Goal: Information Seeking & Learning: Understand process/instructions

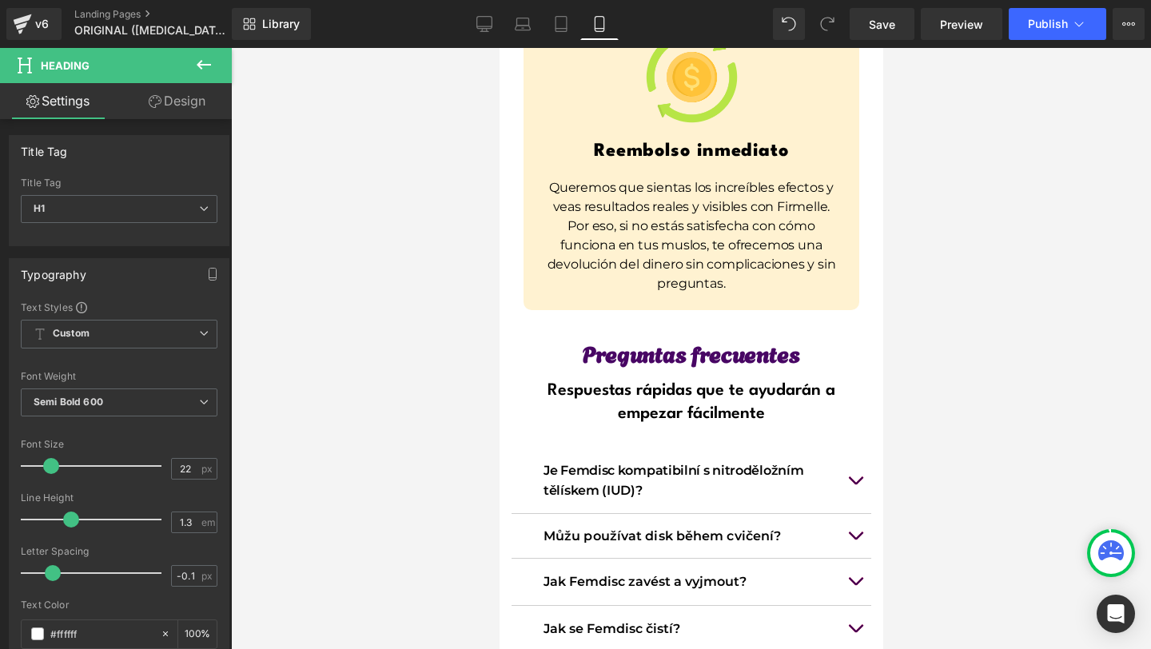
scroll to position [12552, 0]
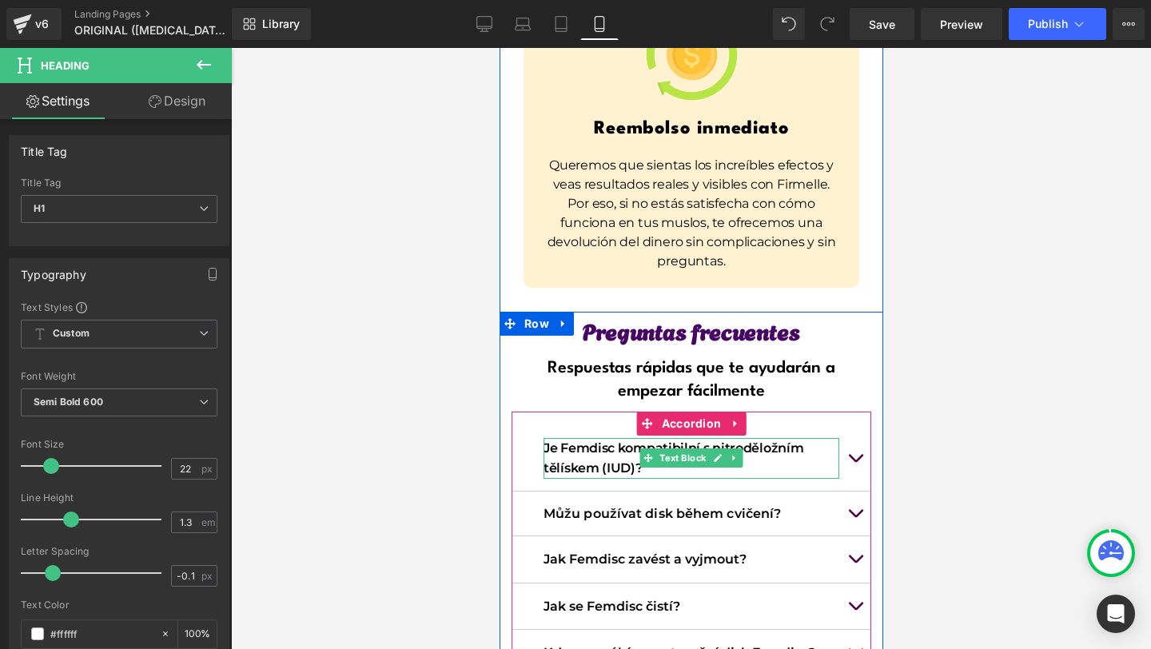
click at [627, 438] on p "Je Femdisc kompatibilní s nitroděložním tělískem (IUD)?" at bounding box center [691, 458] width 296 height 41
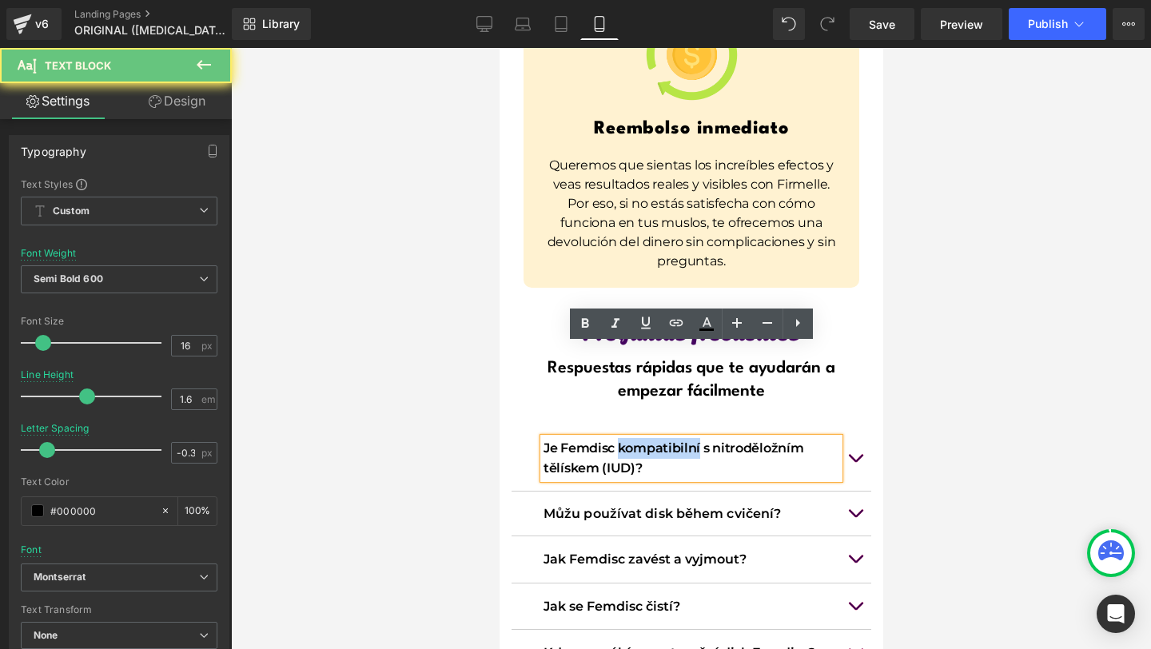
click at [627, 438] on p "Je Femdisc kompatibilní s nitroděložním tělískem (IUD)?" at bounding box center [691, 458] width 296 height 41
click at [617, 438] on p "Je Femdisc kompatibilní s nitroděložním tělískem (IUD)?" at bounding box center [691, 458] width 296 height 41
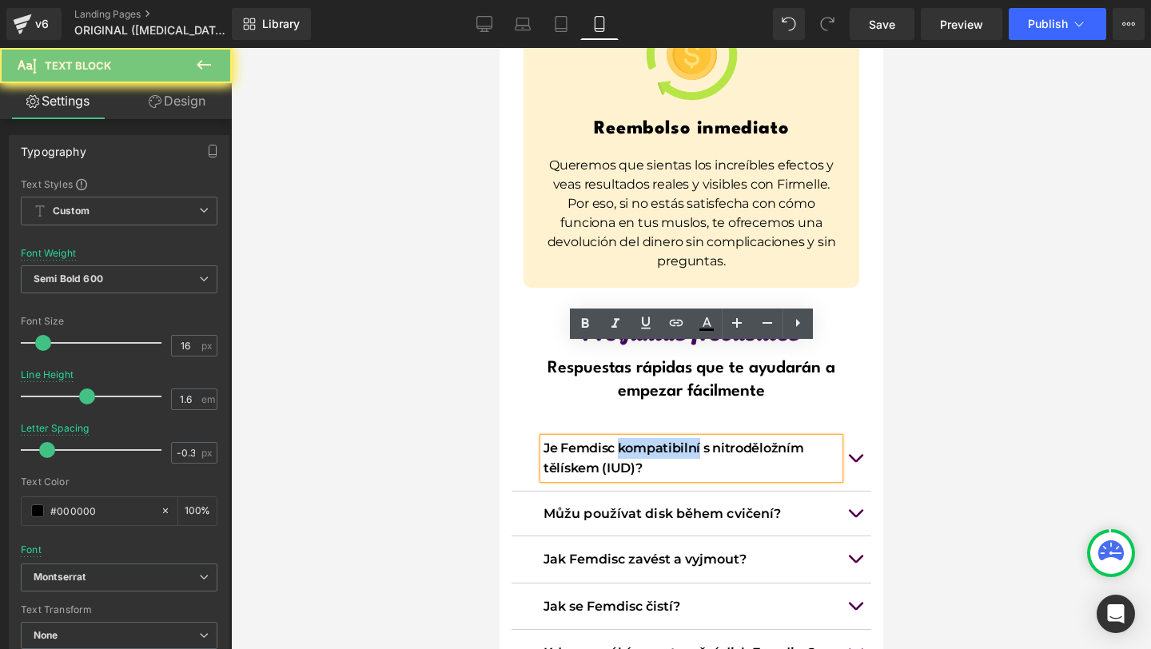
click at [617, 438] on p "Je Femdisc kompatibilní s nitroděložním tělískem (IUD)?" at bounding box center [691, 458] width 296 height 41
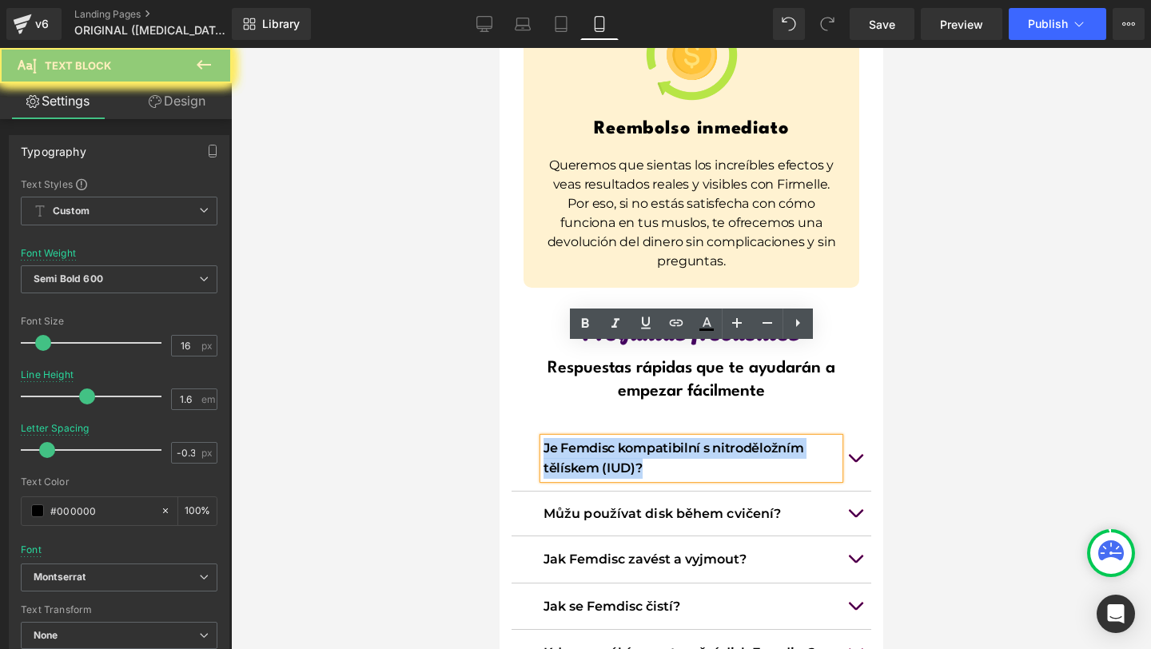
click at [617, 438] on p "Je Femdisc kompatibilní s nitroděložním tělískem (IUD)?" at bounding box center [691, 458] width 296 height 41
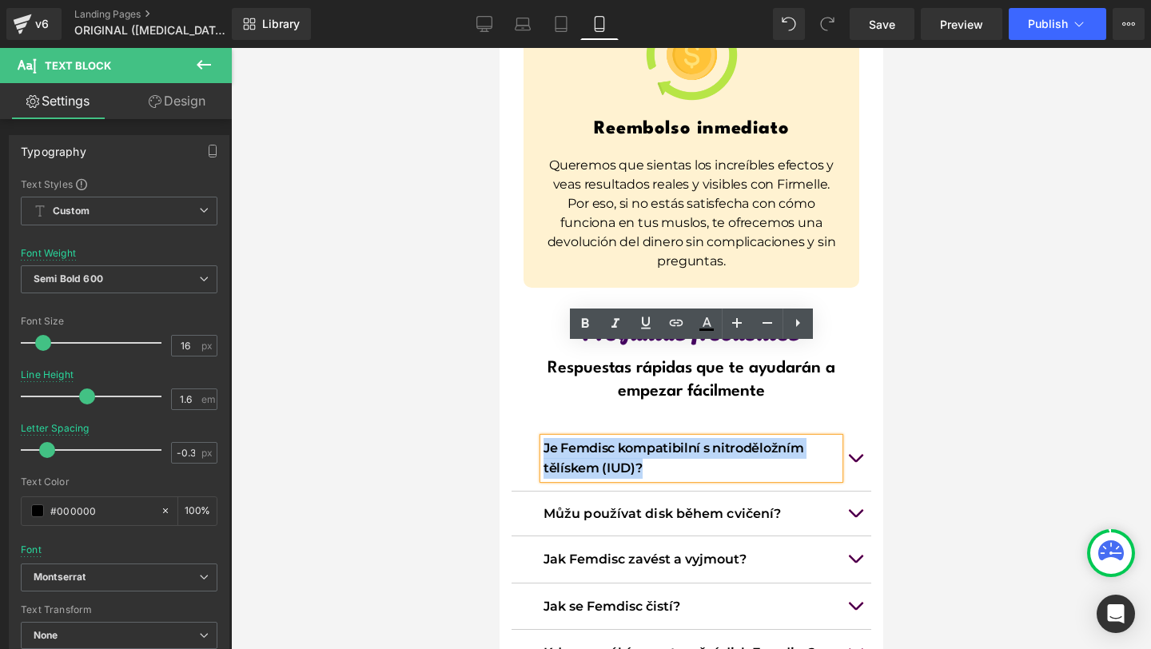
copy p "Je Femdisc kompatibilní s nitroděložním tělískem (IUD)?"
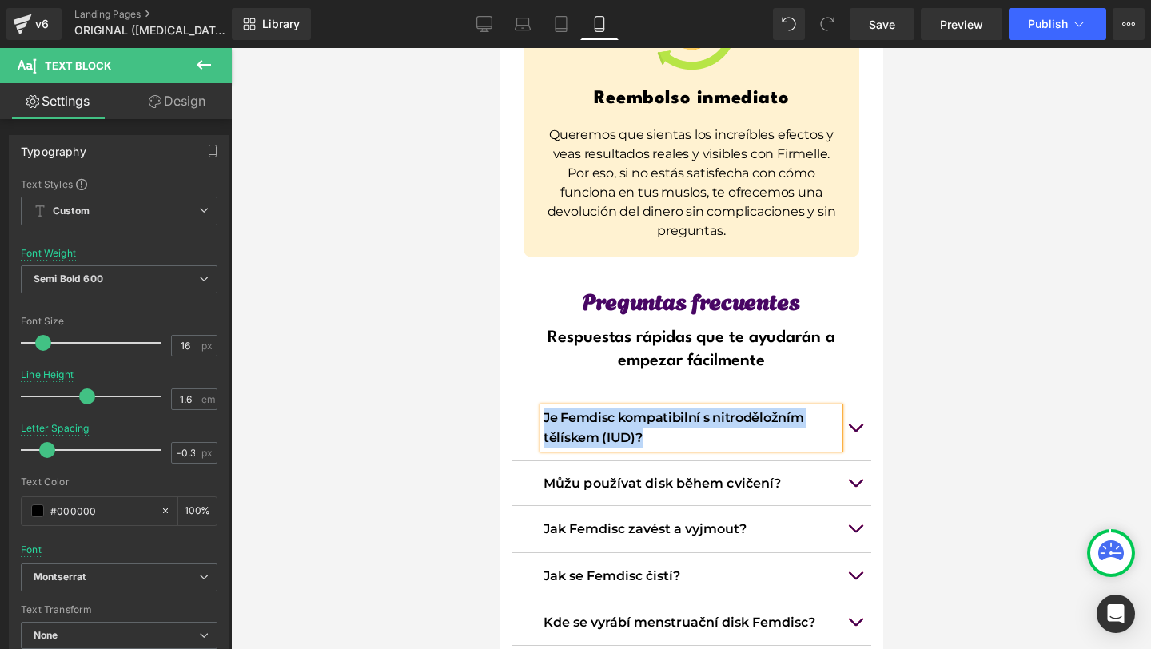
scroll to position [12591, 0]
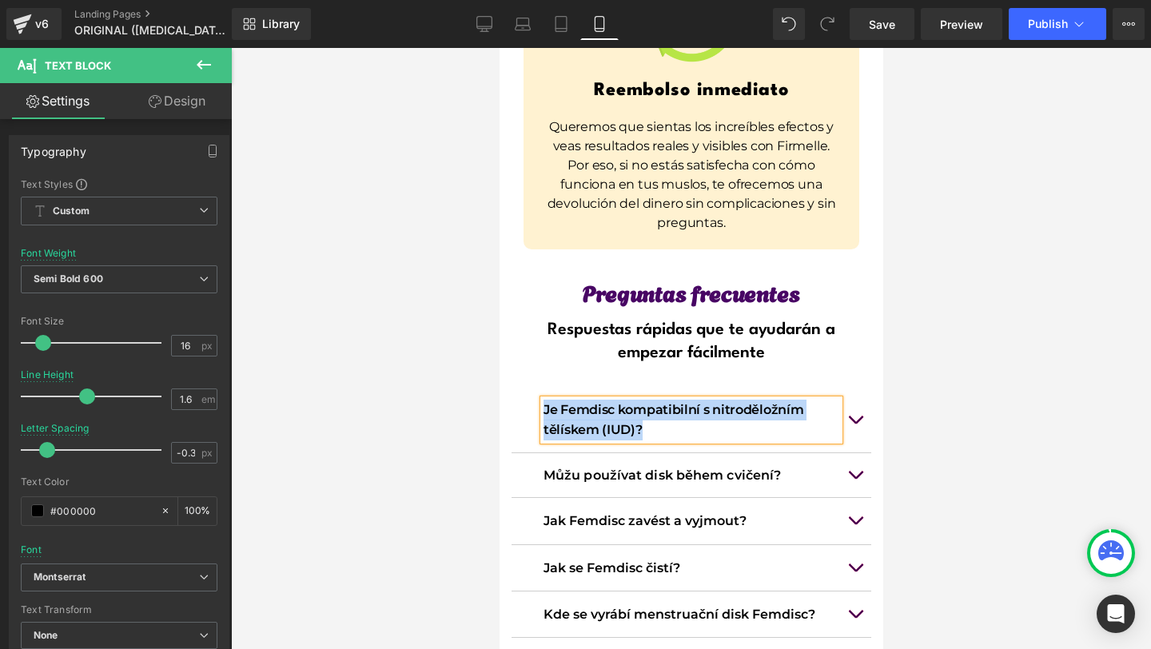
click at [854, 618] on span "button" at bounding box center [854, 618] width 0 height 0
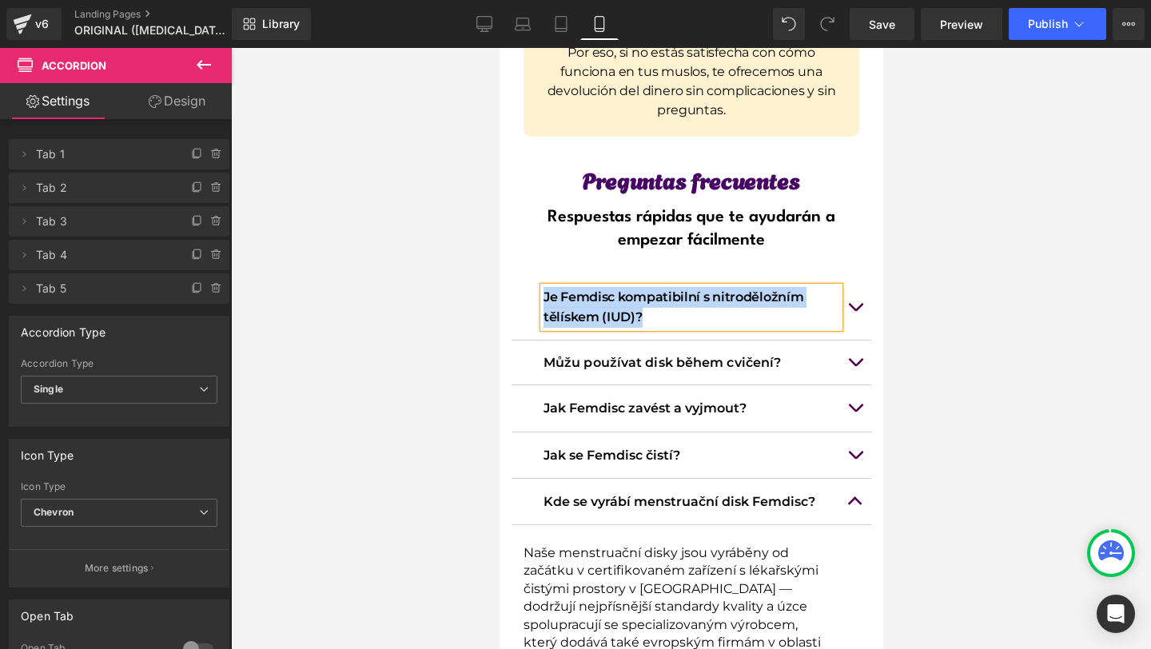
scroll to position [12705, 0]
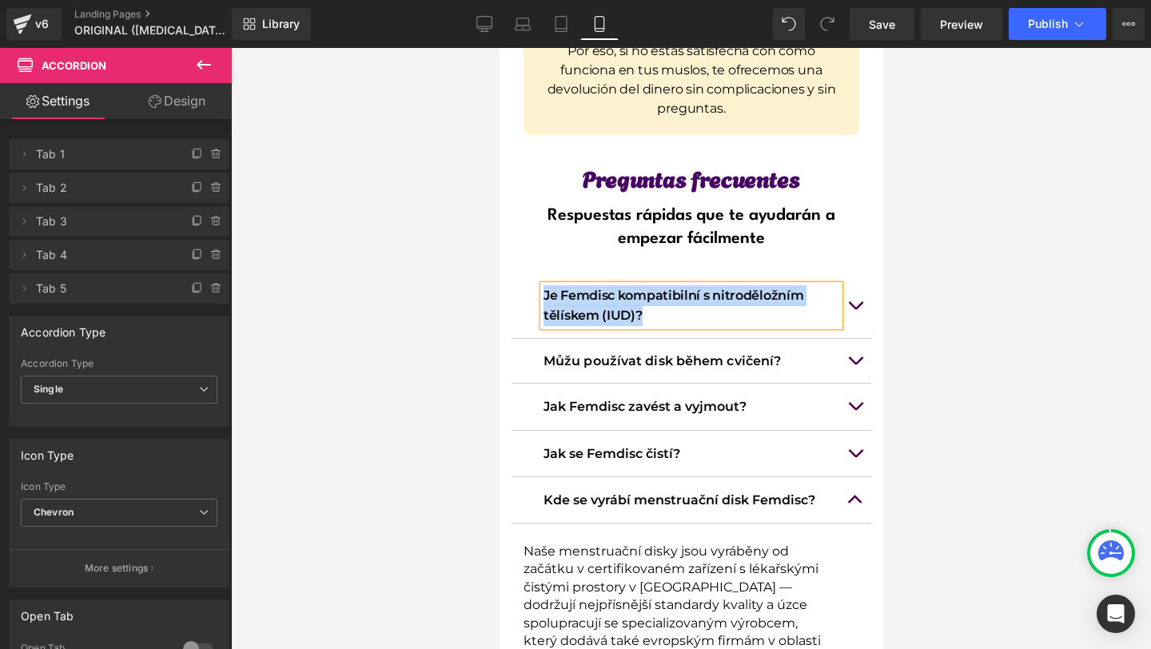
click at [861, 273] on button "button" at bounding box center [854, 305] width 32 height 65
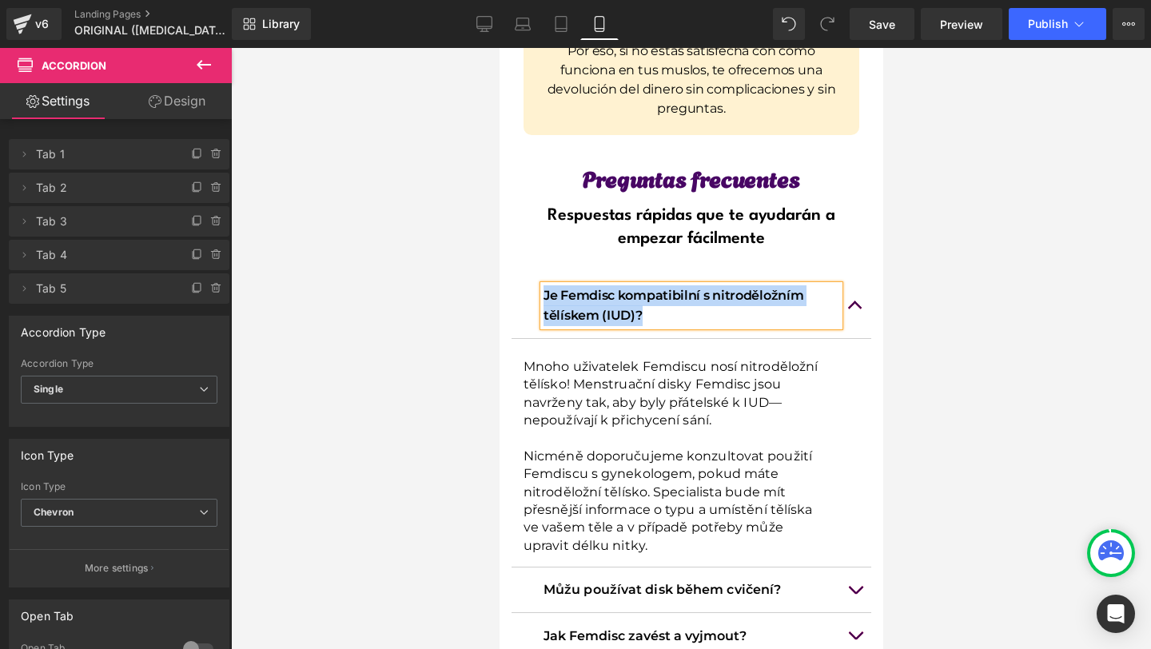
click at [858, 273] on button "button" at bounding box center [854, 305] width 32 height 65
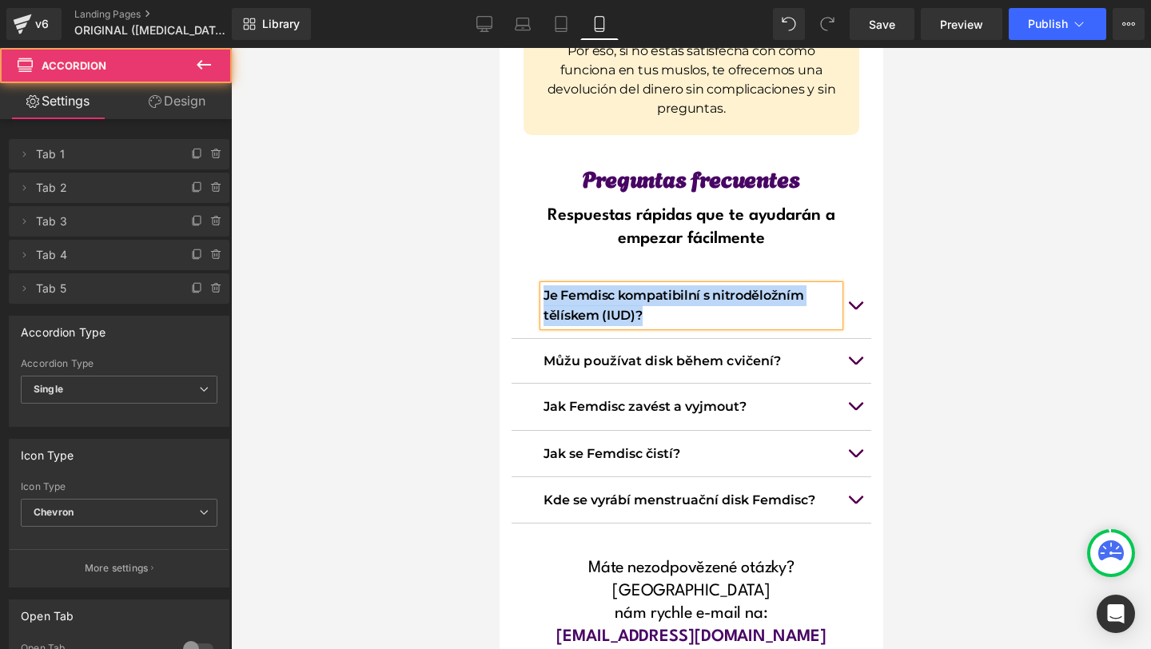
click at [878, 171] on div "Preguntas frecuentes Heading Respuestas rápidas que te ayudarán a empezar fácil…" at bounding box center [691, 413] width 384 height 485
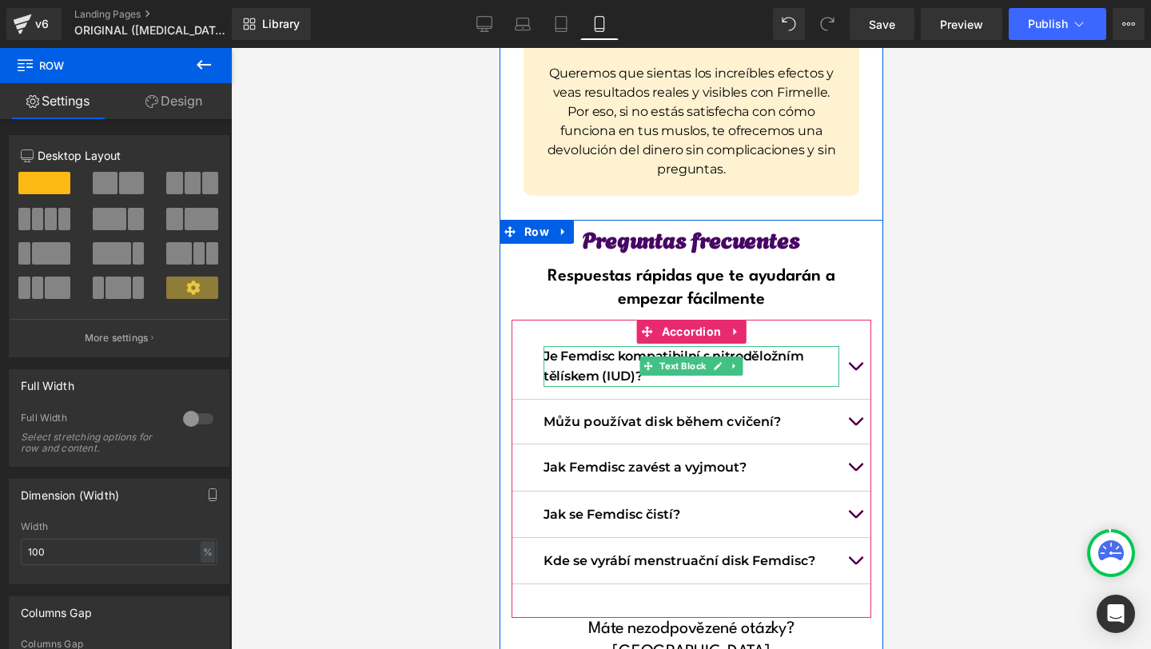
scroll to position [12643, 0]
click at [584, 347] on p "Je Femdisc kompatibilní s nitroděložním tělískem (IUD)?" at bounding box center [691, 367] width 296 height 41
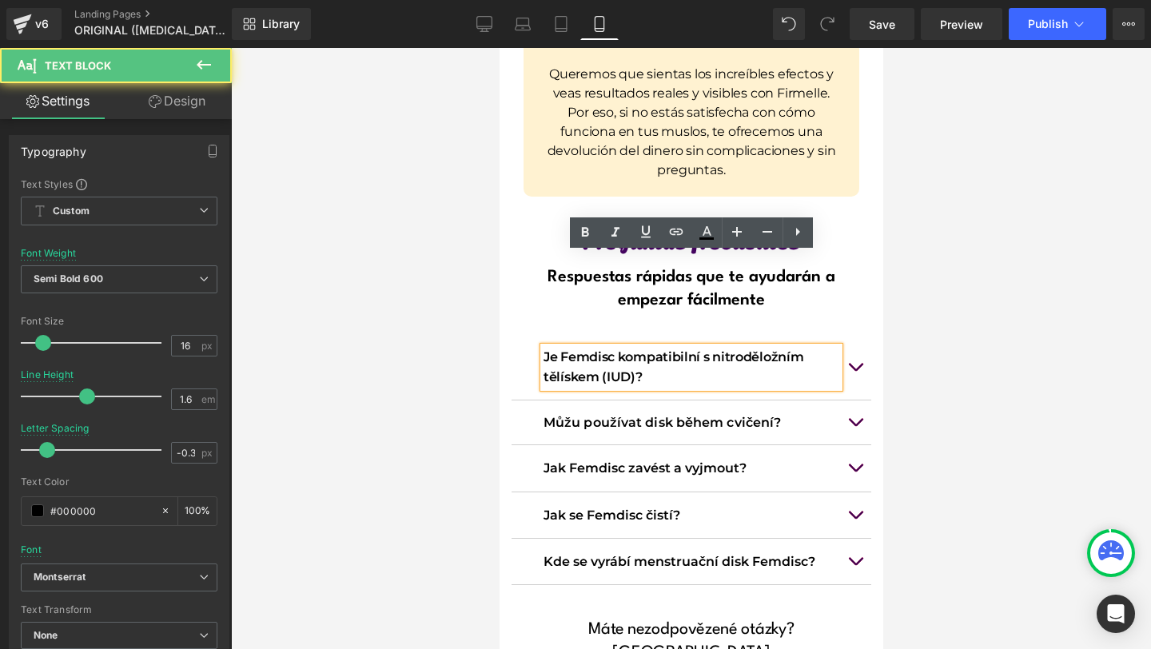
click at [590, 347] on p "Je Femdisc kompatibilní s nitroděložním tělískem (IUD)?" at bounding box center [691, 367] width 296 height 41
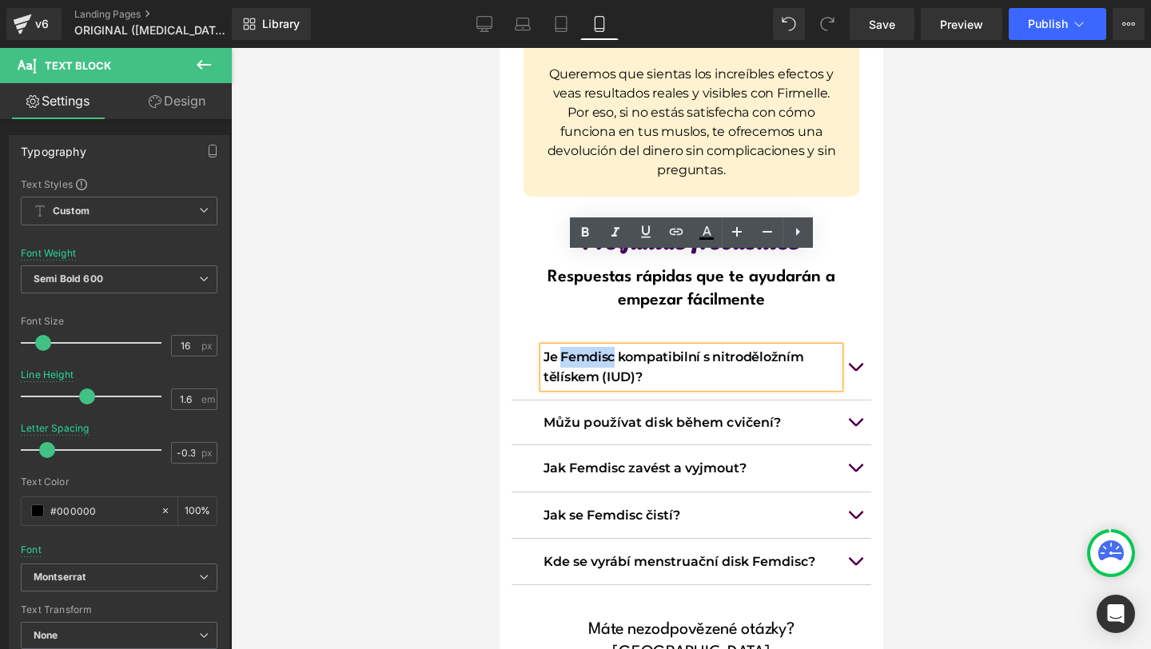
click at [590, 347] on p "Je Femdisc kompatibilní s nitroděložním tělískem (IUD)?" at bounding box center [691, 367] width 296 height 41
drag, startPoint x: 594, startPoint y: 279, endPoint x: 665, endPoint y: 279, distance: 71.1
click at [594, 347] on p "Je Femdisc kompatibilní s nitroděložním tělískem (IUD)?" at bounding box center [691, 367] width 296 height 41
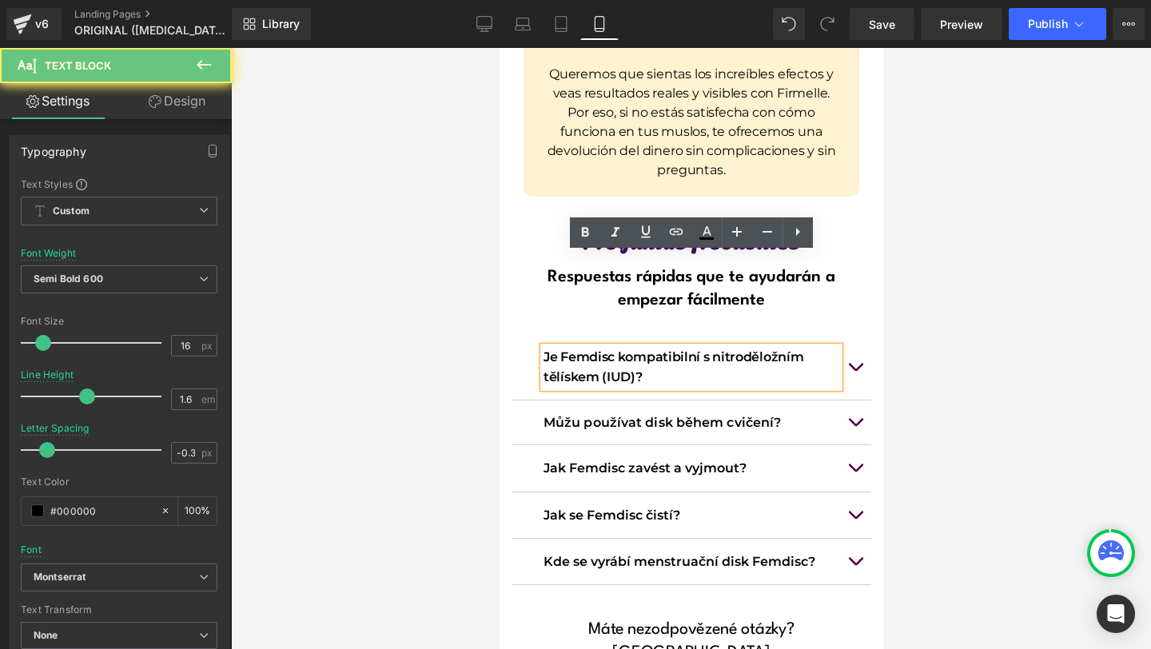
click at [668, 347] on p "Je Femdisc kompatibilní s nitroděložním tělískem (IUD)?" at bounding box center [691, 367] width 296 height 41
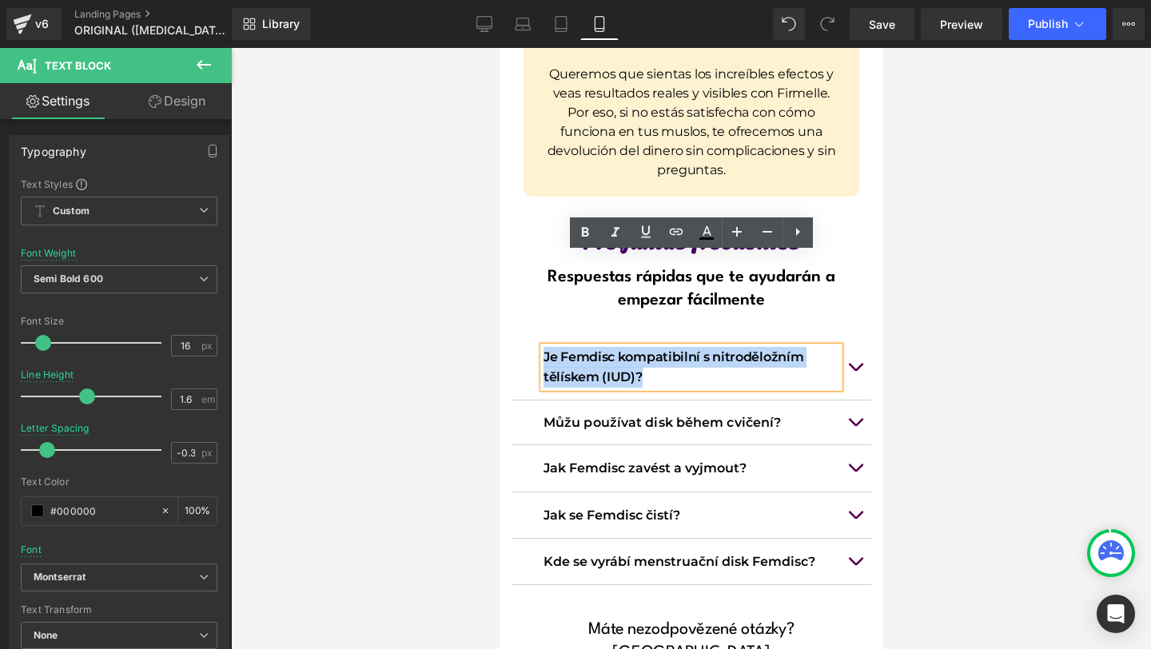
drag, startPoint x: 668, startPoint y: 283, endPoint x: 544, endPoint y: 265, distance: 125.2
click at [544, 347] on p "Je Femdisc kompatibilní s nitroděložním tělískem (IUD)?" at bounding box center [691, 367] width 296 height 41
copy p "Je Femdisc kompatibilní s nitroděložním tělískem (IUD)?"
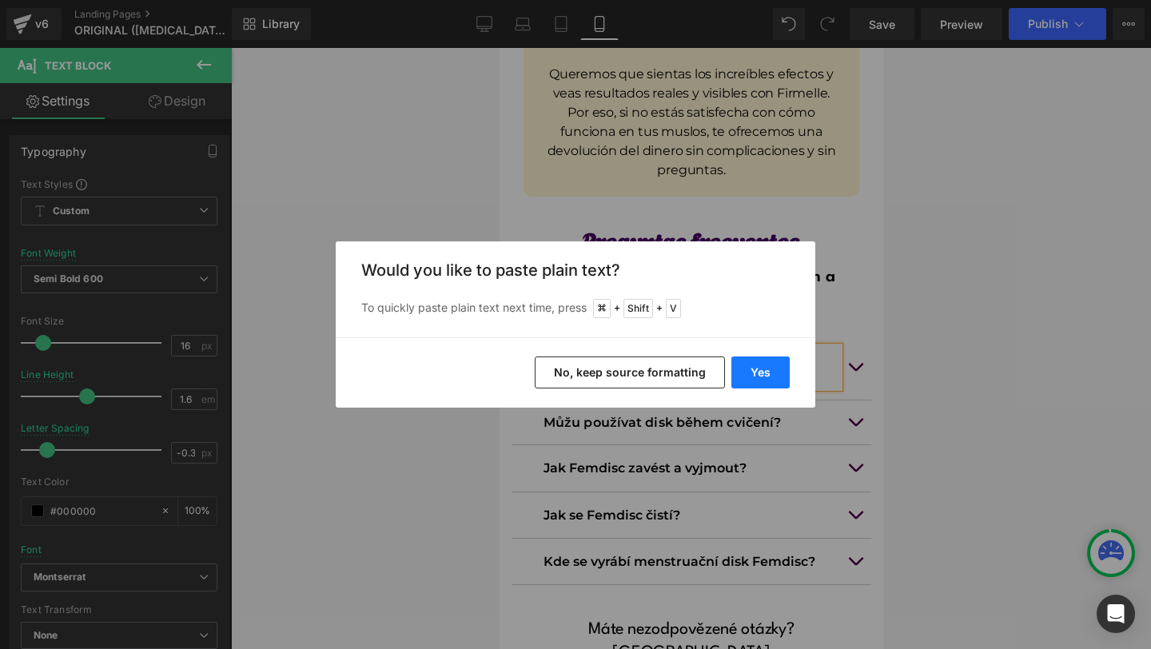
click at [752, 363] on button "Yes" at bounding box center [760, 372] width 58 height 32
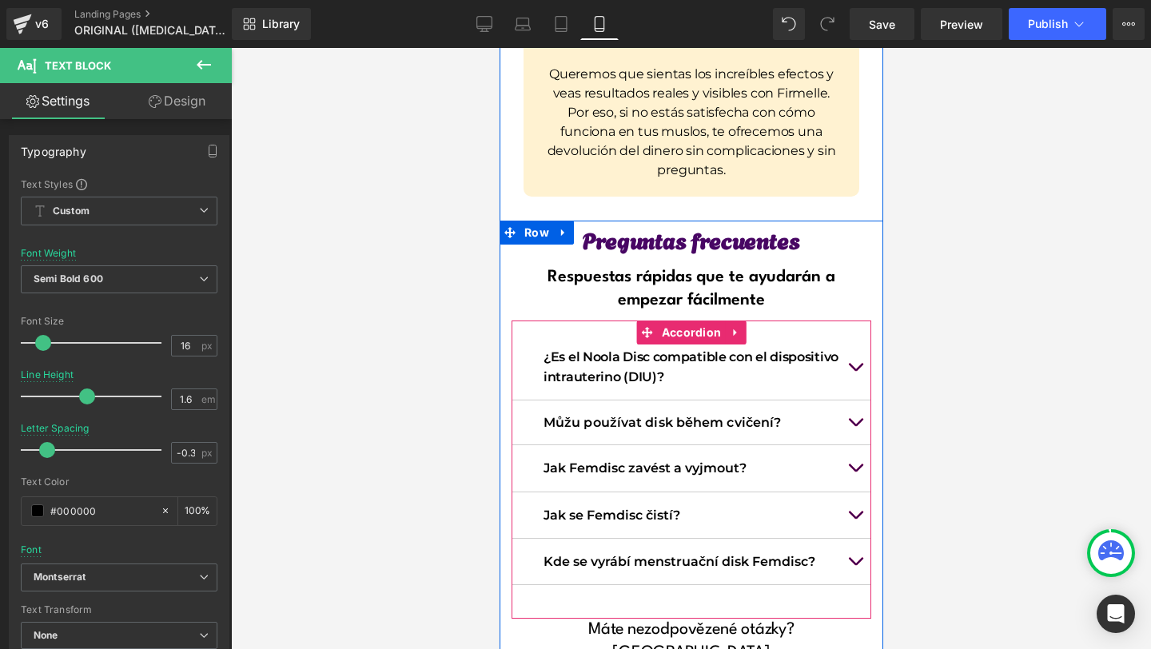
click at [854, 335] on button "button" at bounding box center [854, 367] width 32 height 65
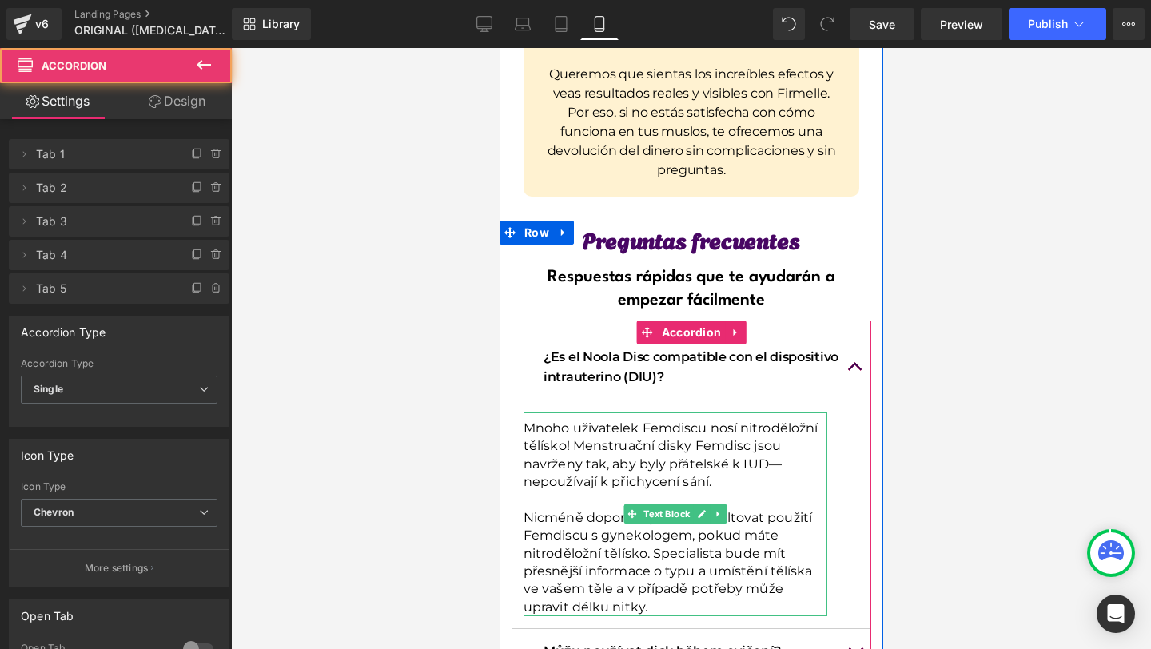
scroll to position [12671, 0]
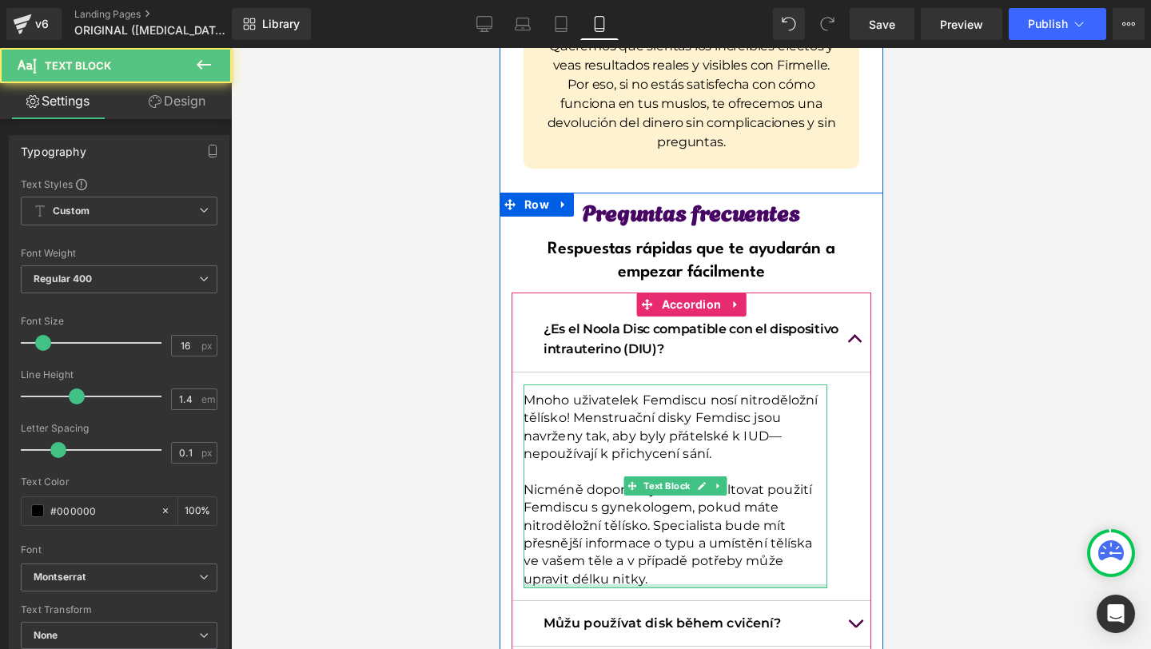
drag, startPoint x: 651, startPoint y: 492, endPoint x: 639, endPoint y: 484, distance: 15.1
click at [639, 484] on div "Mnoho uživatelek Femdiscu nosí nitroděložní tělísko! Menstruační disky Femdisc …" at bounding box center [675, 486] width 304 height 204
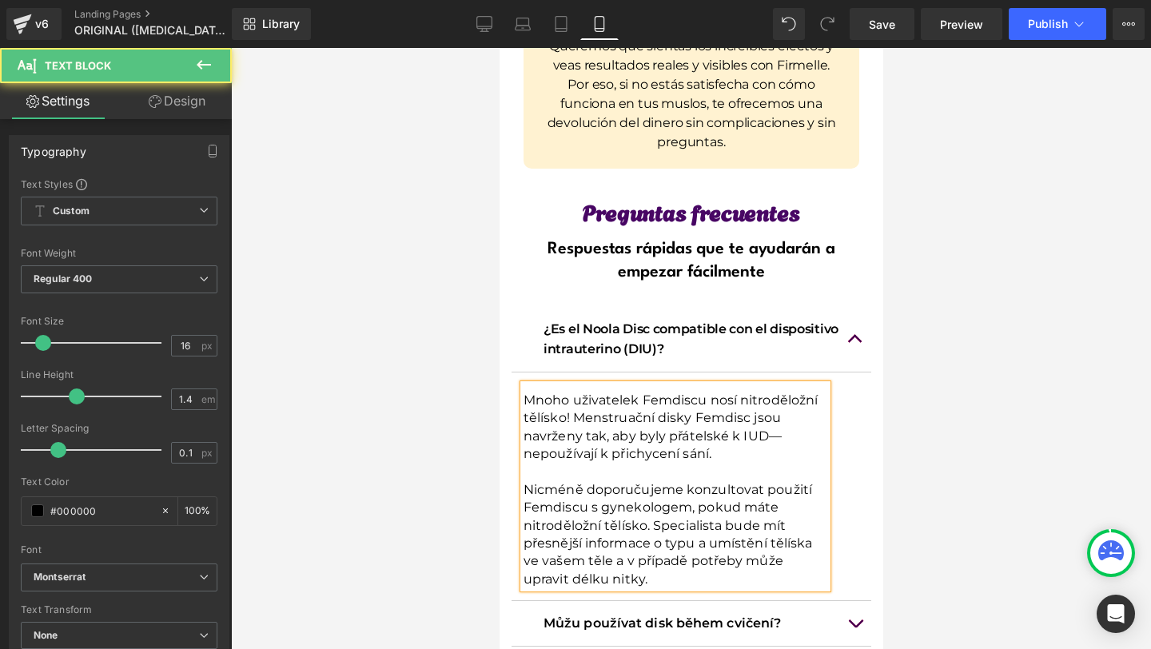
click at [655, 483] on p "Nicméně doporučujeme konzultovat použití Femdiscu s gynekologem, pokud máte nit…" at bounding box center [675, 534] width 304 height 107
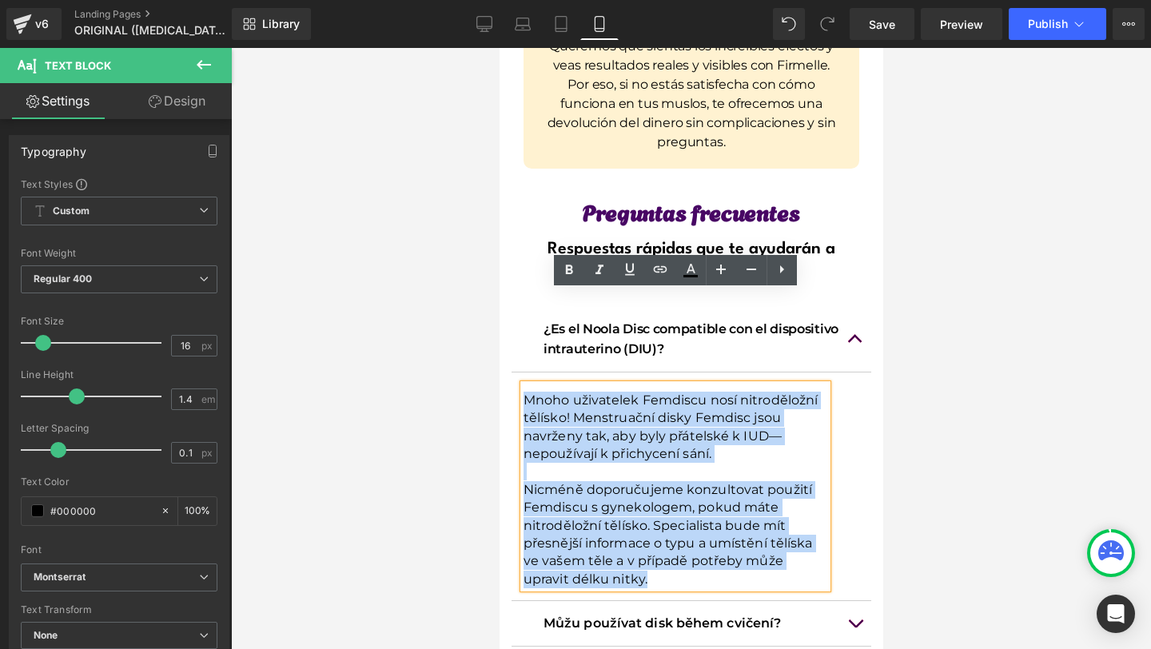
drag, startPoint x: 655, startPoint y: 484, endPoint x: 525, endPoint y: 308, distance: 219.0
click at [525, 384] on div "Mnoho uživatelek Femdiscu nosí nitroděložní tělísko! Menstruační disky Femdisc …" at bounding box center [675, 486] width 304 height 204
copy div "Mnoho uživatelek Femdiscu nosí nitroděložní tělísko! Menstruační disky Femdisc …"
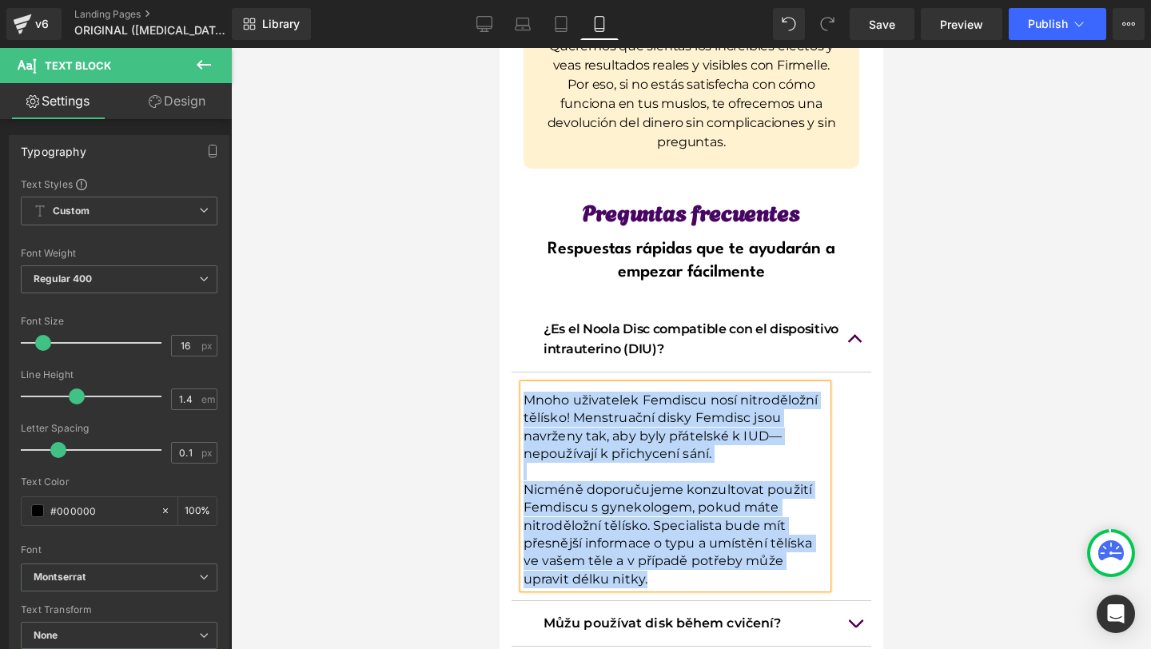
copy div "Mnoho uživatelek Femdiscu nosí nitroděložní tělísko! Menstruační disky Femdisc …"
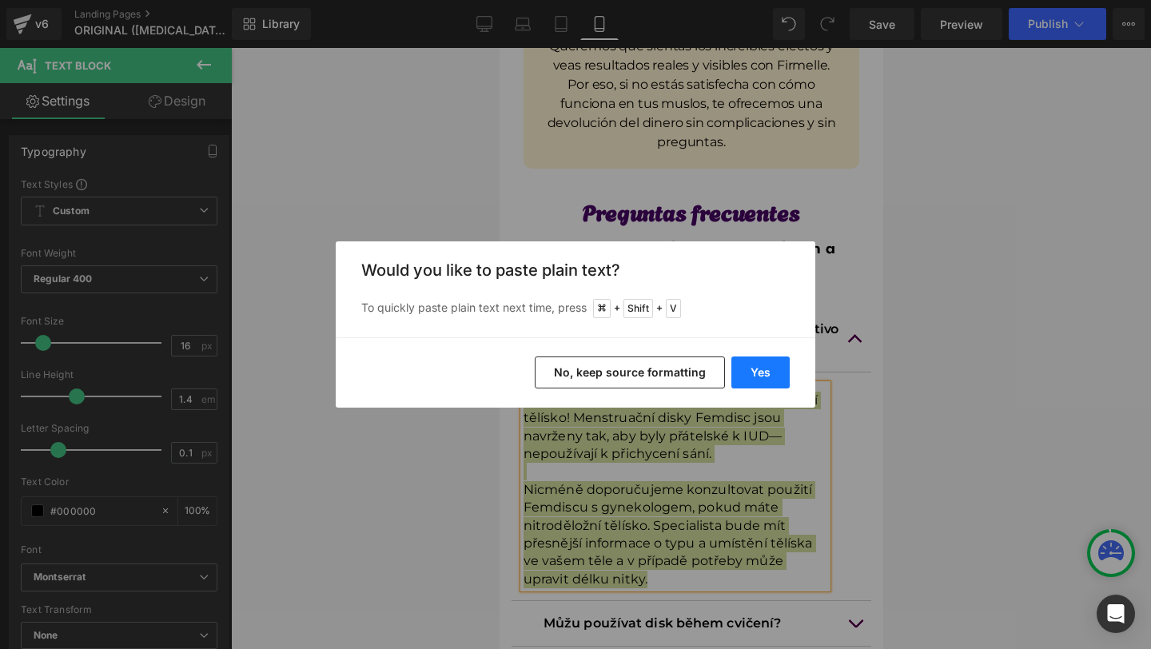
click at [758, 380] on button "Yes" at bounding box center [760, 372] width 58 height 32
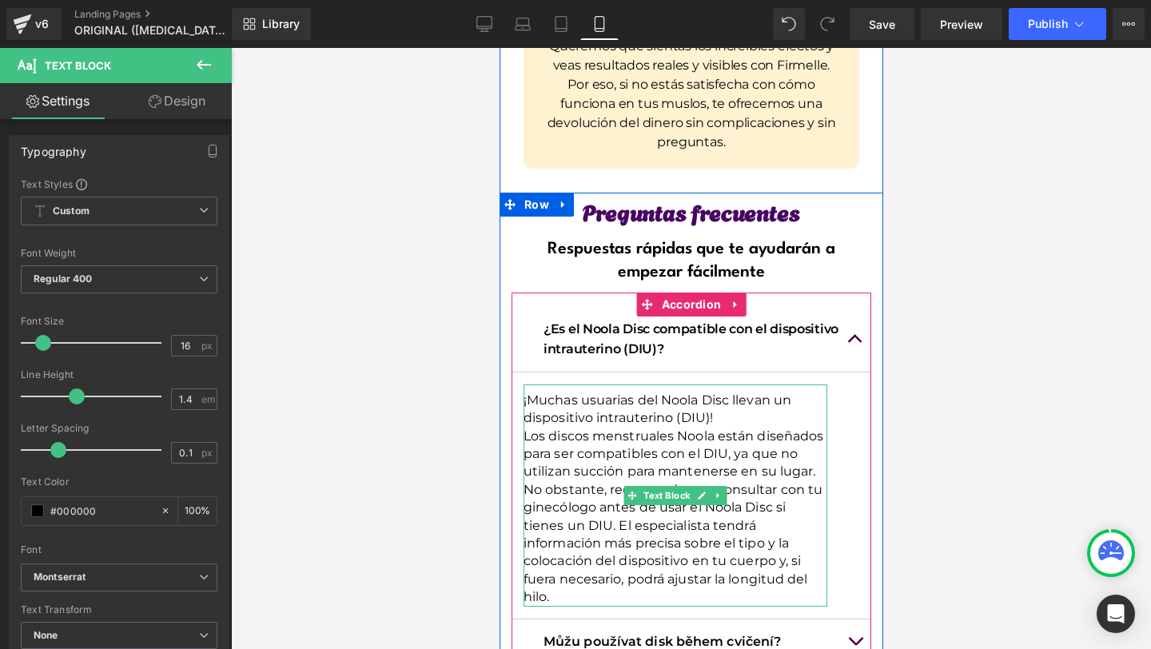
click at [806, 428] on p "Los discos menstruales Noola están diseñados para ser compatibles con el DIU, y…" at bounding box center [675, 455] width 304 height 54
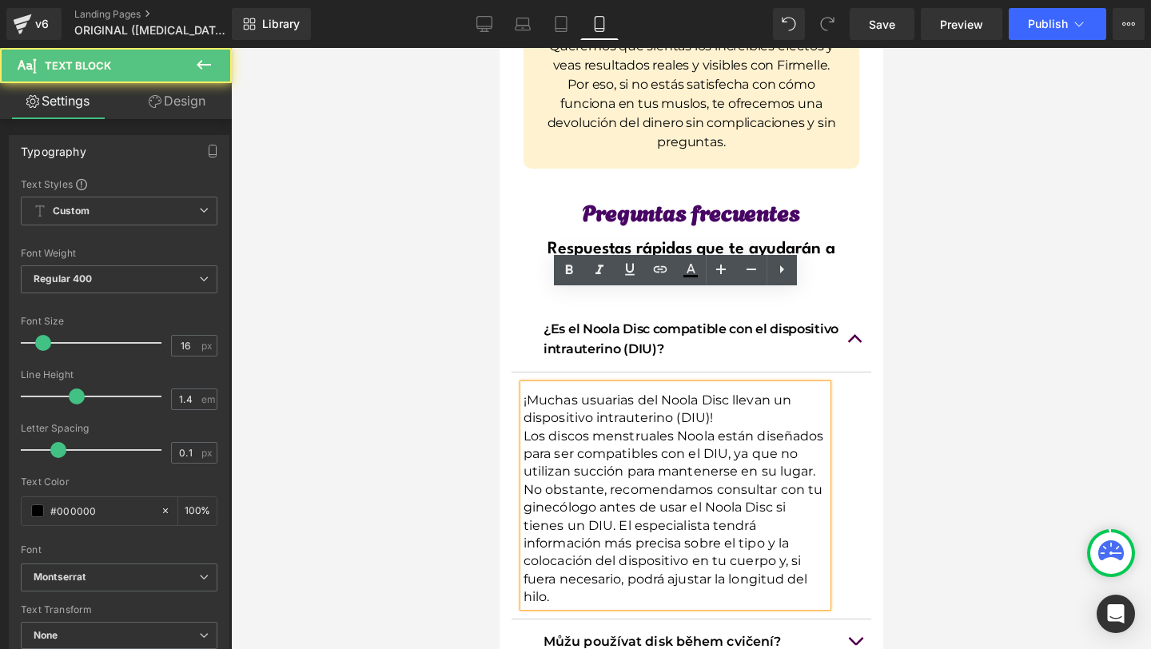
click at [824, 428] on p "Los discos menstruales Noola están diseñados para ser compatibles con el DIU, y…" at bounding box center [675, 455] width 304 height 54
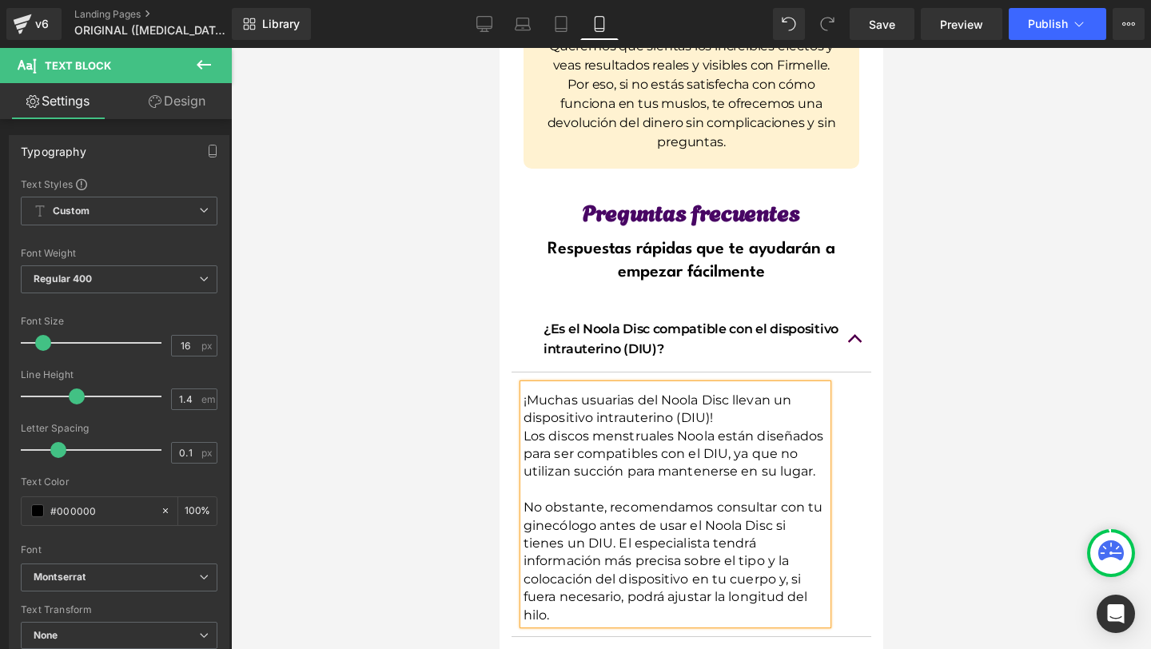
click at [897, 437] on div at bounding box center [691, 348] width 920 height 601
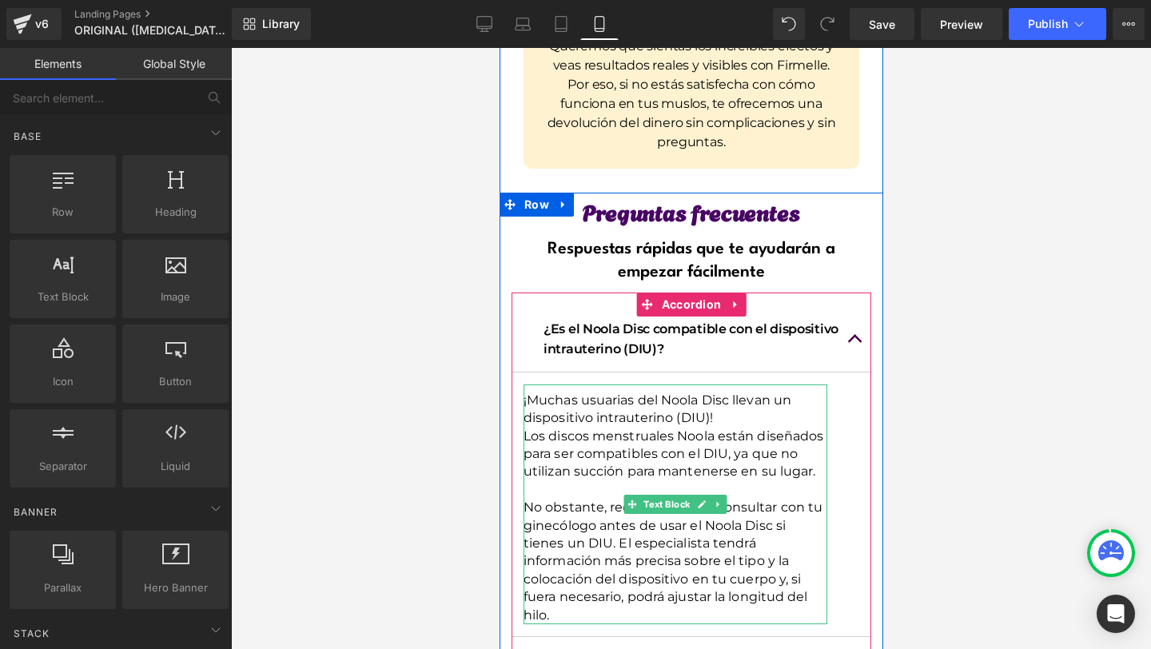
click at [719, 392] on p "¡Muchas usuarias del Noola Disc llevan un dispositivo intrauterino (DIU)!" at bounding box center [675, 410] width 304 height 36
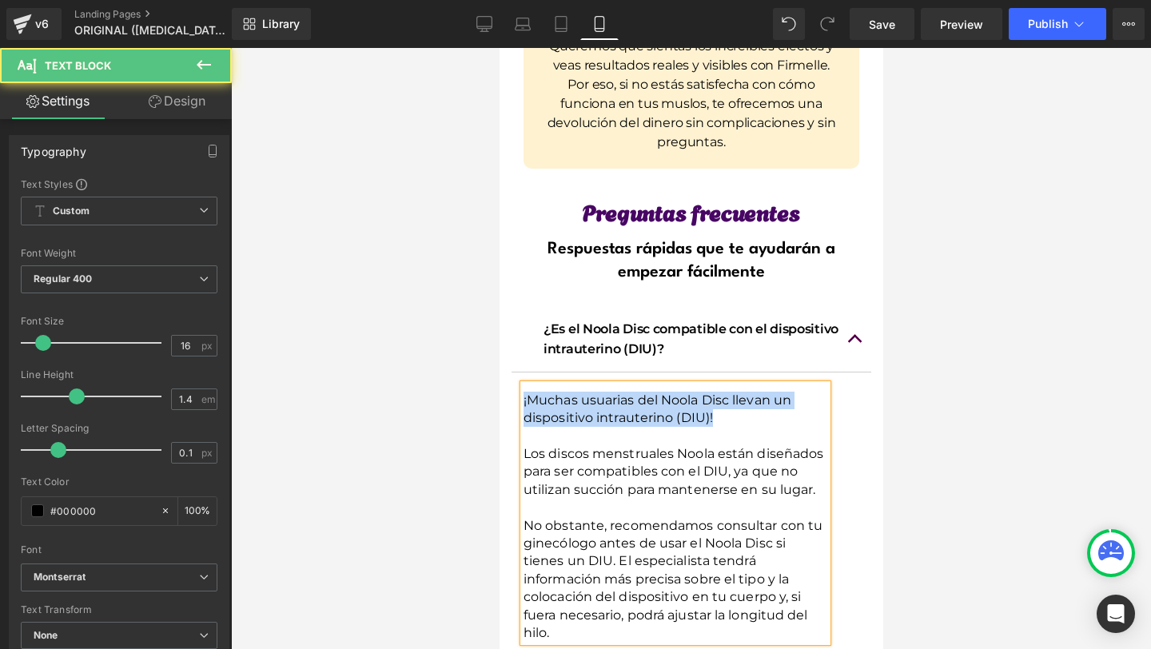
drag, startPoint x: 723, startPoint y: 324, endPoint x: 499, endPoint y: 311, distance: 224.2
click at [499, 311] on div "Preguntas frecuentes Heading Respuestas rápidas que te ayudarán a empezar fácil…" at bounding box center [691, 589] width 384 height 768
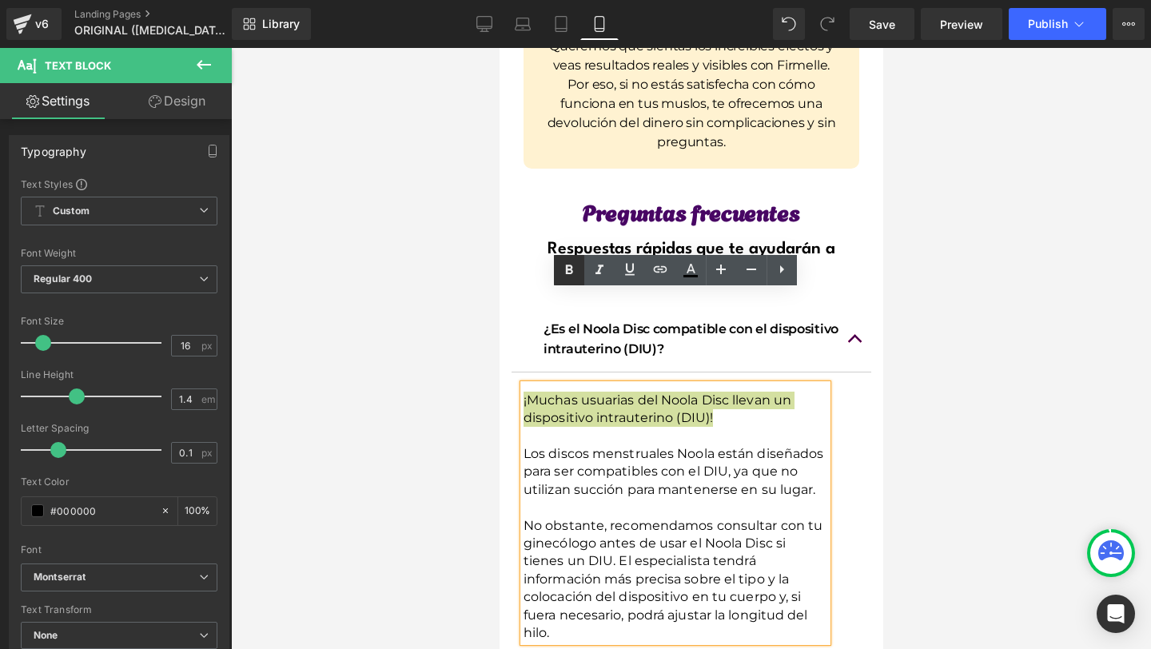
click at [575, 265] on icon at bounding box center [568, 270] width 19 height 19
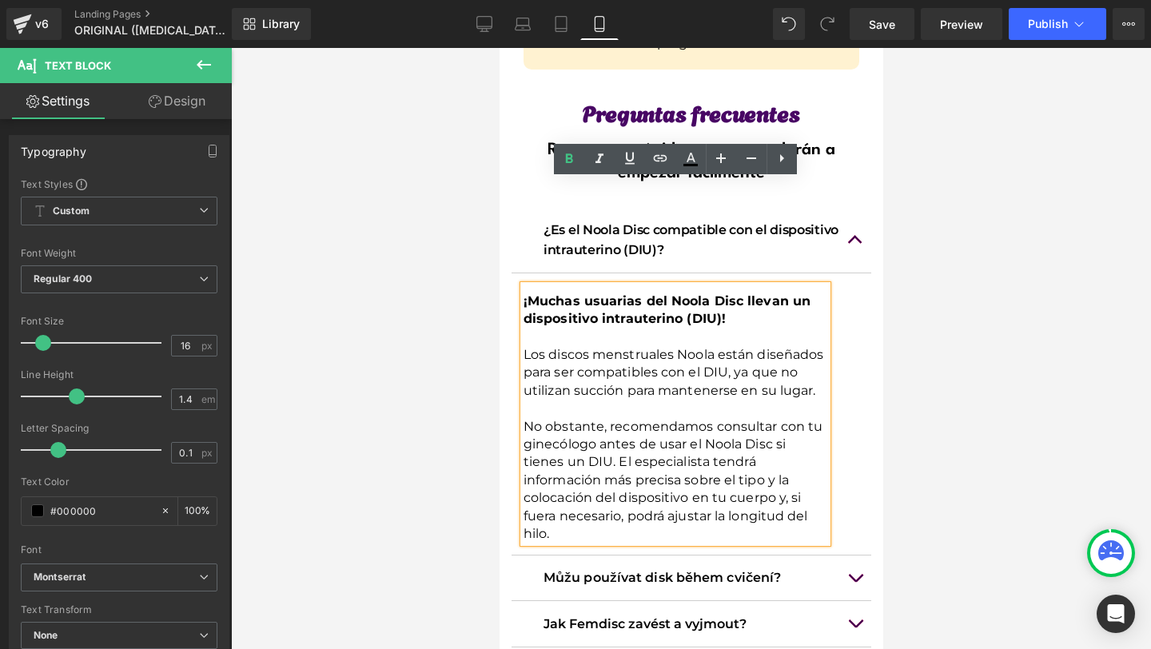
scroll to position [12782, 0]
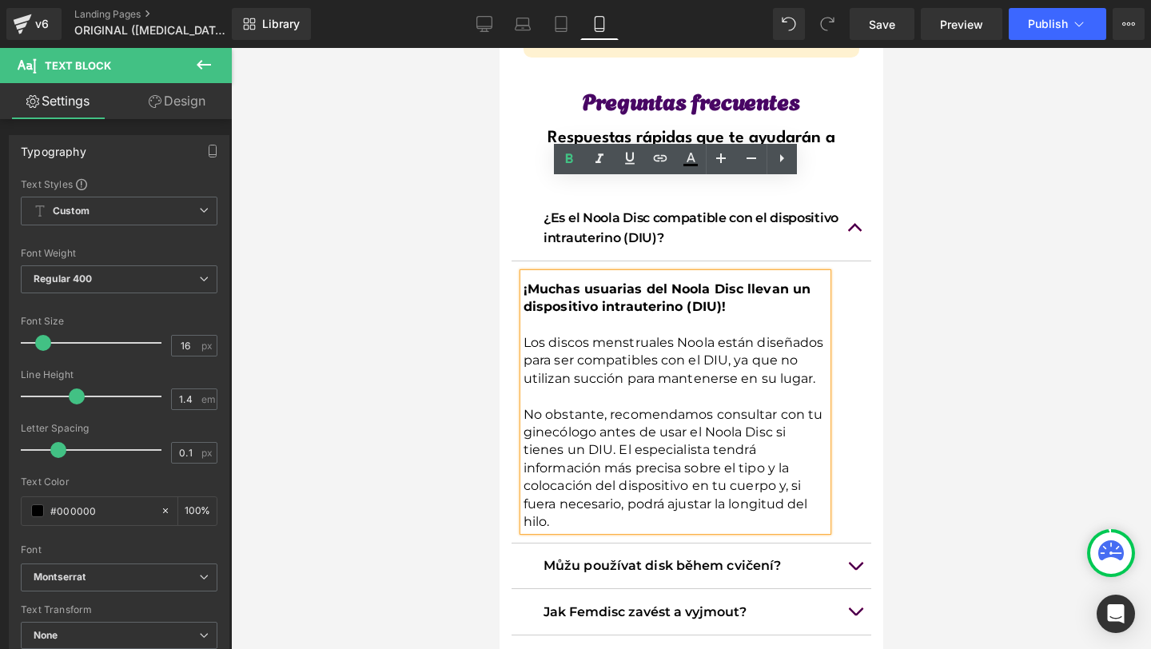
click at [854, 388] on article "¡Muchas usuarias del Noola Disc llevan un dispositivo intrauterino (DIU)! Los d…" at bounding box center [691, 402] width 360 height 283
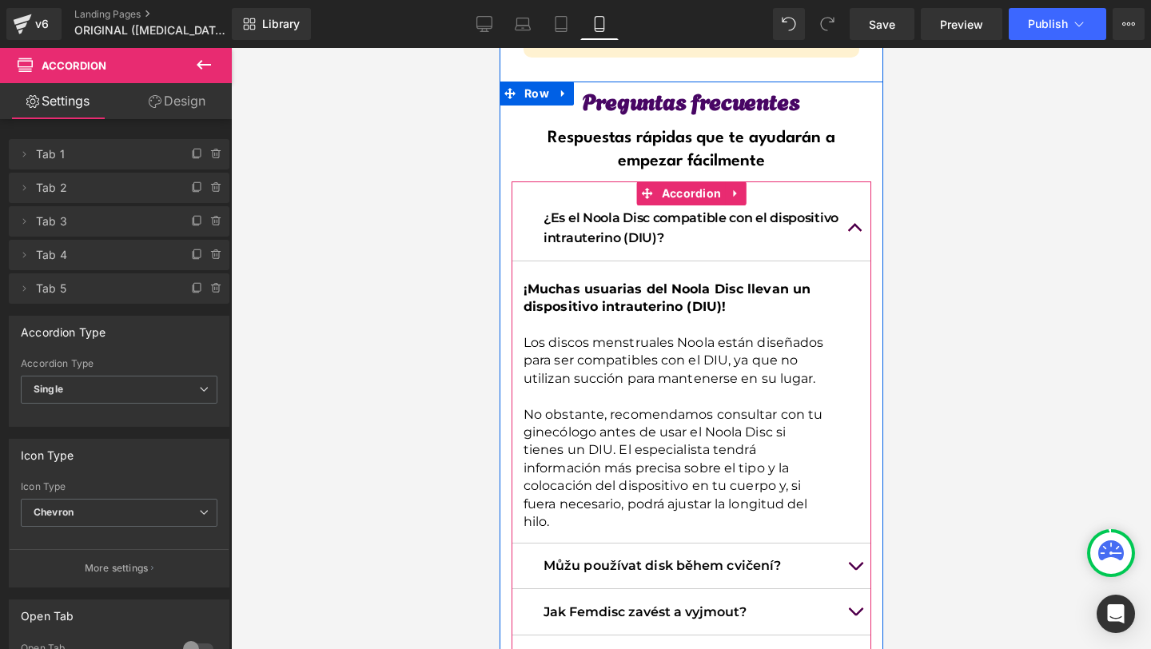
click at [854, 232] on span "button" at bounding box center [854, 232] width 0 height 0
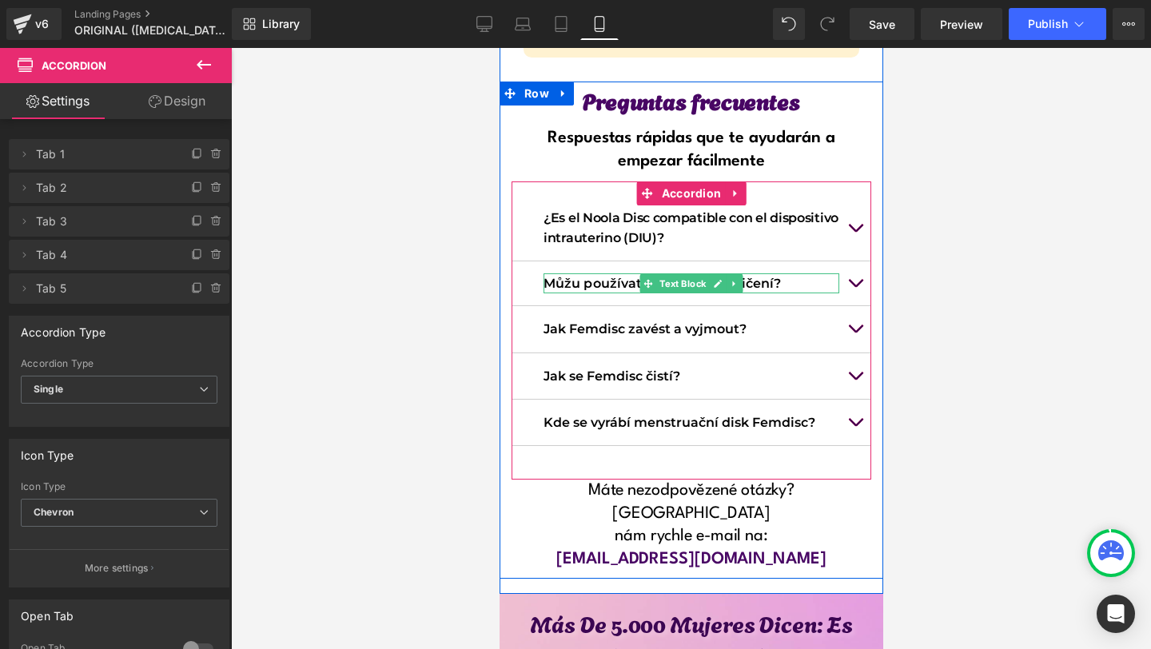
click at [627, 273] on p "Můžu používat disk během cvičení?" at bounding box center [691, 283] width 296 height 21
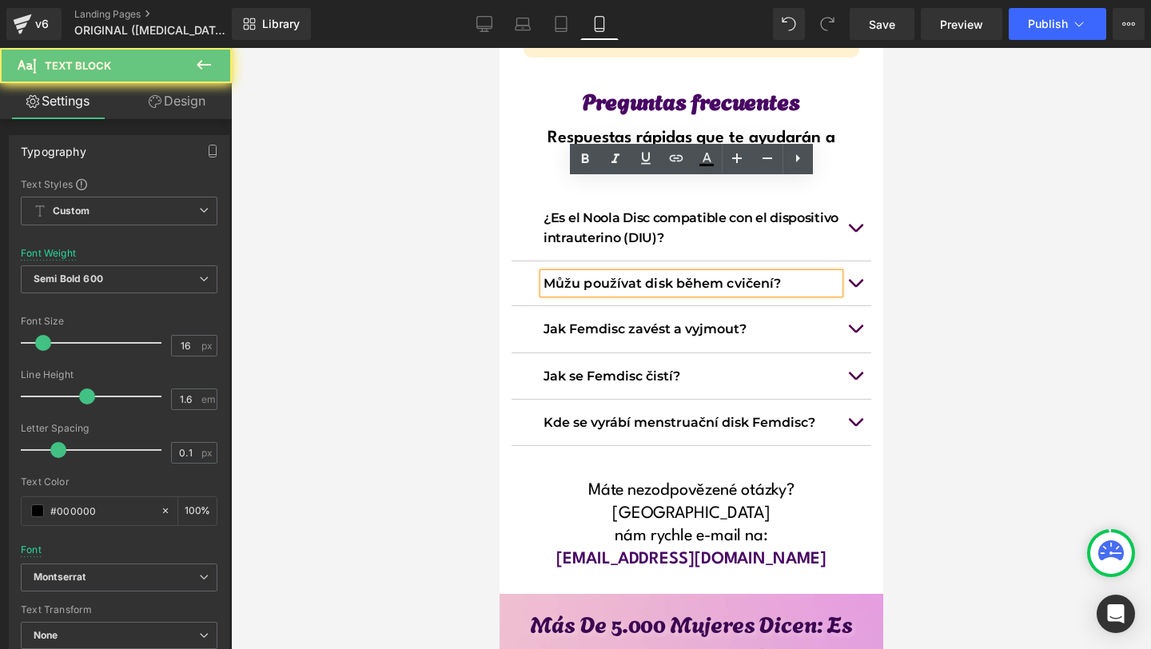
click at [587, 273] on p "Můžu používat disk během cvičení?" at bounding box center [691, 283] width 296 height 21
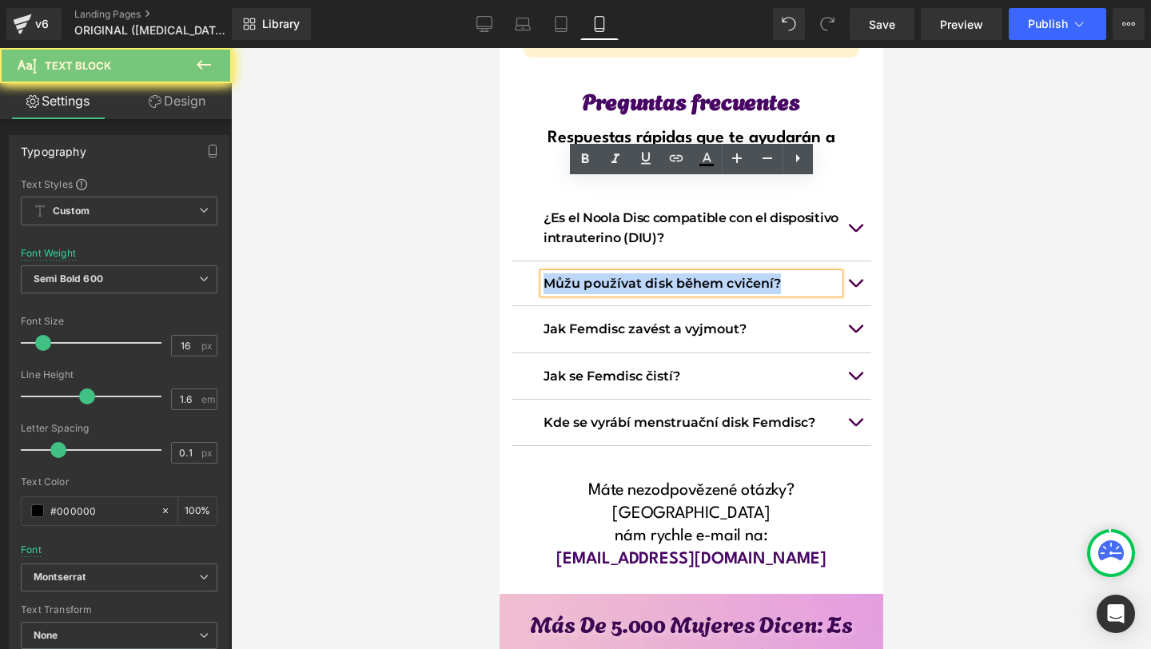
click at [587, 273] on p "Můžu používat disk během cvičení?" at bounding box center [691, 283] width 296 height 21
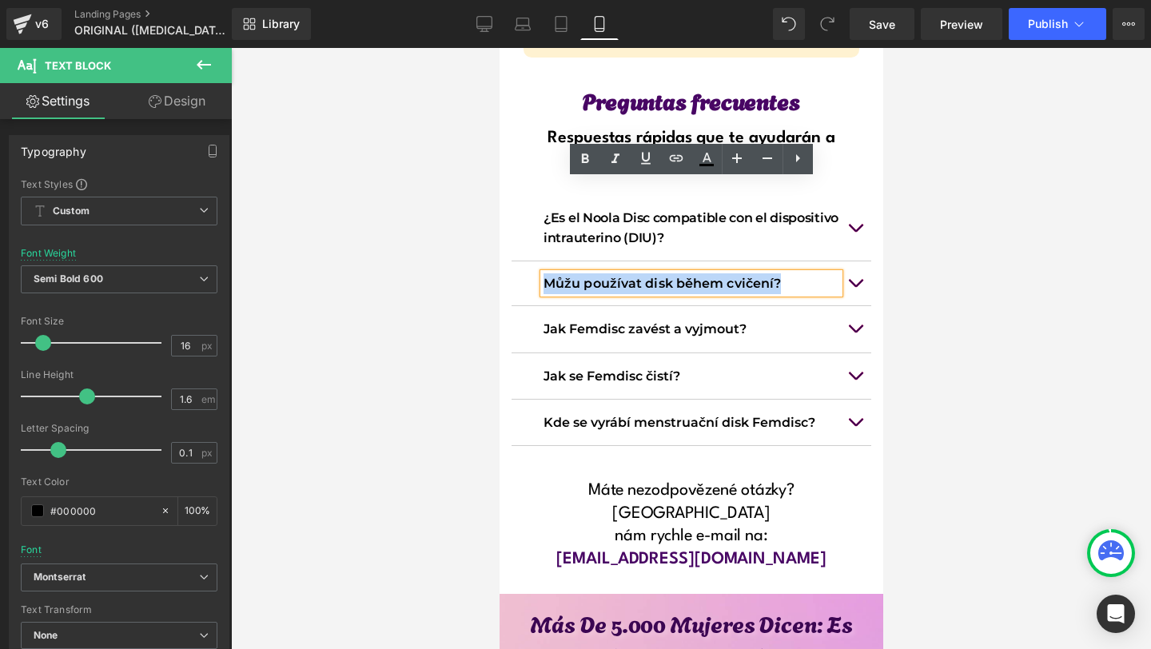
copy p "Můžu používat disk během cvičení?"
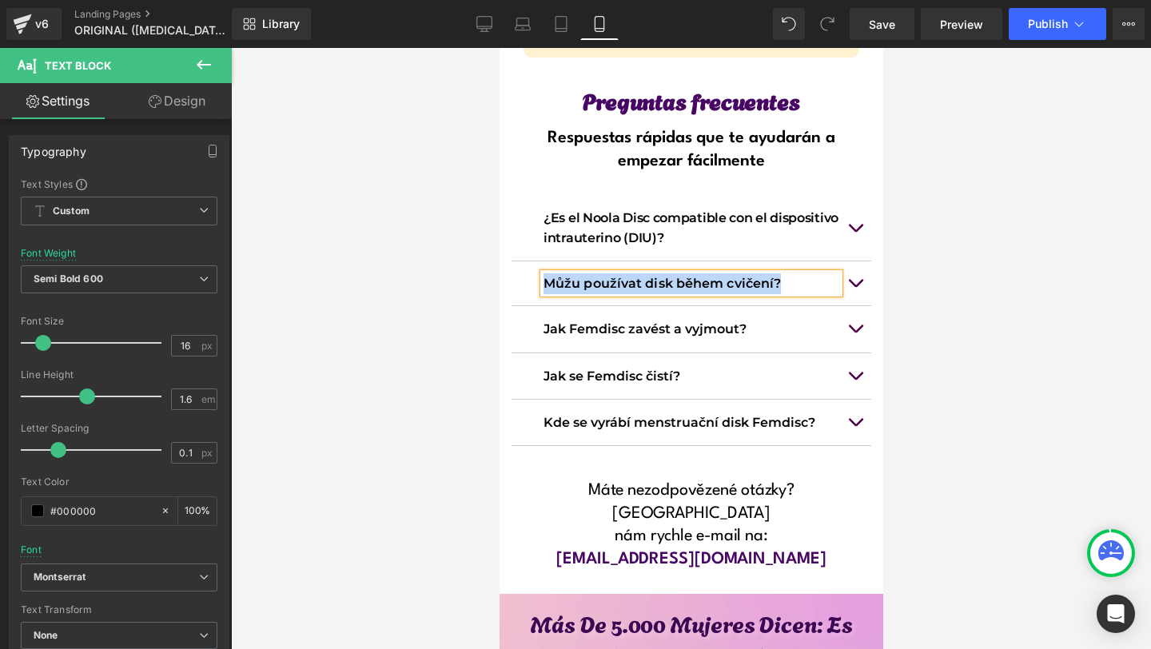
paste div
click at [844, 261] on button "button" at bounding box center [854, 283] width 32 height 45
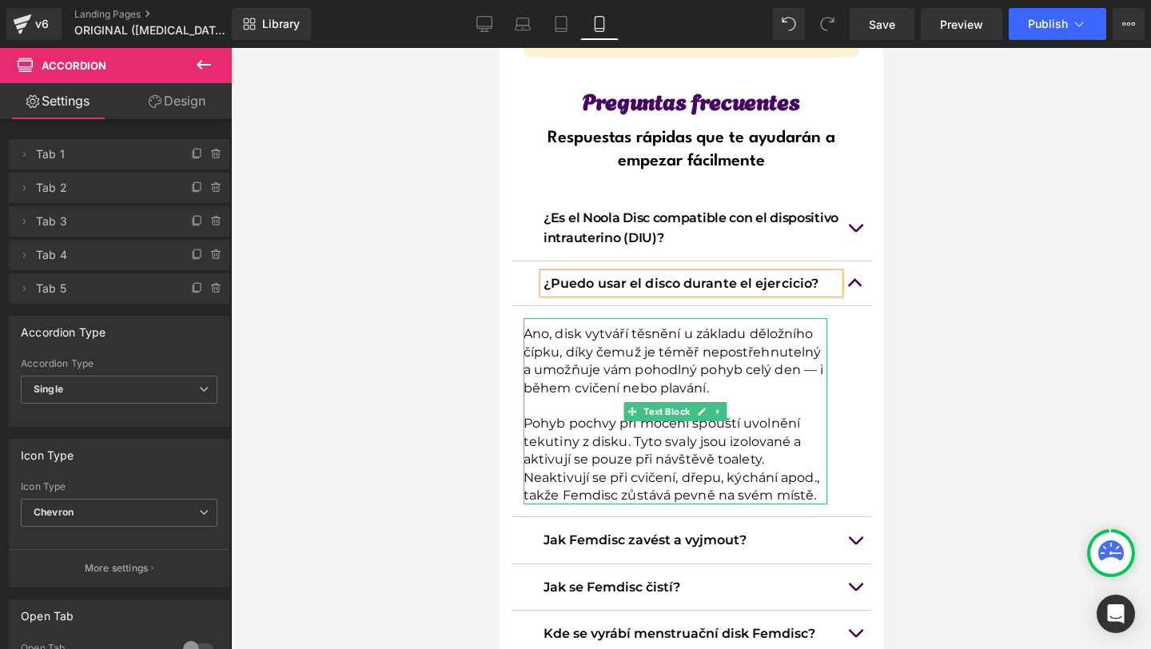
click at [583, 325] on p "Ano, disk vytváří těsnění u základu děložního čípku, díky čemuž je téměř nepost…" at bounding box center [675, 361] width 304 height 72
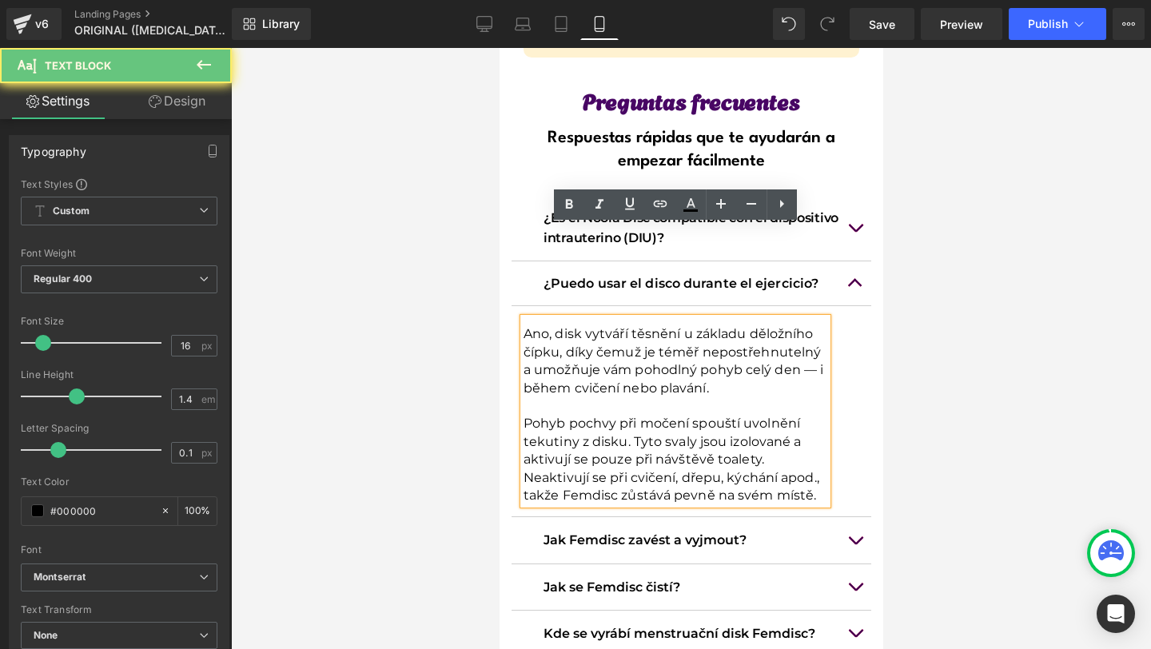
click at [523, 318] on div "Ano, disk vytváří těsnění u základu děložního čípku, díky čemuž je téměř nepost…" at bounding box center [675, 411] width 304 height 186
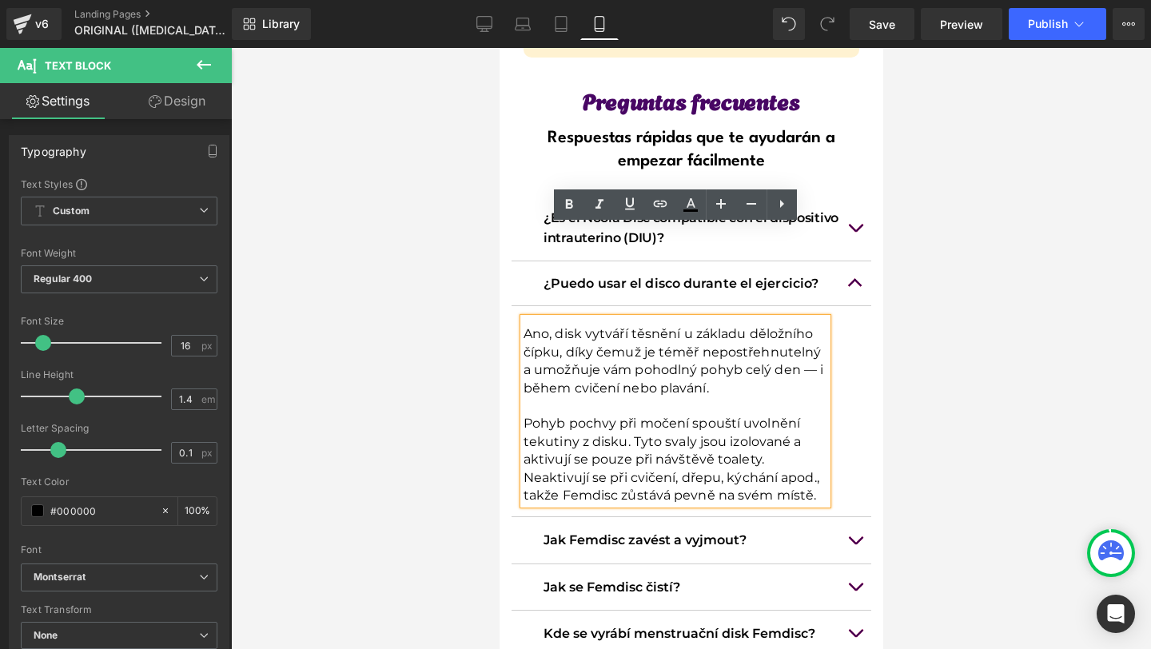
click at [523, 318] on div "Ano, disk vytváří těsnění u základu děložního čípku, díky čemuž je téměř nepost…" at bounding box center [675, 411] width 304 height 186
click at [812, 415] on p "Pohyb pochvy při močení spouští uvolnění tekutiny z disku. Tyto svaly jsou izol…" at bounding box center [675, 460] width 304 height 90
drag, startPoint x: 812, startPoint y: 404, endPoint x: 520, endPoint y: 241, distance: 334.6
click at [523, 318] on div "Ano, disk vytváří těsnění u základu děložního čípku, díky čemuž je téměř nepost…" at bounding box center [675, 411] width 304 height 186
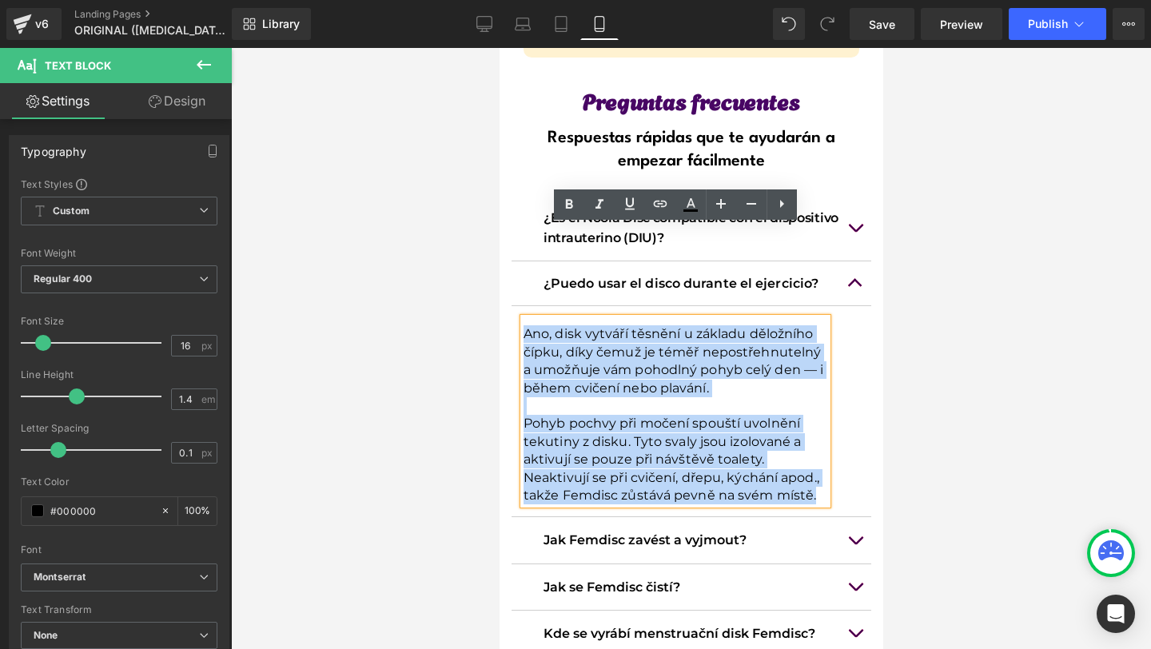
drag, startPoint x: 522, startPoint y: 241, endPoint x: 816, endPoint y: 406, distance: 337.5
click at [816, 406] on div "Ano, disk vytváří těsnění u základu děložního čípku, díky čemuž je téměř nepost…" at bounding box center [675, 411] width 304 height 186
copy div "Ano, disk vytváří těsnění u základu děložního čípku, díky čemuž je téměř nepost…"
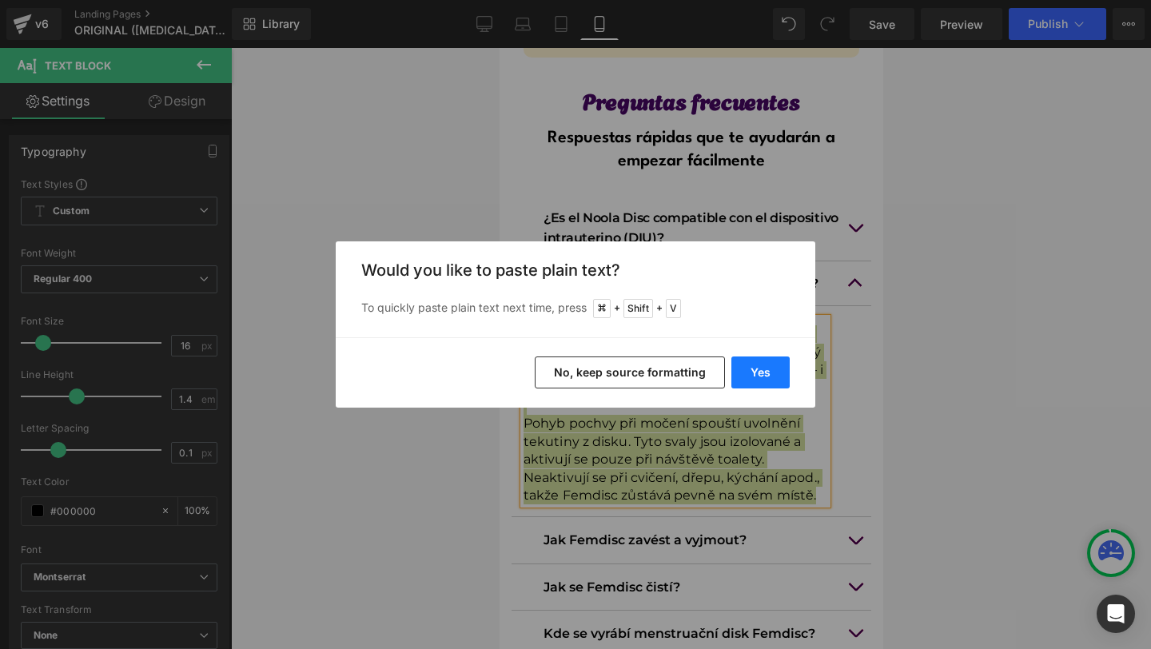
click at [754, 368] on button "Yes" at bounding box center [760, 372] width 58 height 32
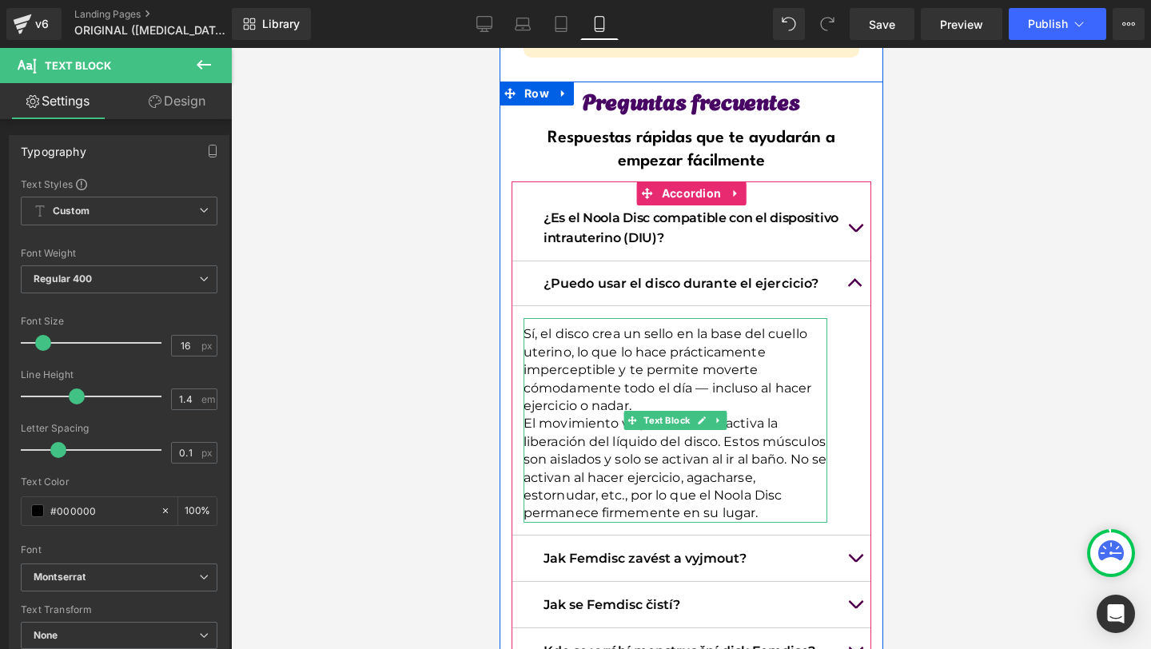
click at [670, 325] on p "Sí, el disco crea un sello en la base del cuello uterino, lo que lo hace prácti…" at bounding box center [675, 370] width 304 height 90
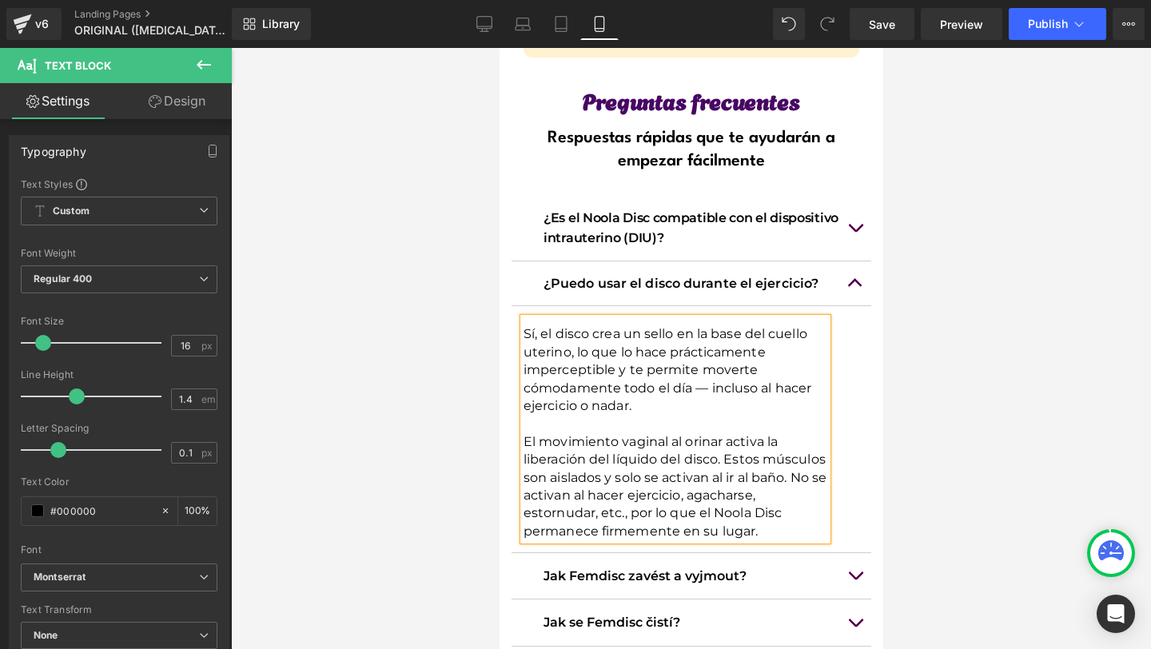
click at [842, 261] on button "button" at bounding box center [854, 283] width 32 height 45
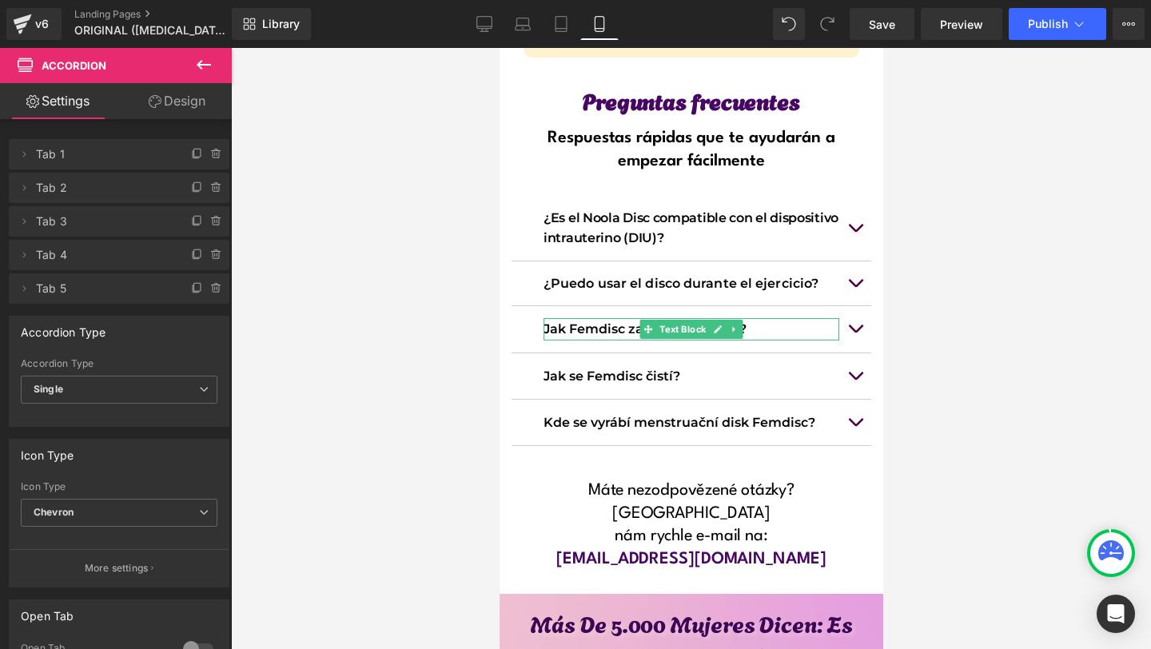
click at [560, 318] on p "Jak Femdisc zavést a vyjmout?" at bounding box center [691, 329] width 296 height 22
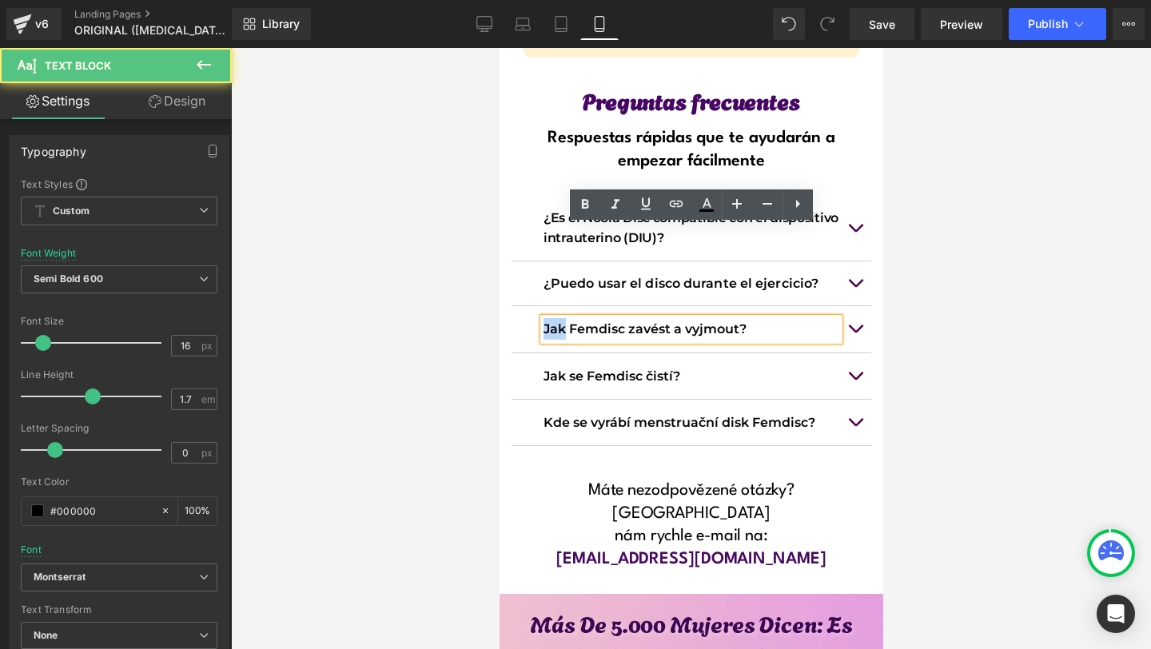
click at [560, 318] on p "Jak Femdisc zavést a vyjmout?" at bounding box center [691, 329] width 296 height 22
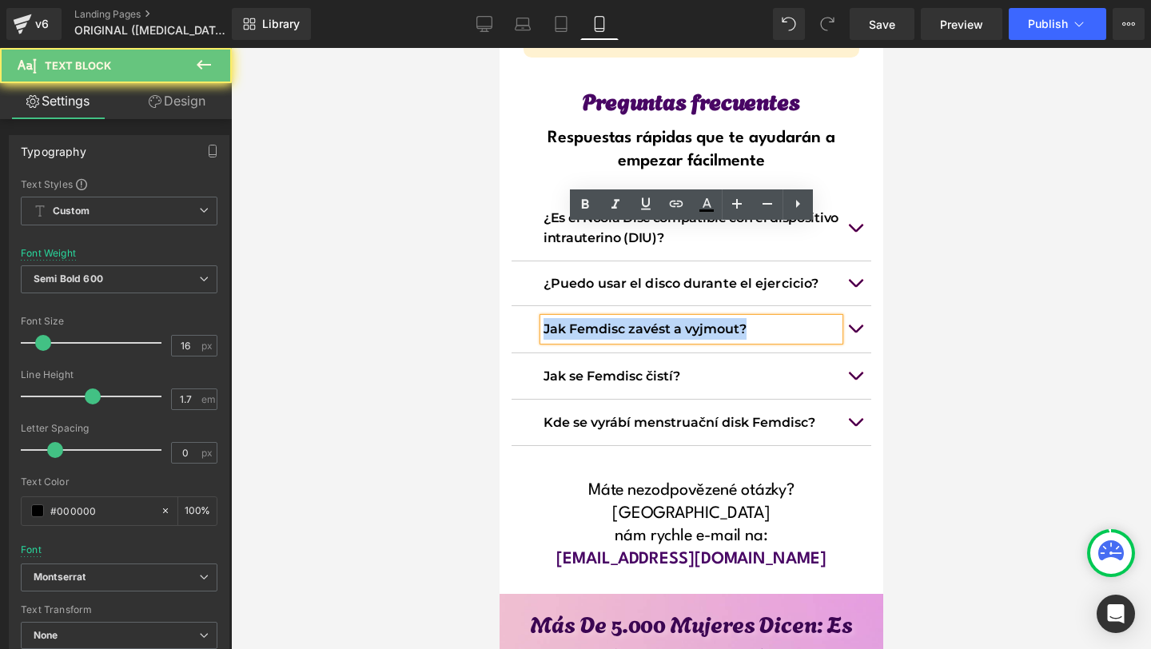
click at [560, 318] on p "Jak Femdisc zavést a vyjmout?" at bounding box center [691, 329] width 296 height 22
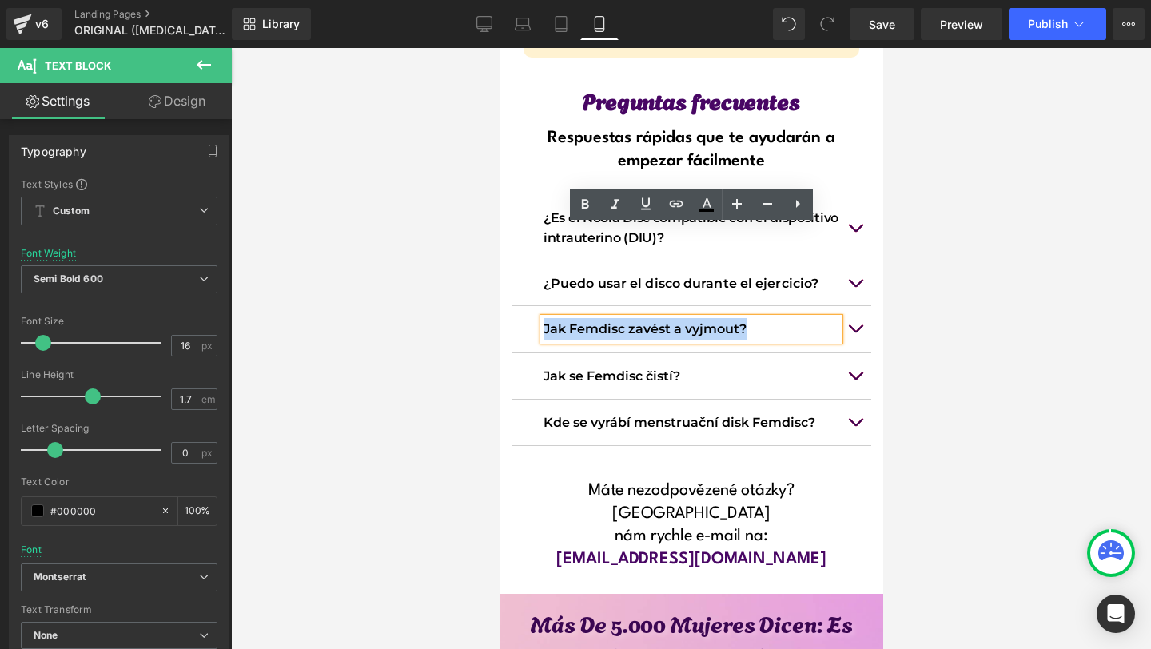
copy p "Jak Femdisc zavést a vyjmout?"
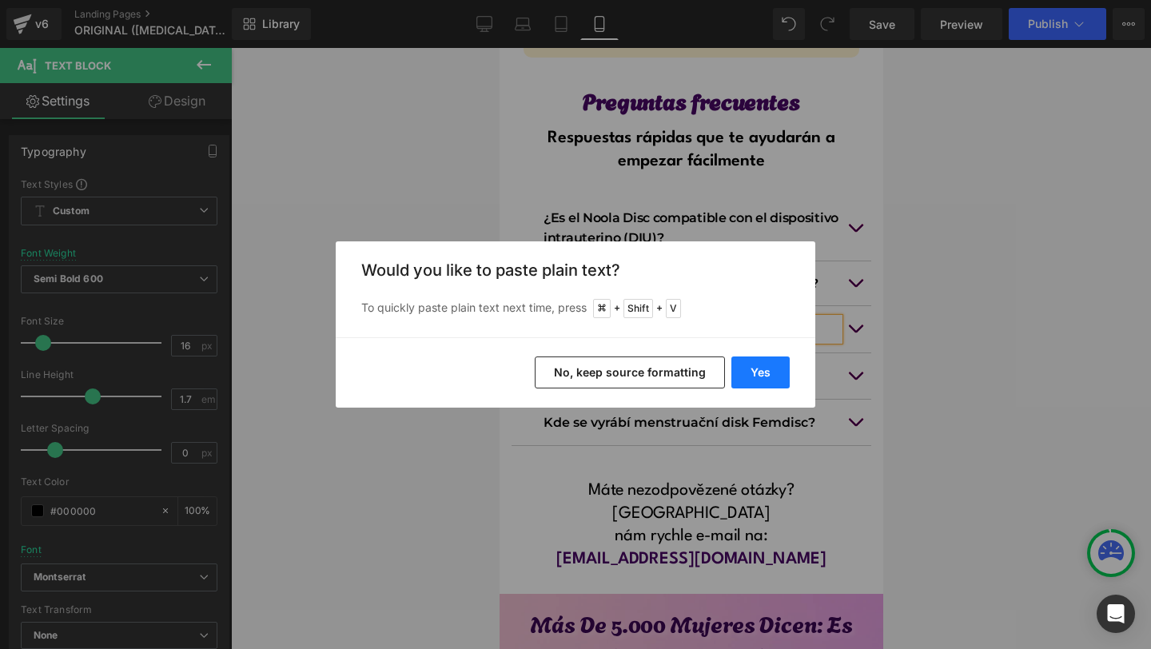
click at [766, 376] on button "Yes" at bounding box center [760, 372] width 58 height 32
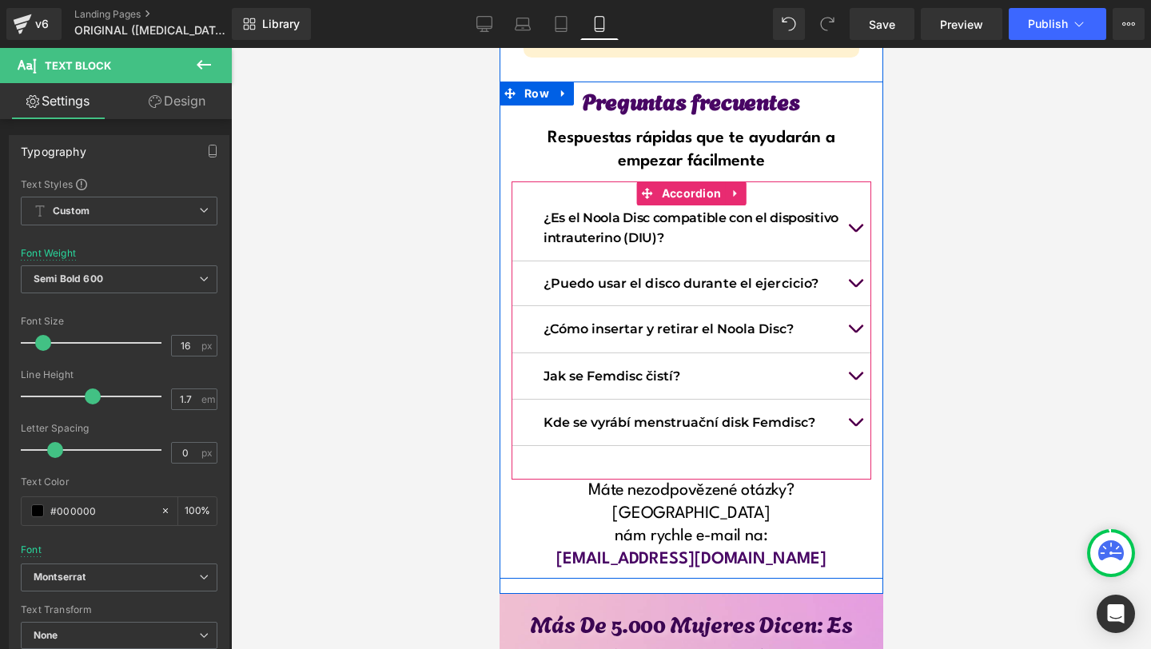
click at [856, 306] on button "button" at bounding box center [854, 329] width 32 height 46
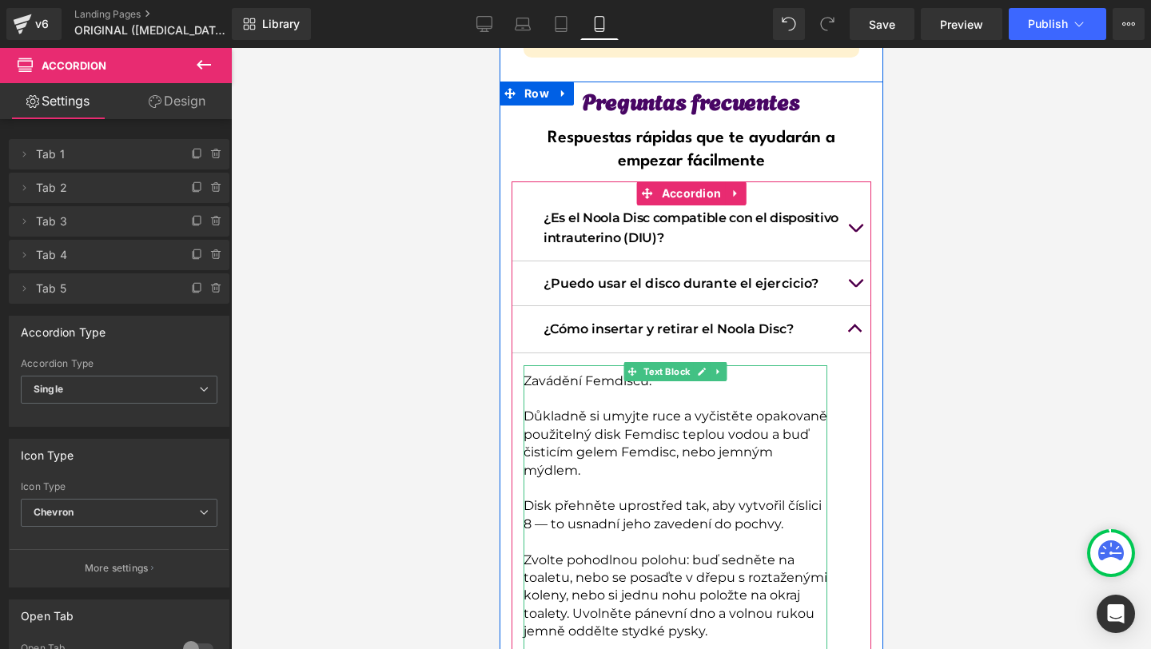
click at [531, 372] on p "Zavádění Femdiscu:" at bounding box center [675, 381] width 304 height 18
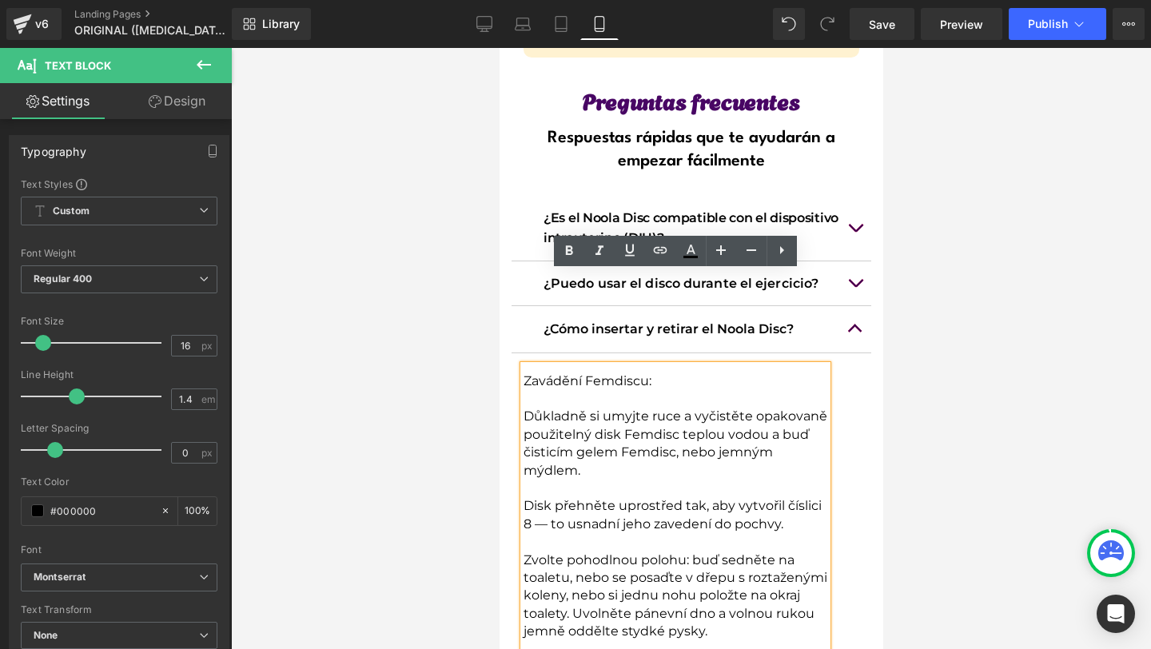
drag, startPoint x: 522, startPoint y: 285, endPoint x: 530, endPoint y: 288, distance: 8.3
click at [530, 372] on p "Zavádění Femdiscu:" at bounding box center [675, 381] width 304 height 18
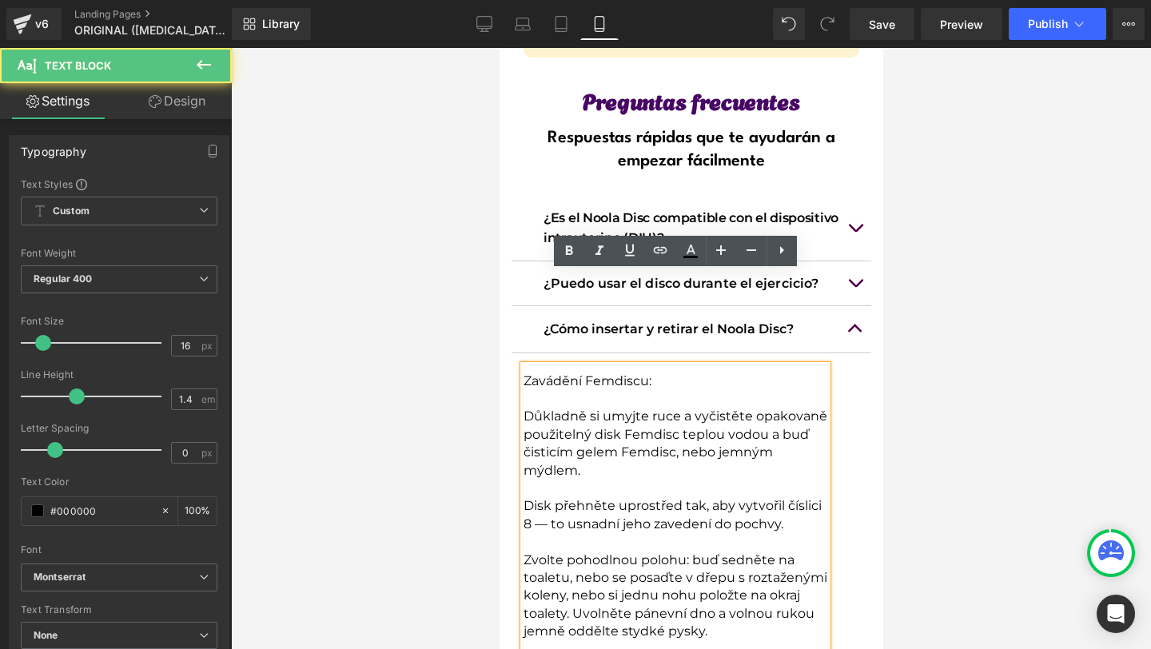
click at [525, 372] on p "Zavádění Femdiscu:" at bounding box center [675, 381] width 304 height 18
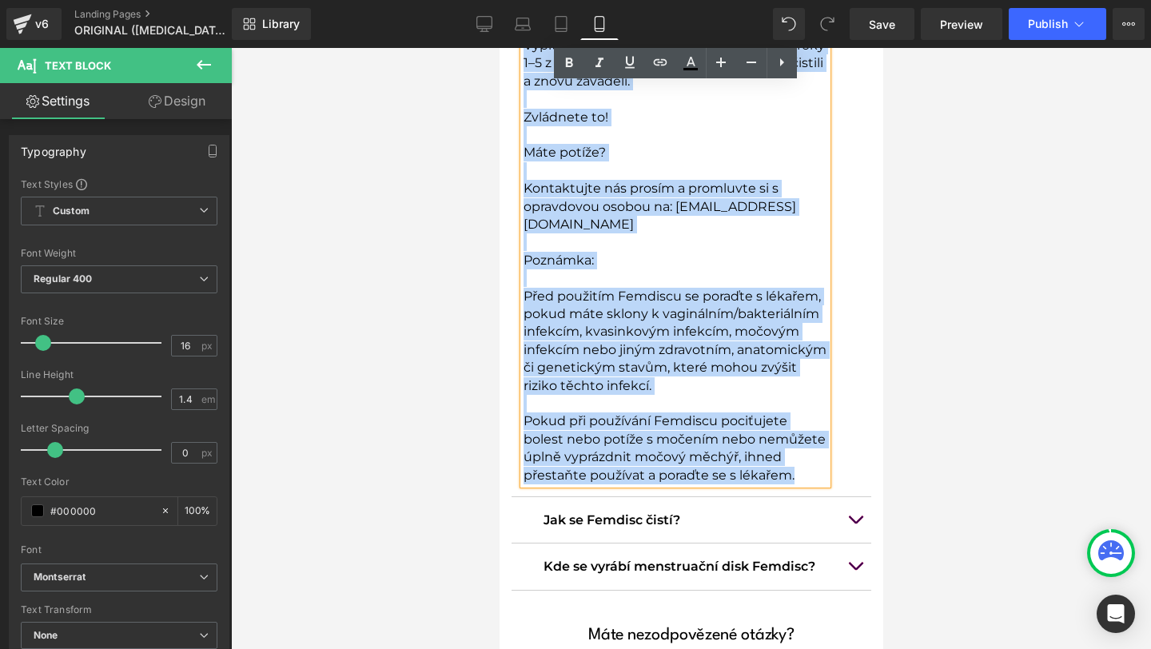
scroll to position [14207, 0]
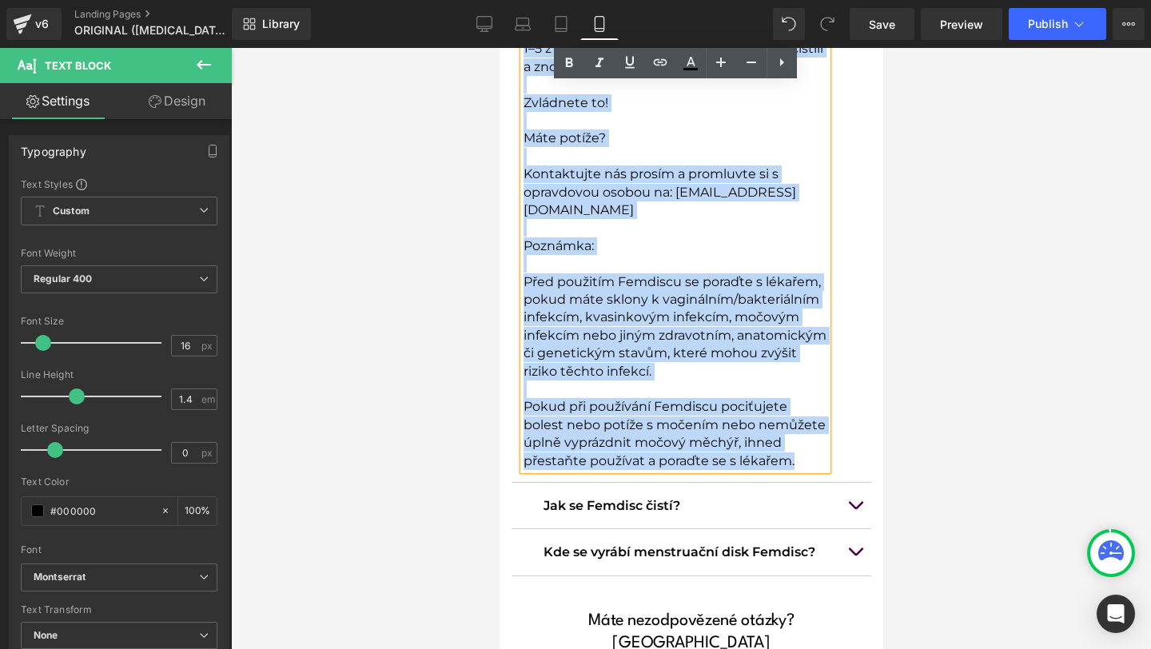
drag, startPoint x: 525, startPoint y: 288, endPoint x: 802, endPoint y: 343, distance: 282.8
copy div "Loremips Dolorsit: Ametcons ad elitse doei t incididun utlaboree doloremagn ali…"
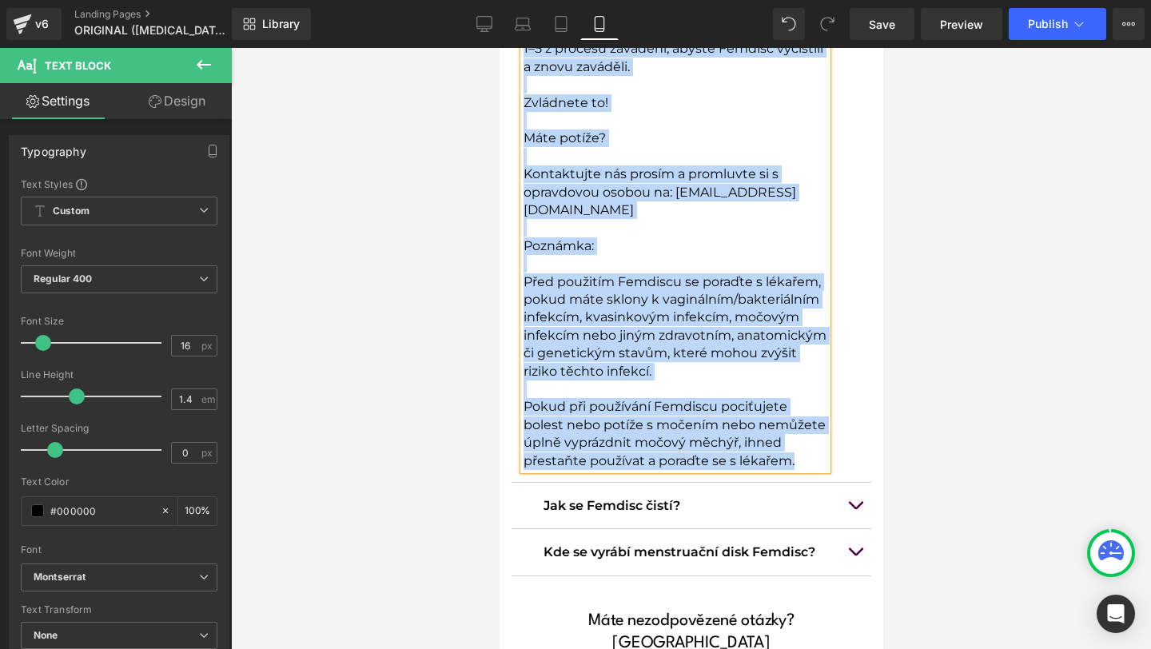
scroll to position [14152, 0]
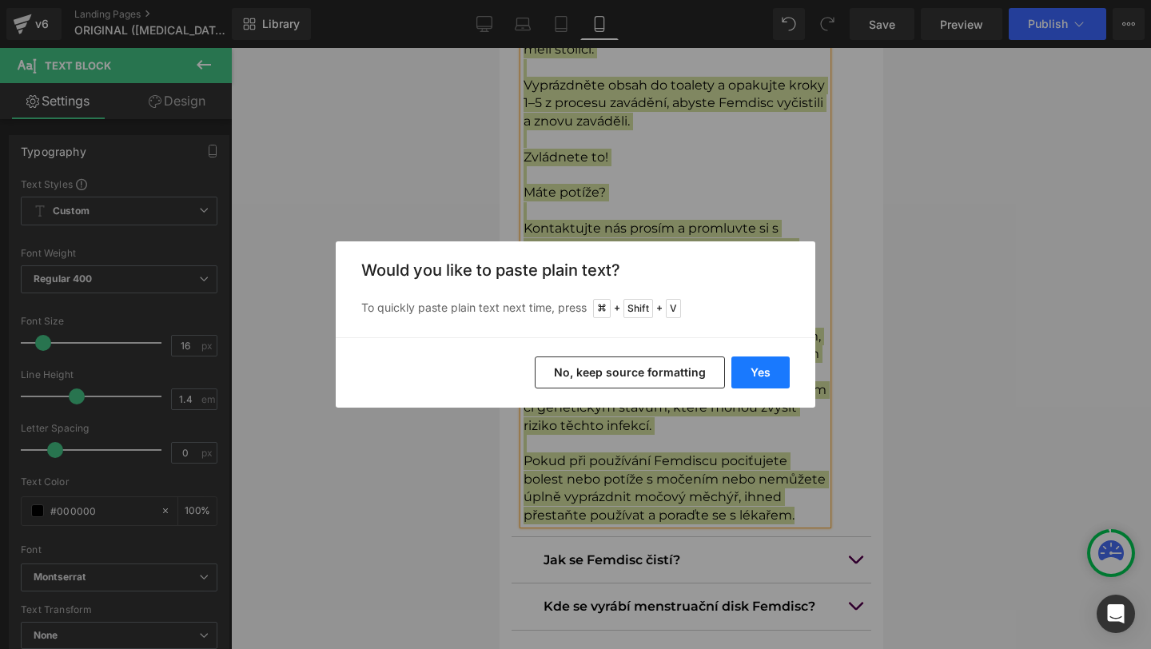
click at [770, 369] on button "Yes" at bounding box center [760, 372] width 58 height 32
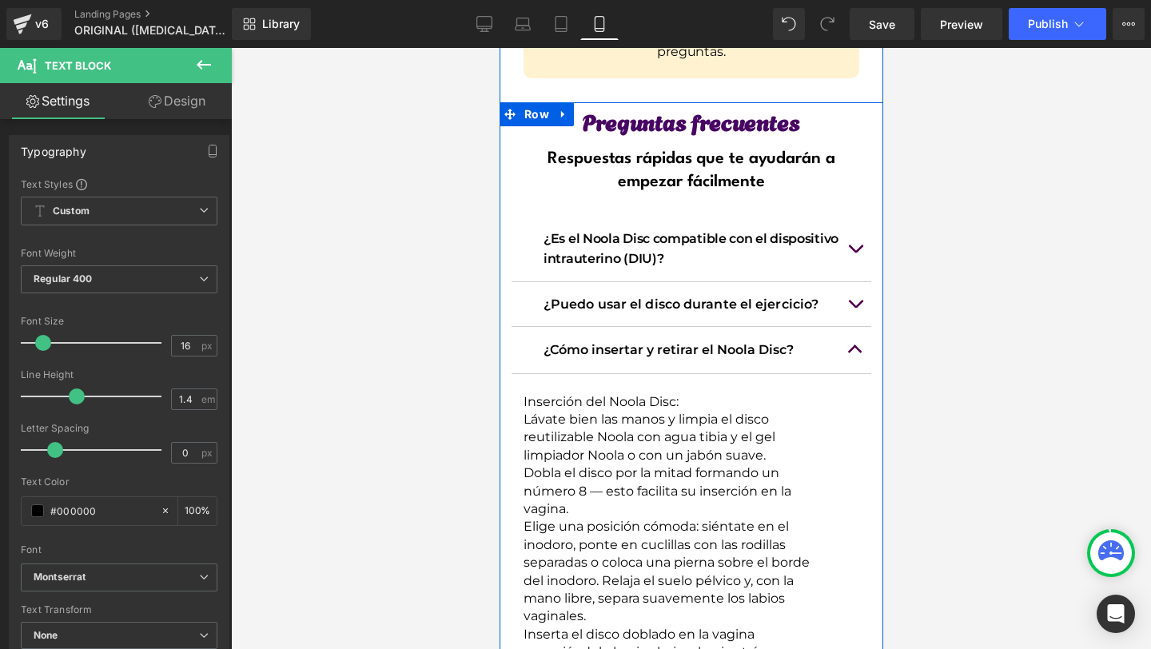
scroll to position [12763, 0]
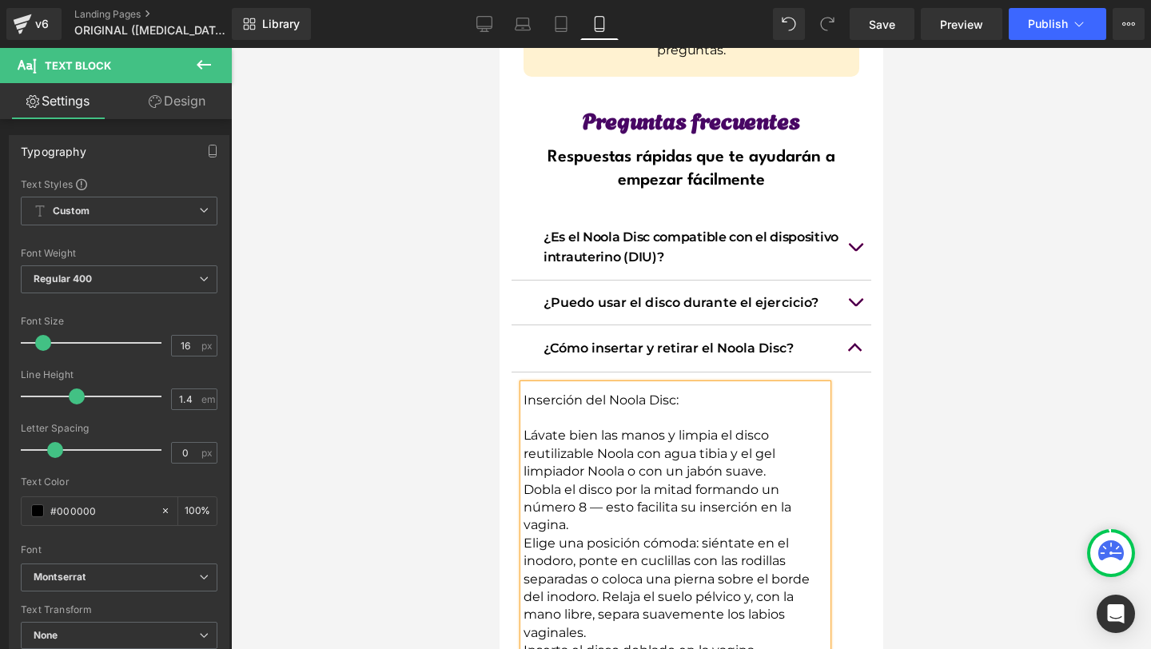
click at [588, 481] on p "Dobla el disco por la mitad formando un número 8 — esto facilita su inserción e…" at bounding box center [675, 508] width 304 height 54
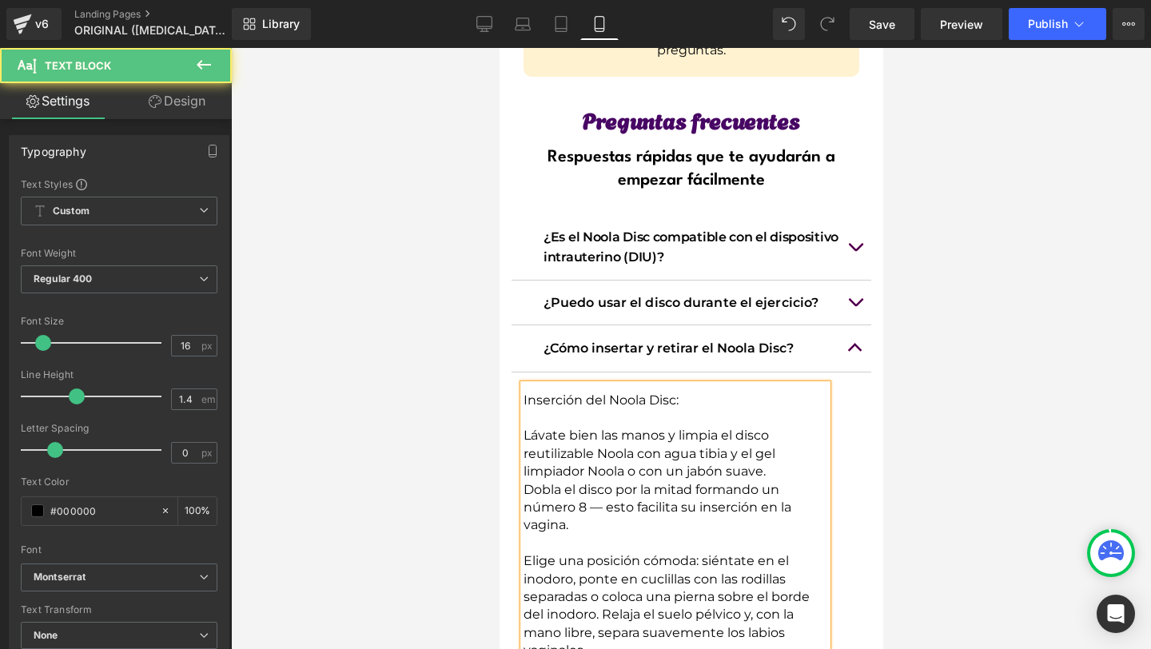
click at [608, 553] on p "Elige una posición cómoda: siéntate en el inodoro, ponte en cuclillas con las r…" at bounding box center [675, 605] width 304 height 107
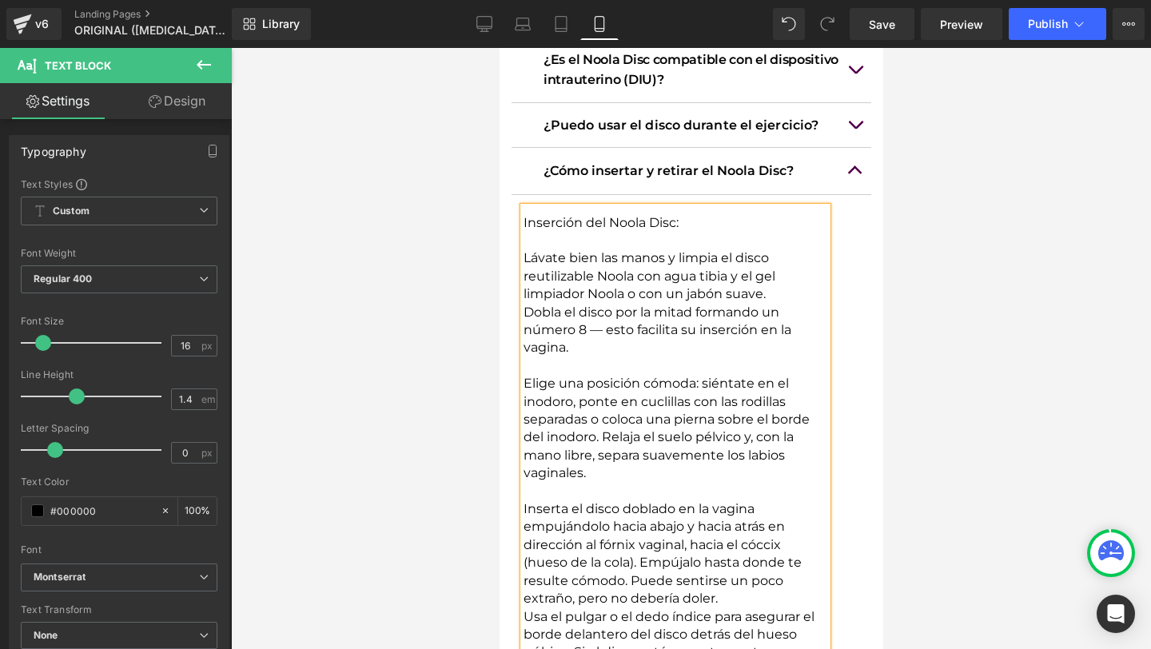
click at [721, 506] on p "Inserta el disco doblado en la vagina empujándolo hacia abajo y hacia atrás en …" at bounding box center [675, 553] width 304 height 107
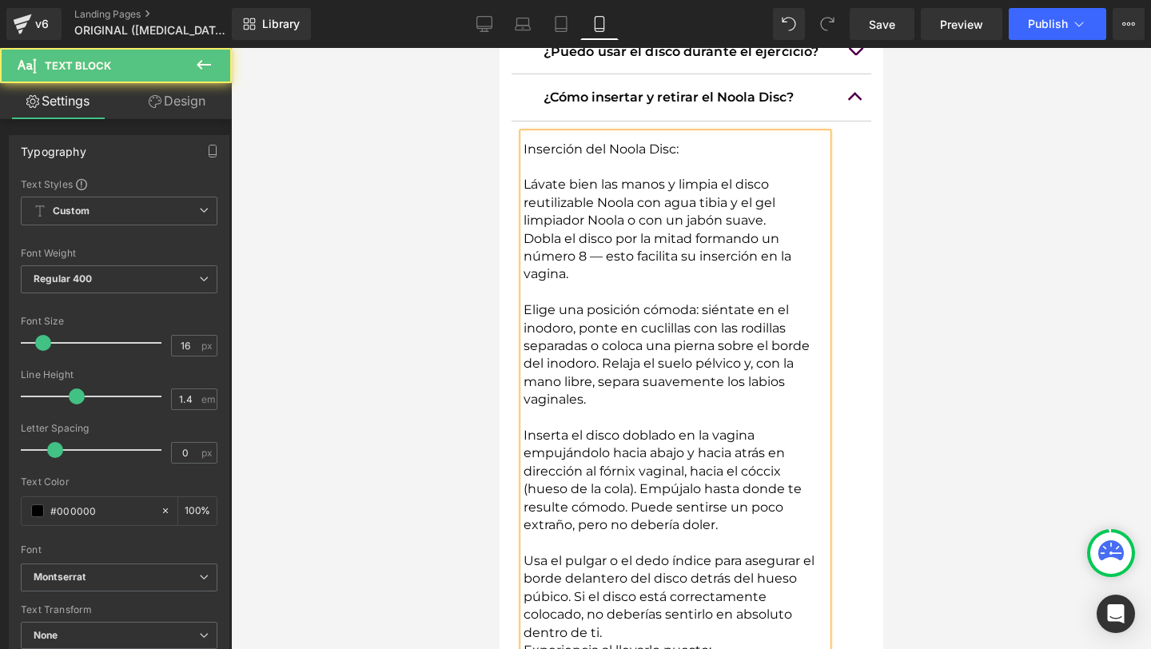
scroll to position [13031, 0]
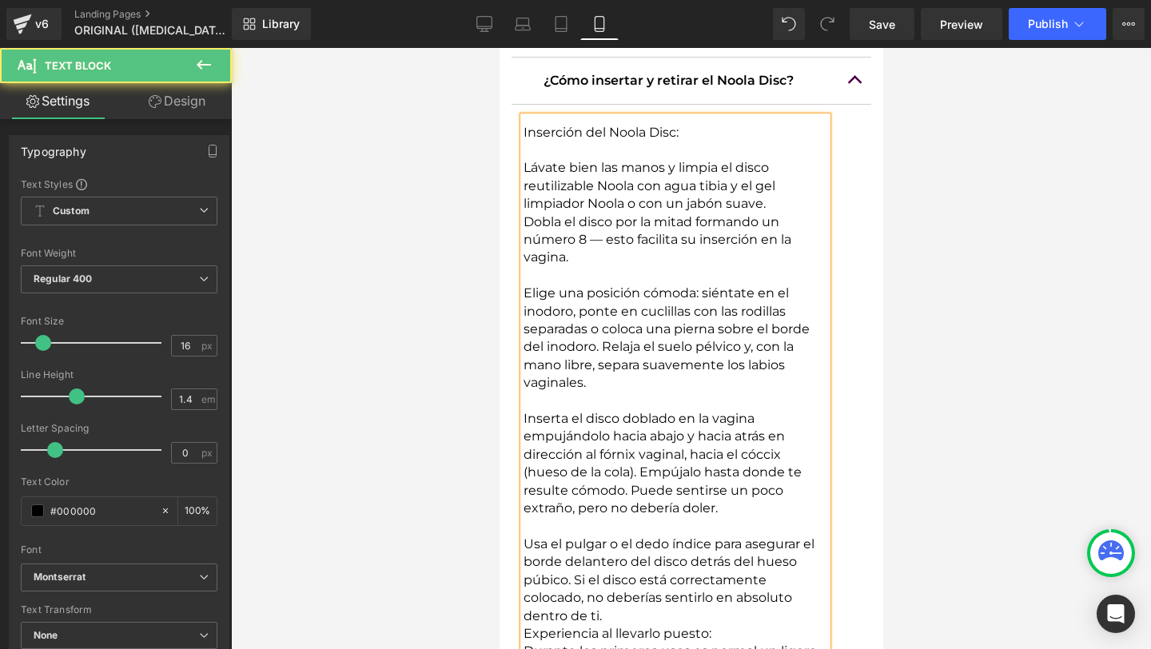
click at [616, 535] on p "Usa el pulgar o el dedo índice para asegurar el borde delantero del disco detrá…" at bounding box center [675, 580] width 304 height 90
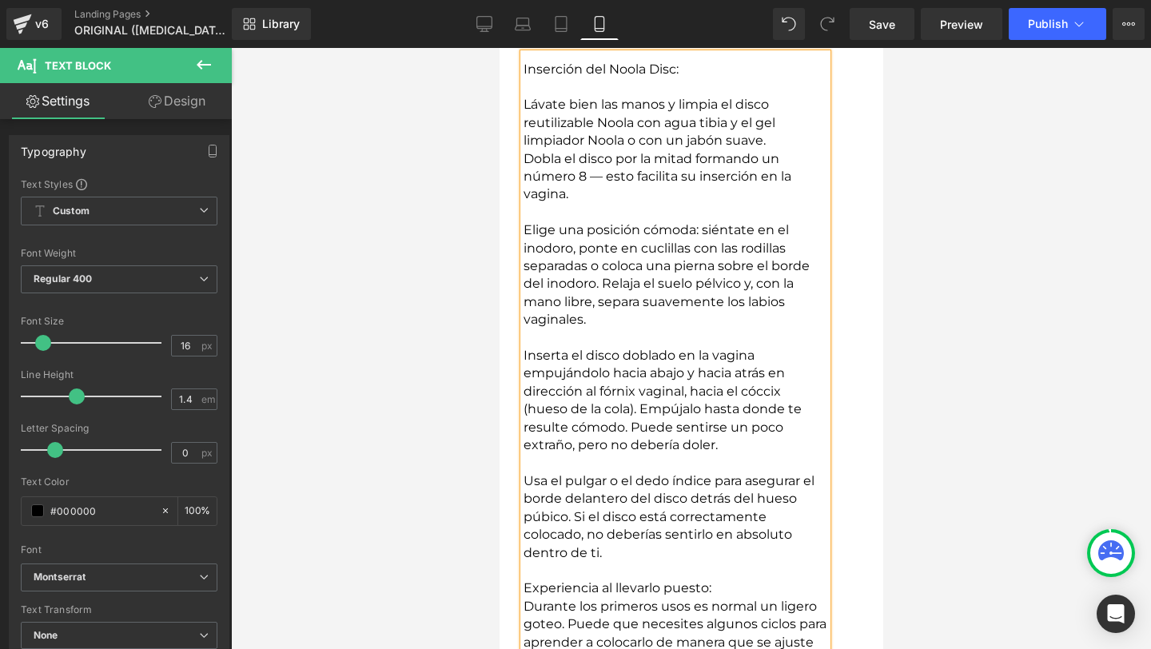
scroll to position [13172, 0]
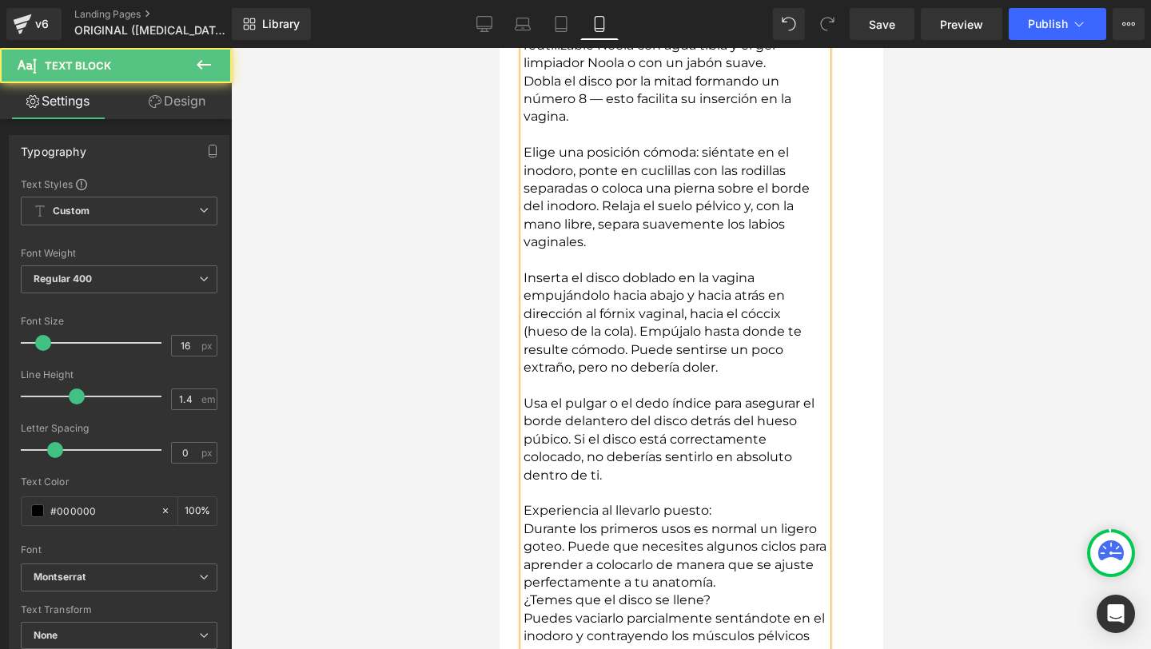
click at [747, 520] on p "Durante los primeros usos es normal un ligero goteo. Puede que necesites alguno…" at bounding box center [675, 556] width 304 height 72
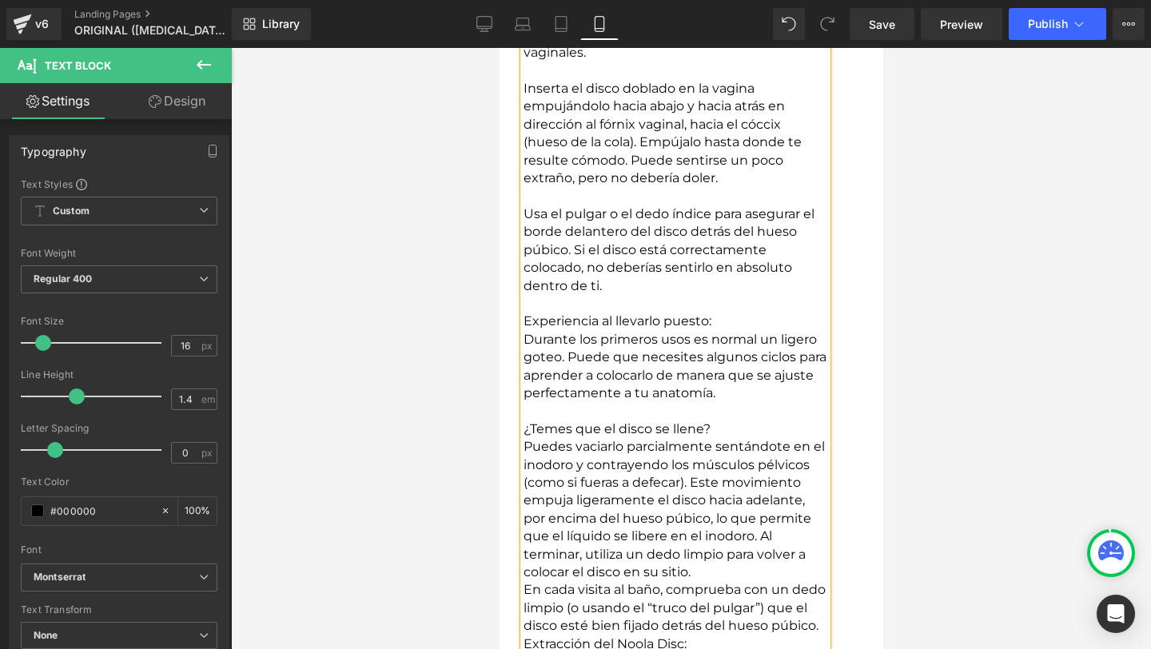
scroll to position [13363, 0]
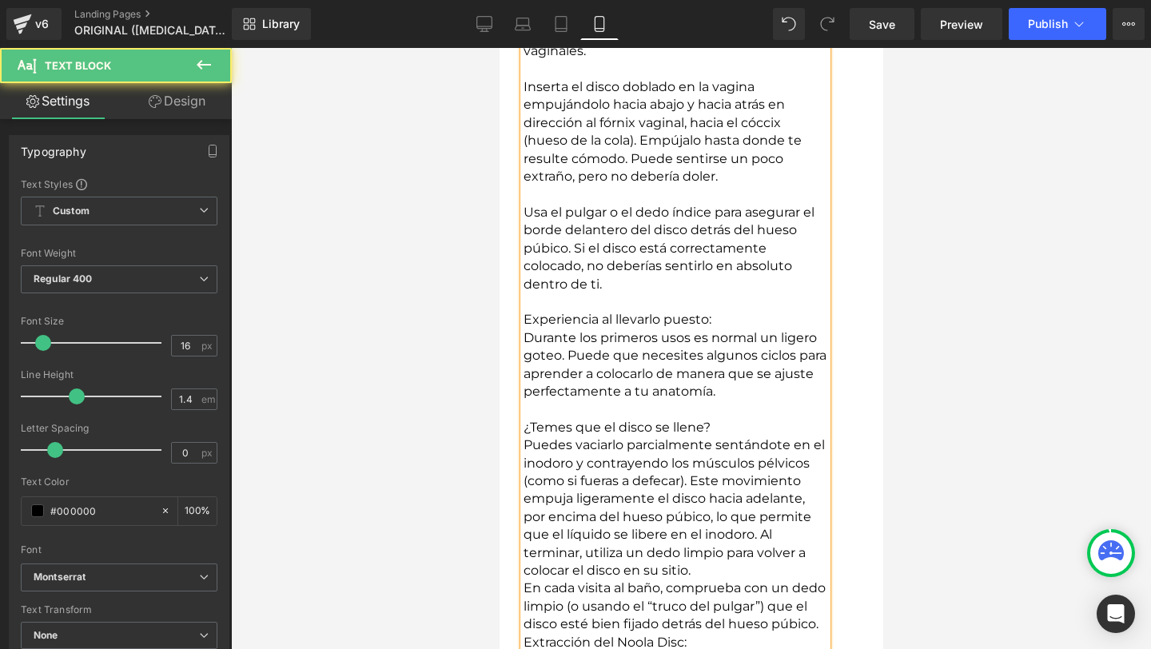
click at [760, 445] on p "Puedes vaciarlo parcialmente sentándote en el inodoro y contrayendo los músculo…" at bounding box center [675, 507] width 304 height 143
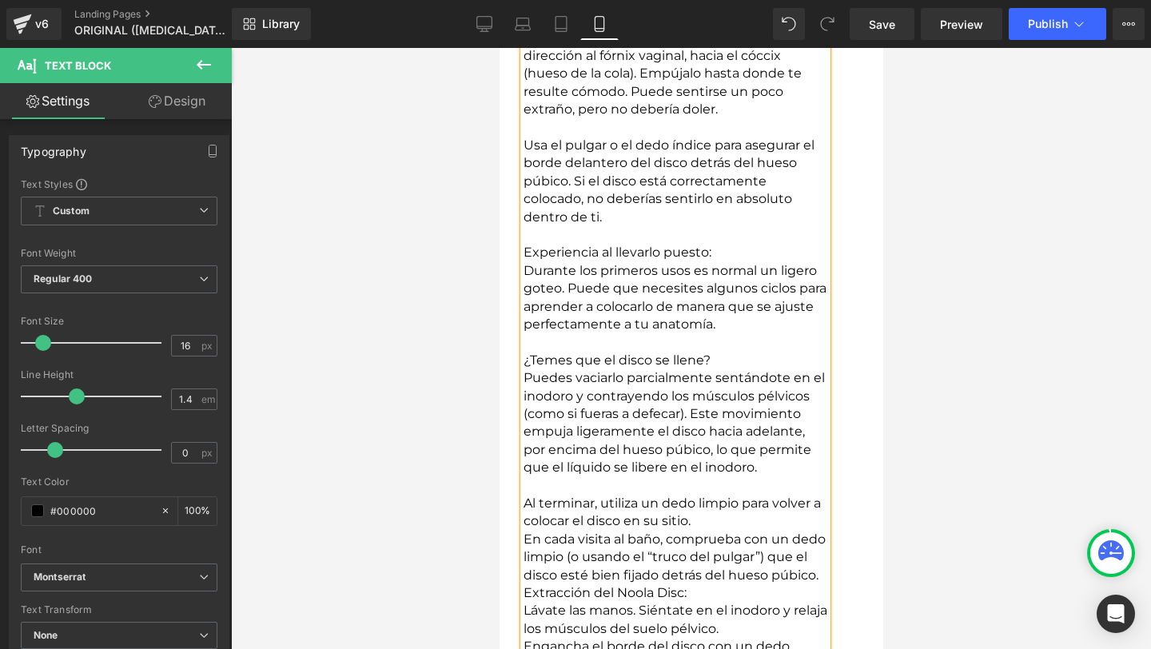
scroll to position [13448, 0]
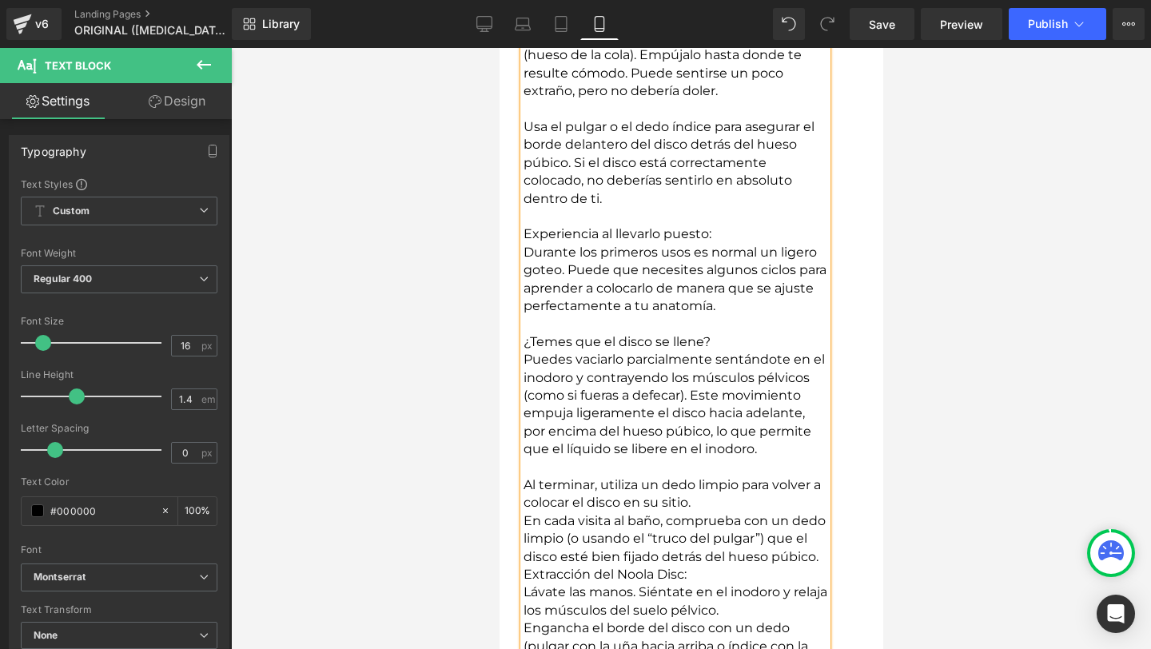
click at [741, 512] on p "En cada visita al baño, comprueba con un dedo limpio (o usando el “truco del pu…" at bounding box center [675, 539] width 304 height 54
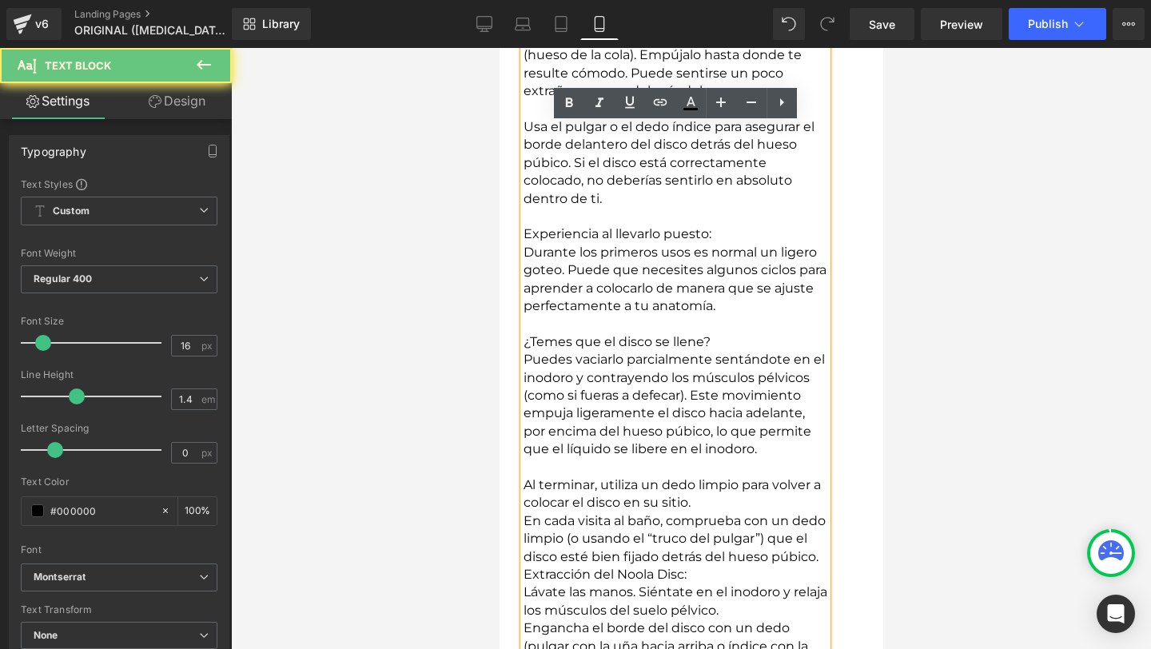
click at [732, 476] on p "Al terminar, utiliza un dedo limpio para volver a colocar el disco en su sitio." at bounding box center [675, 494] width 304 height 36
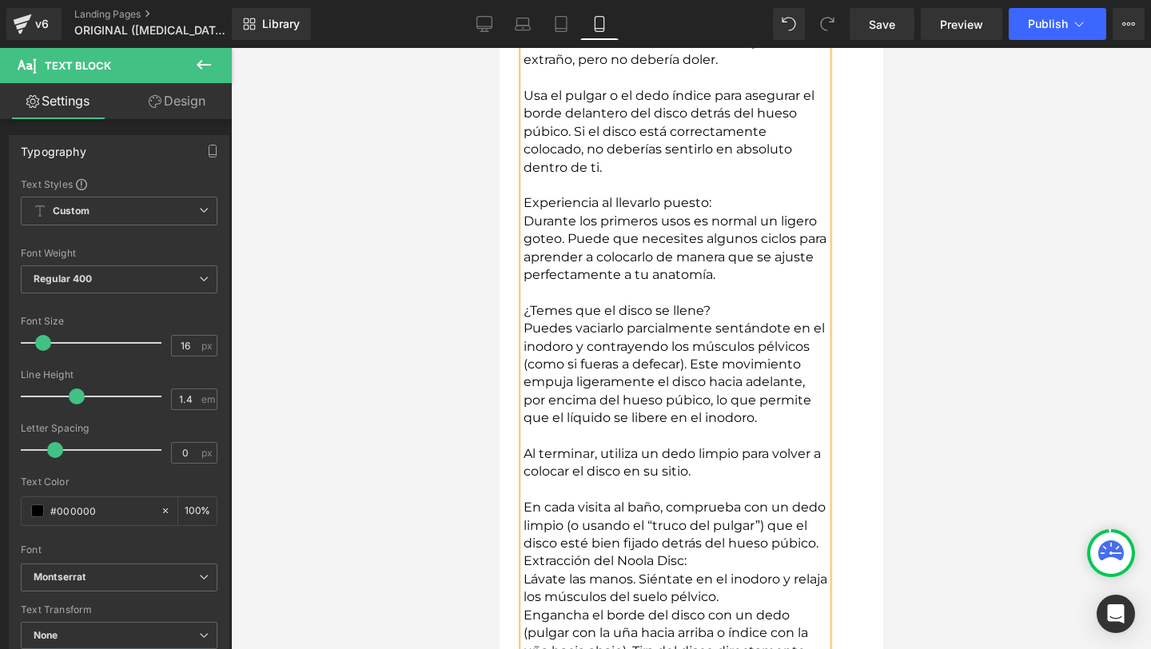
scroll to position [13489, 0]
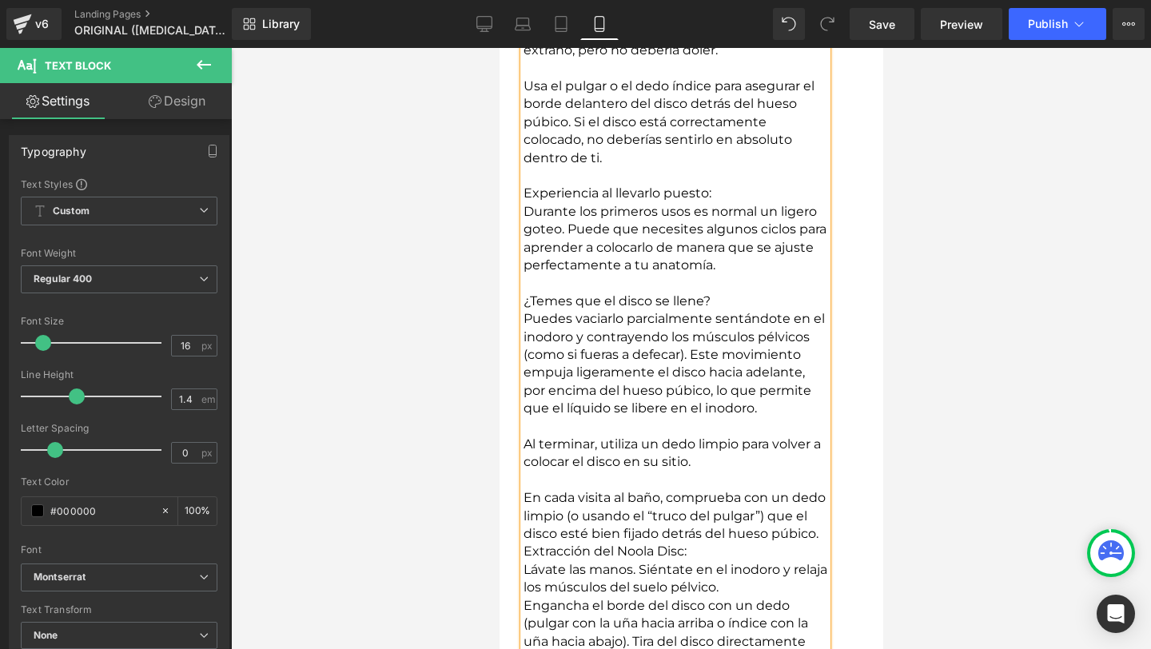
click at [703, 543] on p "Extracción del Noola Disc:" at bounding box center [675, 552] width 304 height 18
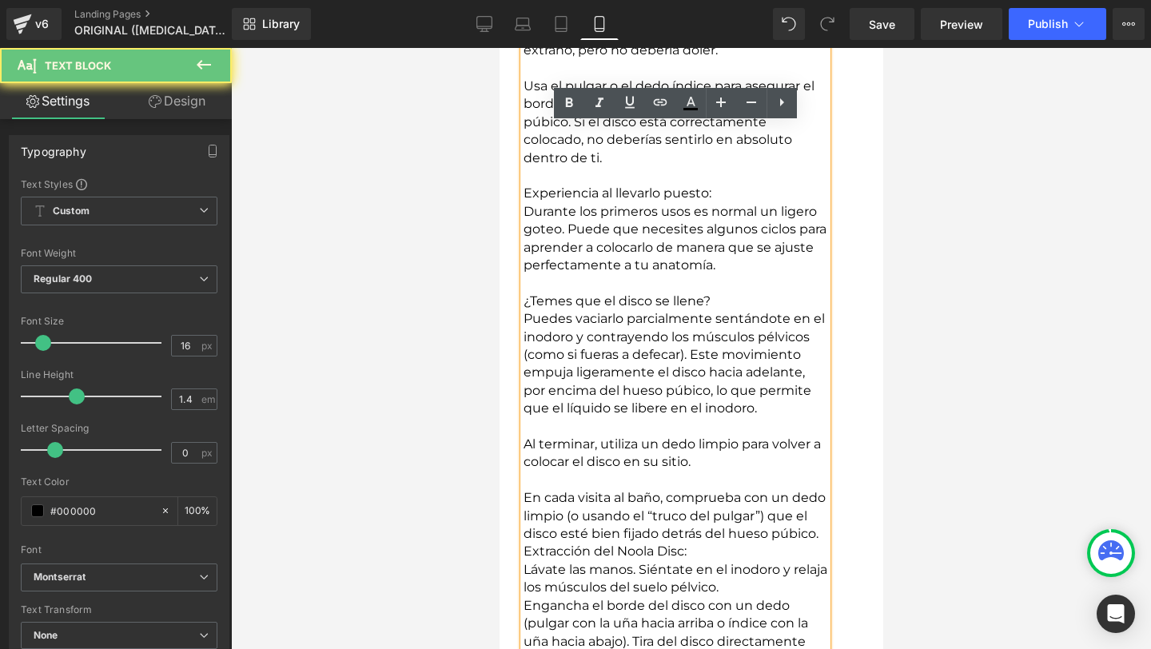
click at [524, 543] on p "Extracción del Noola Disc:" at bounding box center [675, 552] width 304 height 18
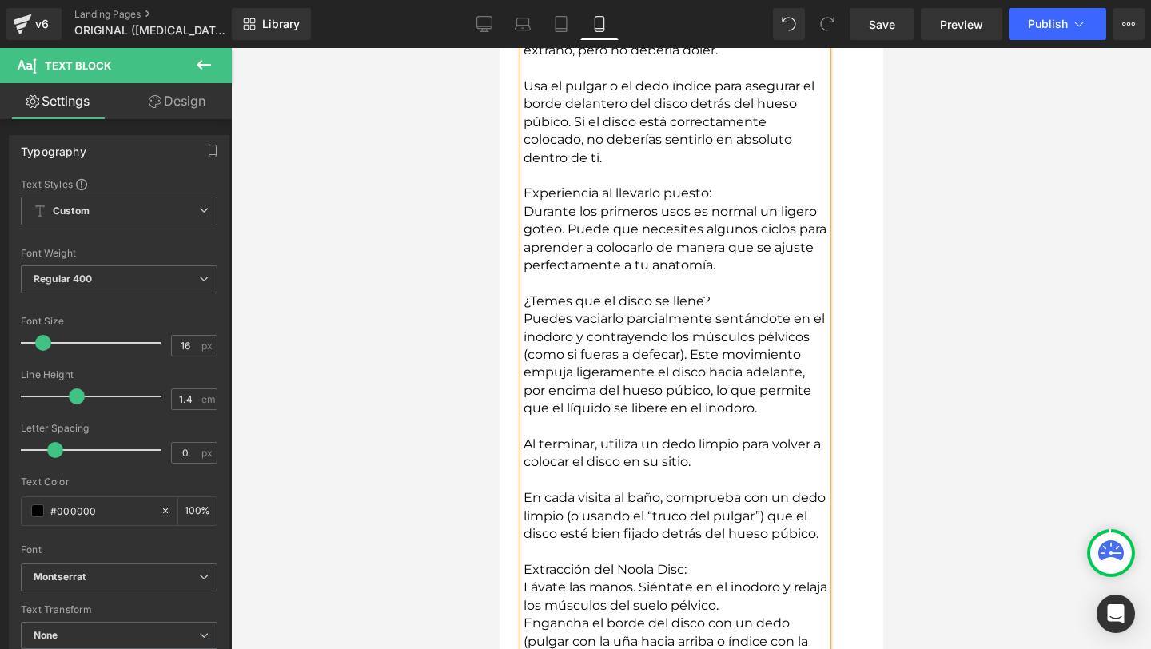
scroll to position [13551, 0]
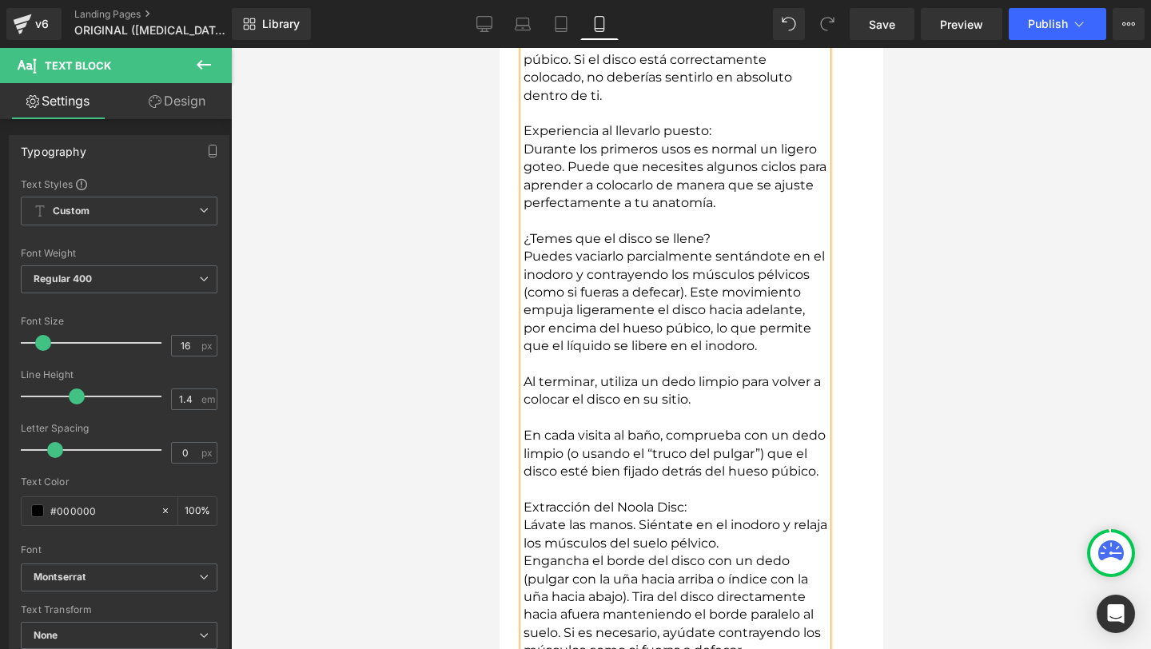
click at [774, 516] on p "Lávate las manos. Siéntate en el inodoro y relaja los músculos del suelo pélvic…" at bounding box center [675, 534] width 304 height 36
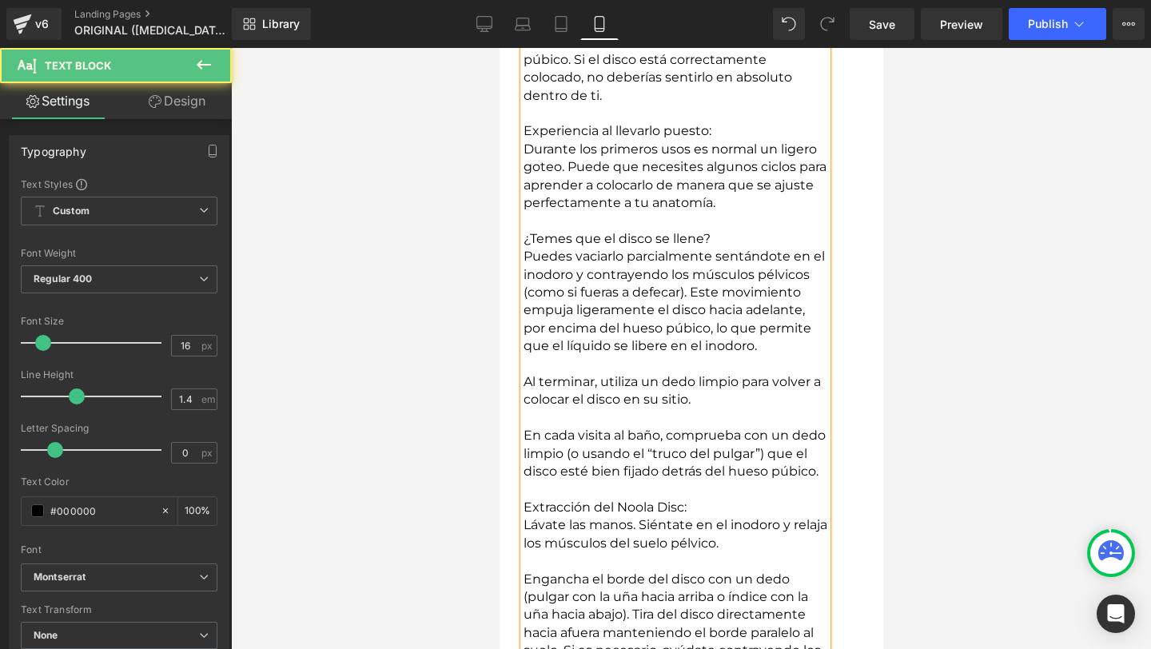
click at [717, 480] on p at bounding box center [675, 489] width 304 height 18
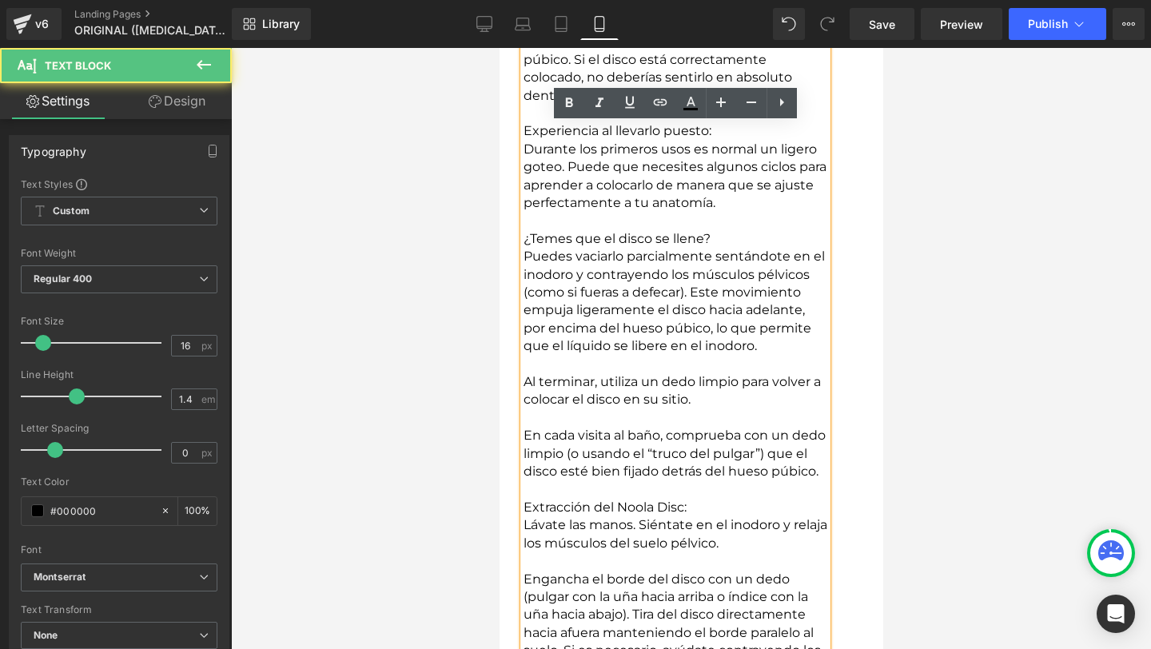
click at [708, 499] on p "Extracción del Noola Disc:" at bounding box center [675, 508] width 304 height 18
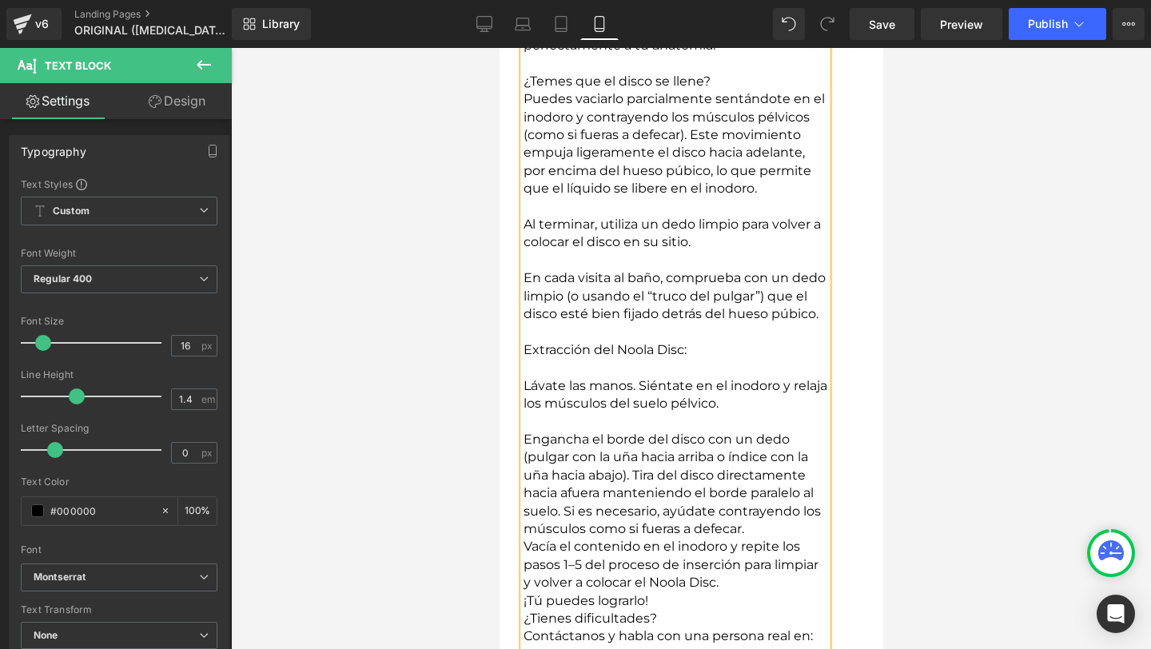
scroll to position [13707, 0]
click at [759, 436] on p "Engancha el borde del disco con un dedo (pulgar con la uña hacia arriba o índic…" at bounding box center [675, 485] width 304 height 107
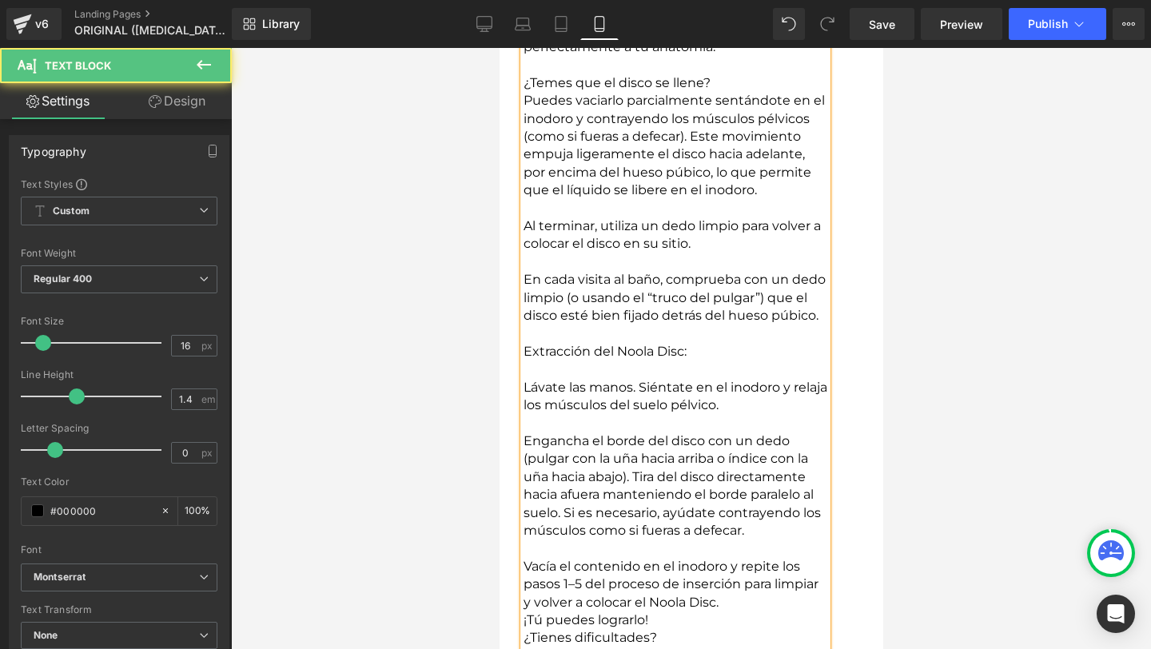
click at [782, 558] on p "Vacía el contenido en el inodoro y repite los pasos 1–5 del proceso de inserció…" at bounding box center [675, 585] width 304 height 54
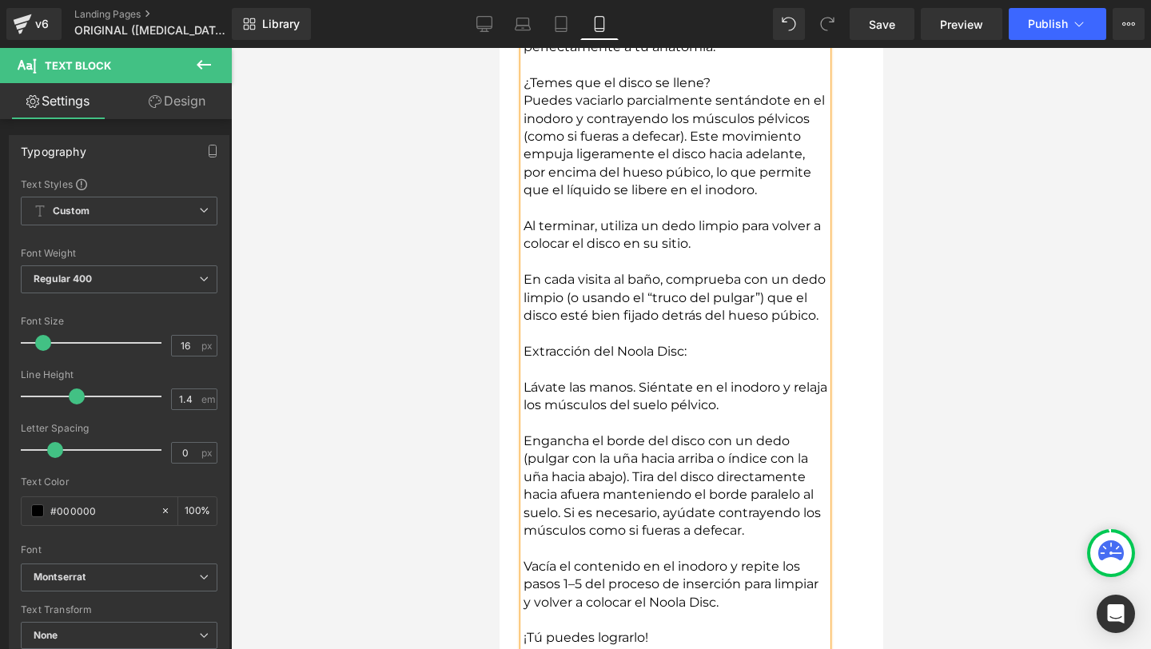
click at [681, 629] on p "¡Tú puedes lograrlo!" at bounding box center [675, 638] width 304 height 18
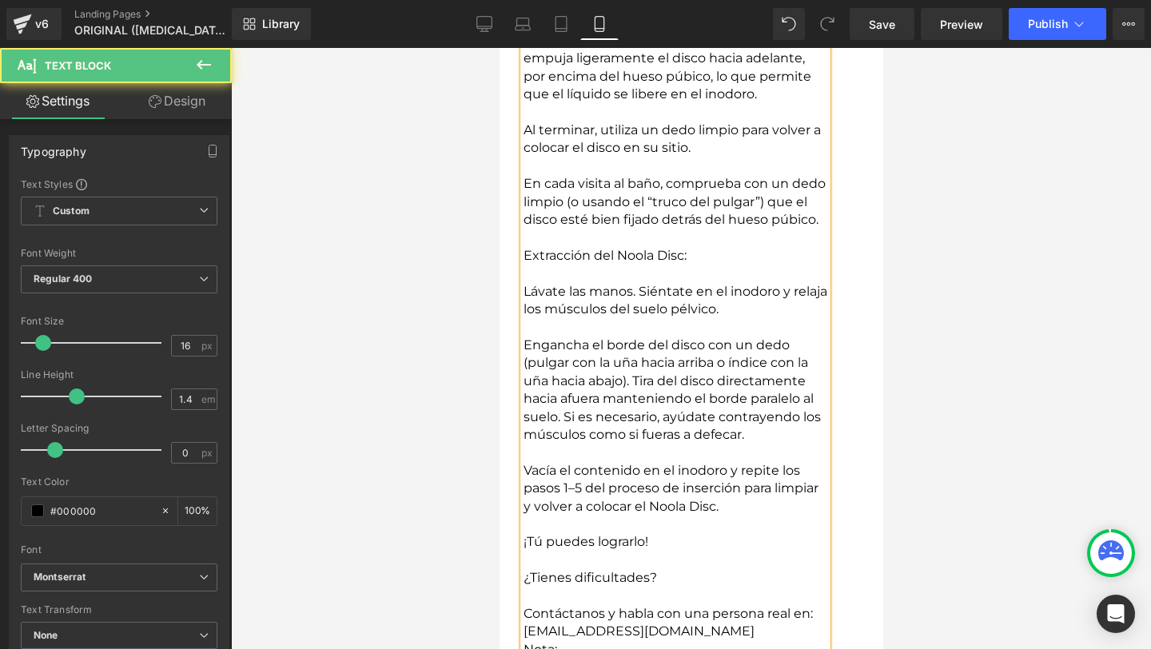
scroll to position [13805, 0]
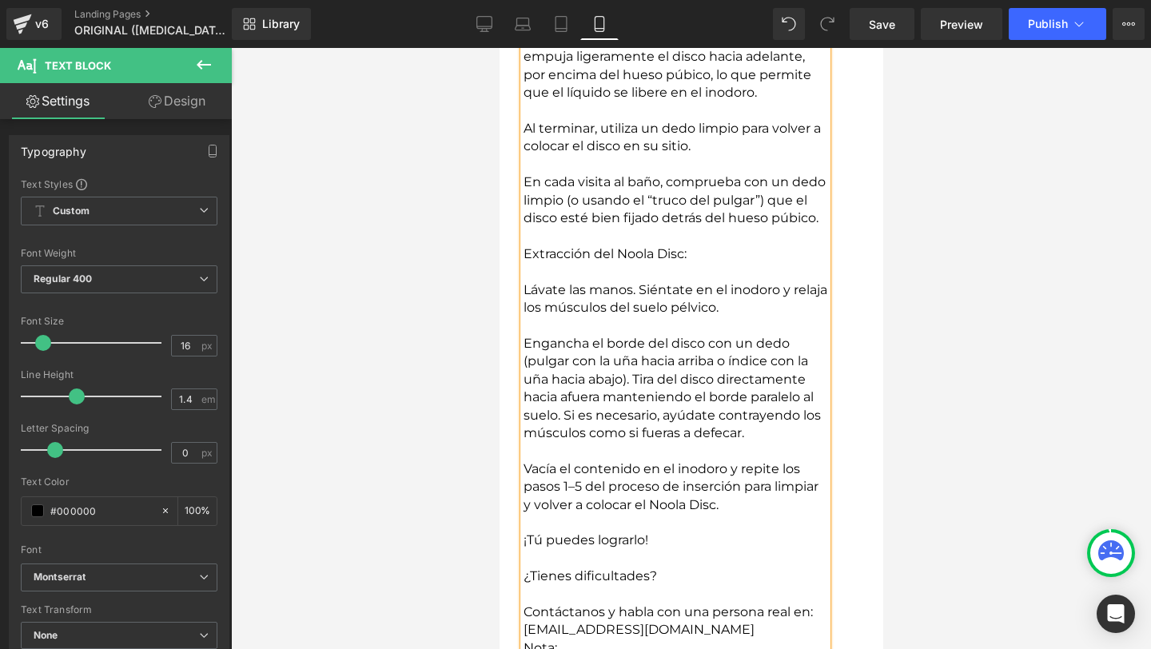
click at [734, 639] on p "Nota:" at bounding box center [675, 648] width 304 height 18
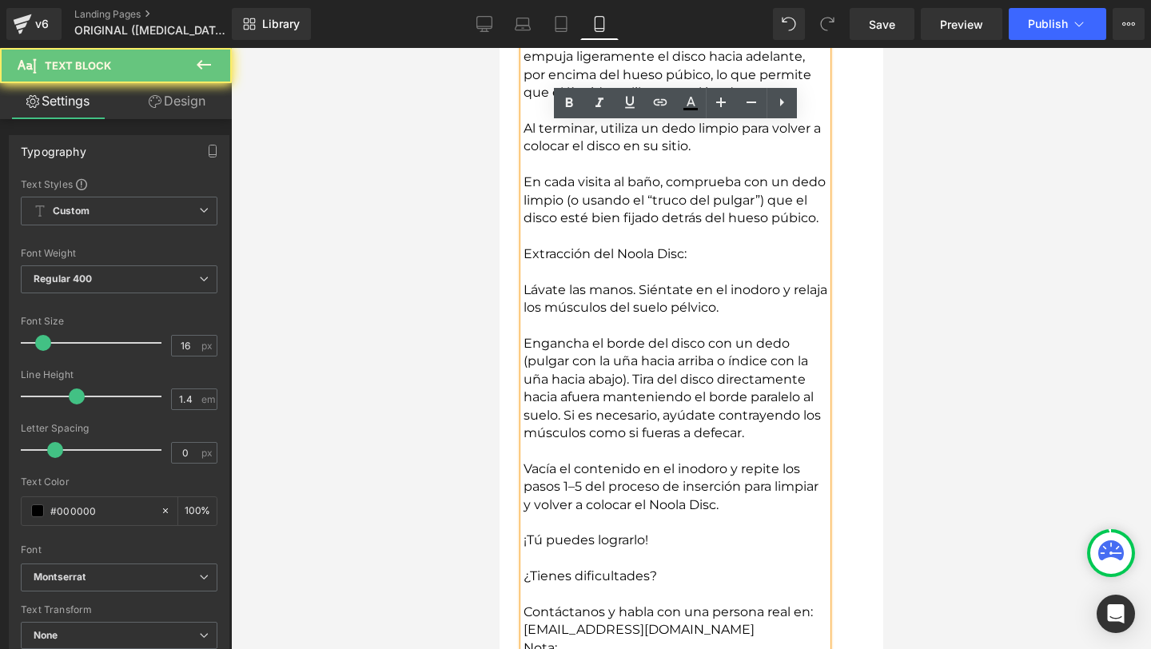
click at [697, 639] on p "Nota:" at bounding box center [675, 648] width 304 height 18
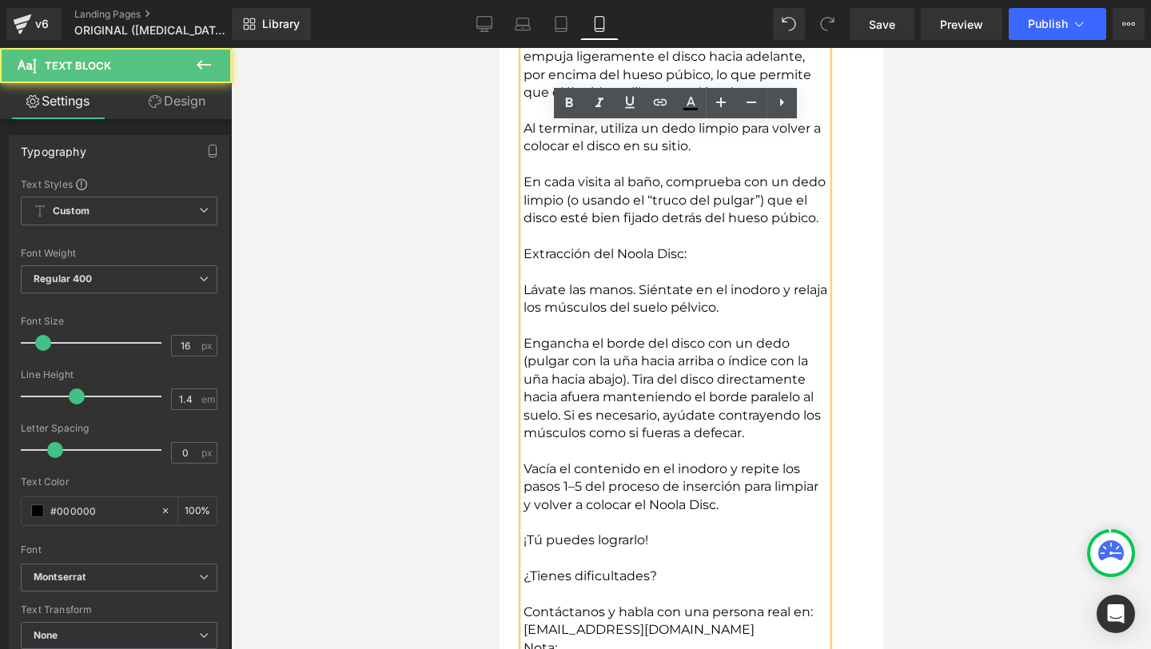
click at [678, 603] on p "Contáctanos y habla con una persona real en: [EMAIL_ADDRESS][DOMAIN_NAME]" at bounding box center [675, 621] width 304 height 36
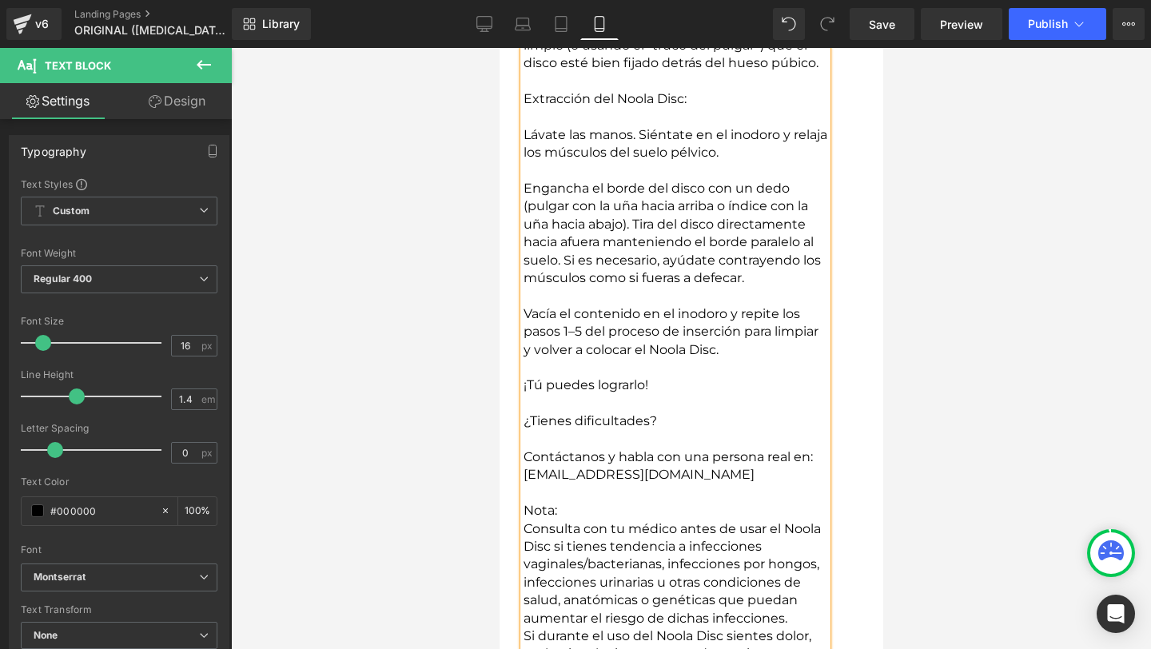
scroll to position [13966, 0]
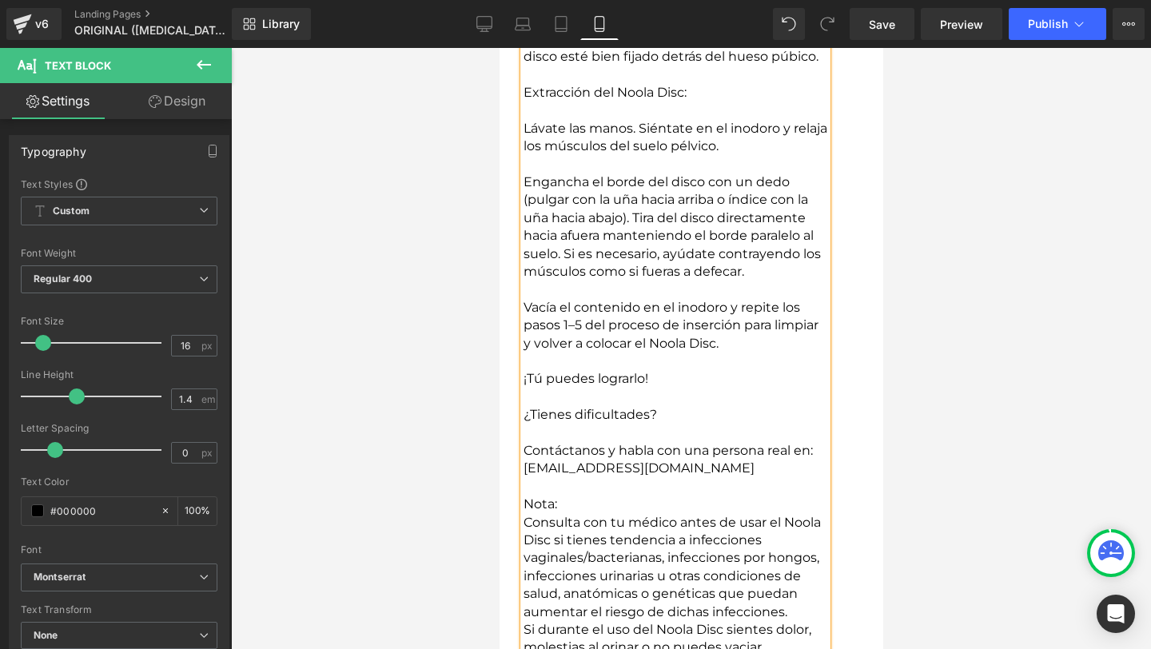
click at [788, 621] on p "Si durante el uso del Noola Disc sientes dolor, molestias al orinar o no puedes…" at bounding box center [675, 657] width 304 height 72
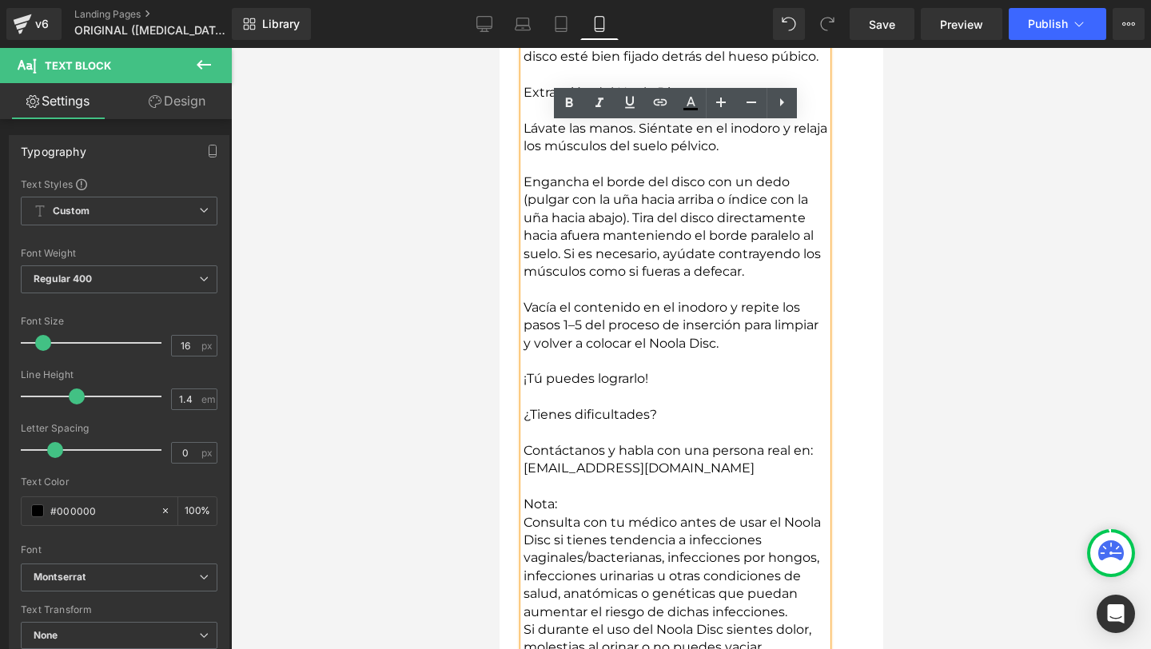
click at [781, 478] on p at bounding box center [675, 487] width 304 height 18
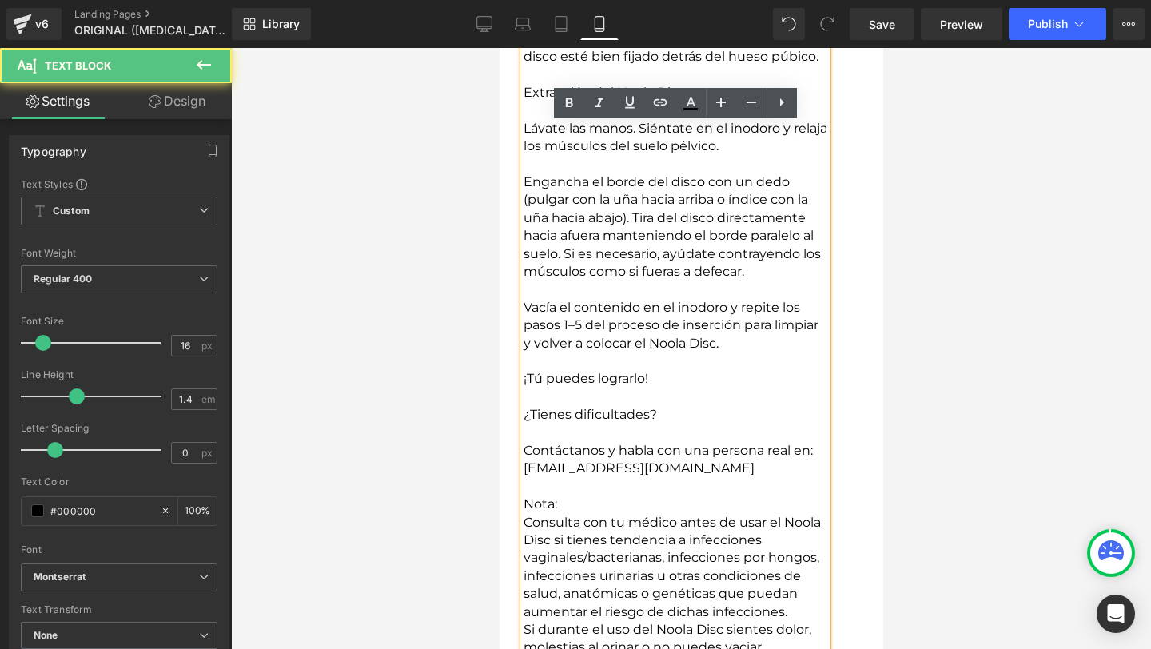
click at [680, 496] on p "Nota:" at bounding box center [675, 505] width 304 height 18
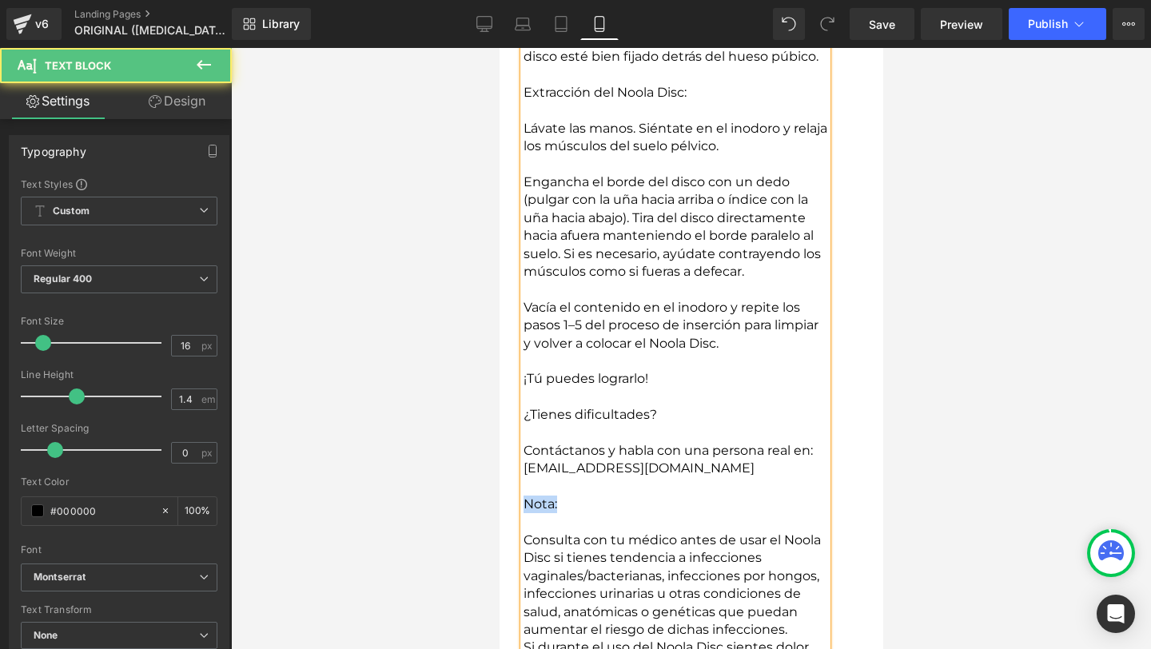
drag, startPoint x: 659, startPoint y: 407, endPoint x: 484, endPoint y: 407, distance: 175.0
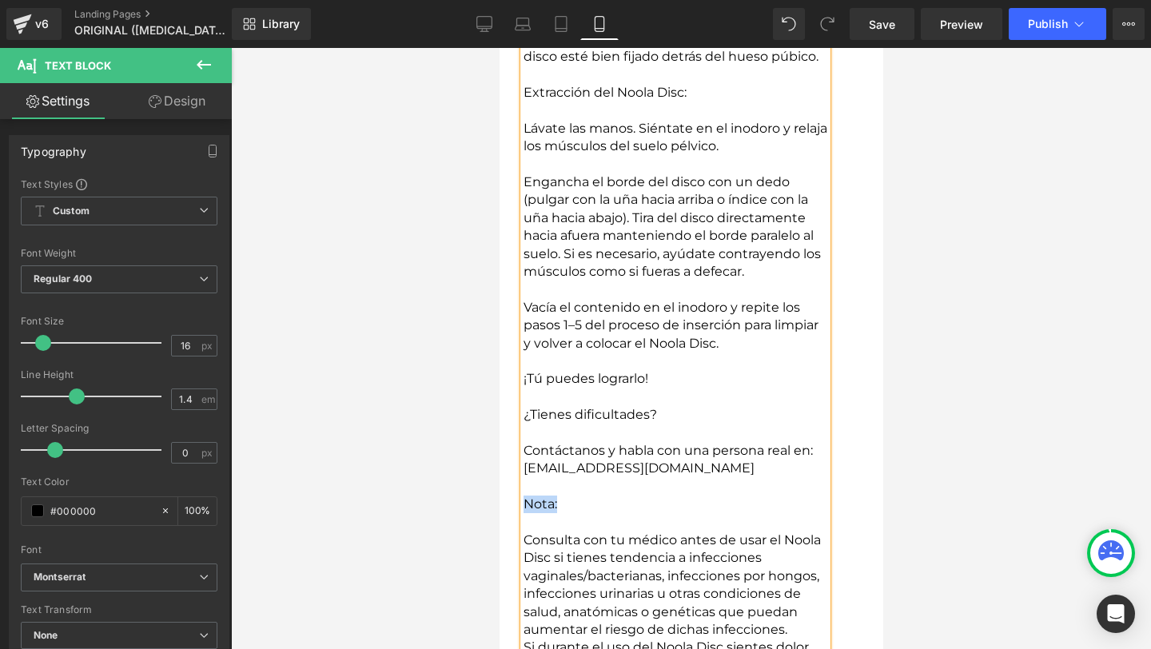
click at [596, 514] on p at bounding box center [675, 523] width 304 height 18
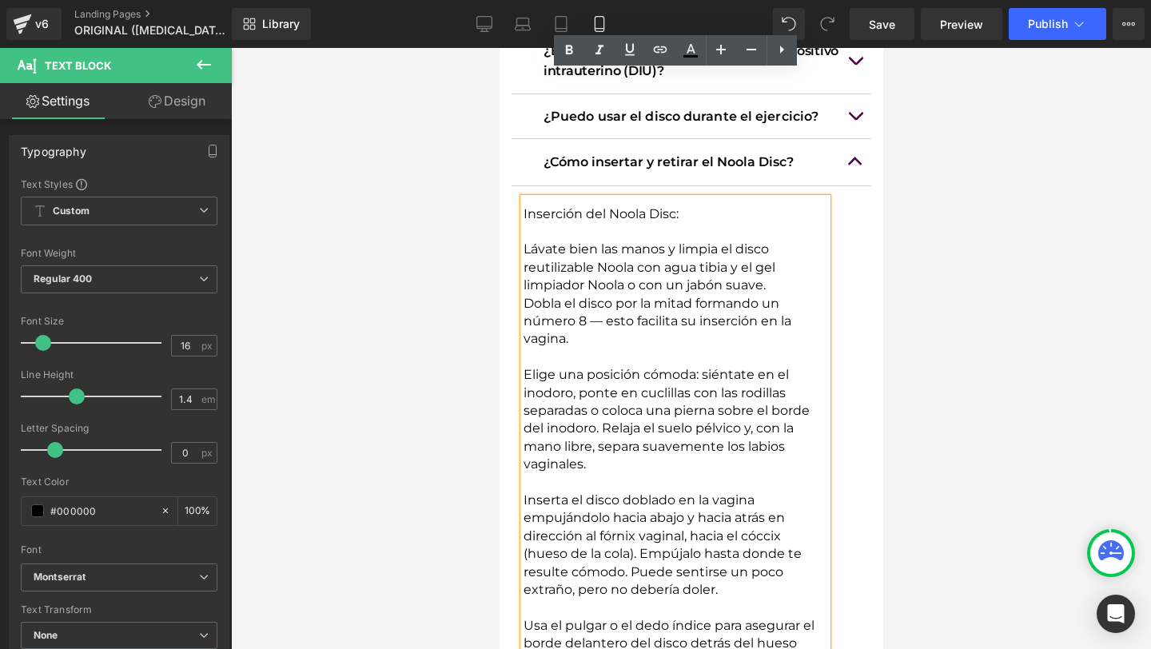
scroll to position [12913, 0]
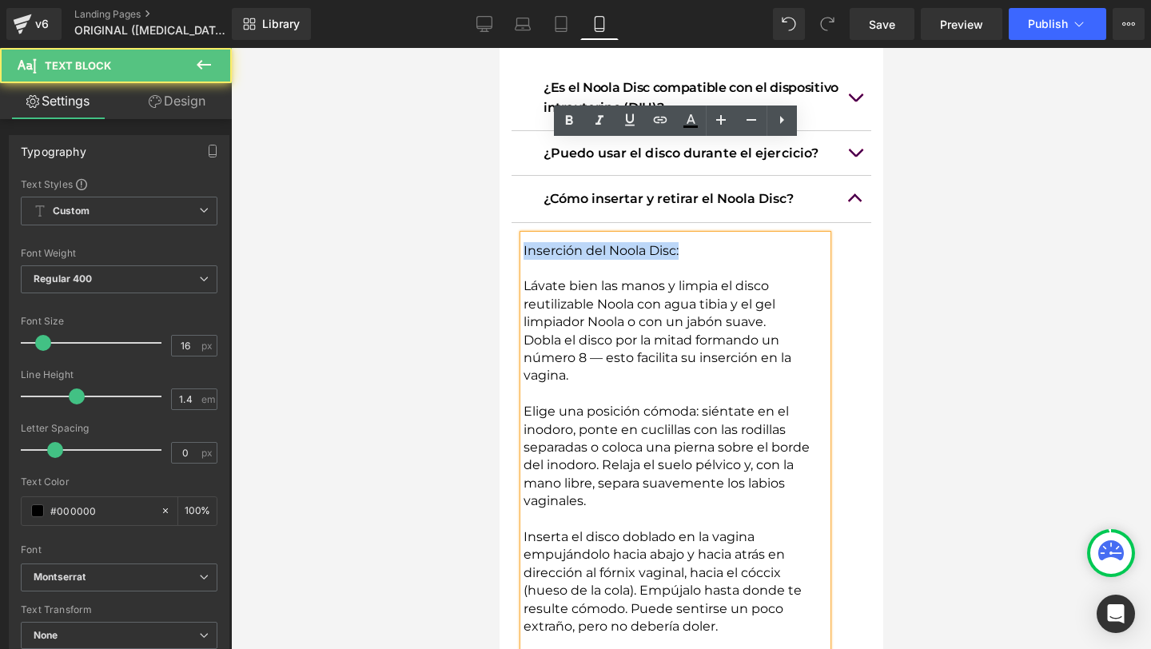
drag, startPoint x: 700, startPoint y: 165, endPoint x: 481, endPoint y: 161, distance: 219.0
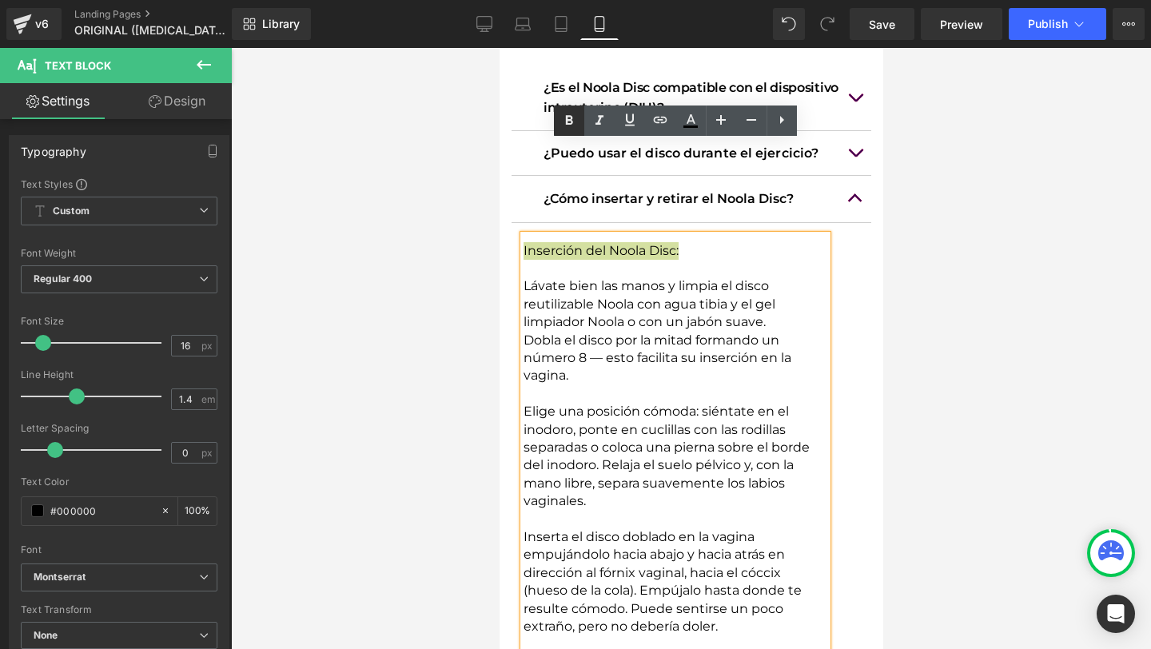
click at [562, 117] on icon at bounding box center [568, 120] width 19 height 19
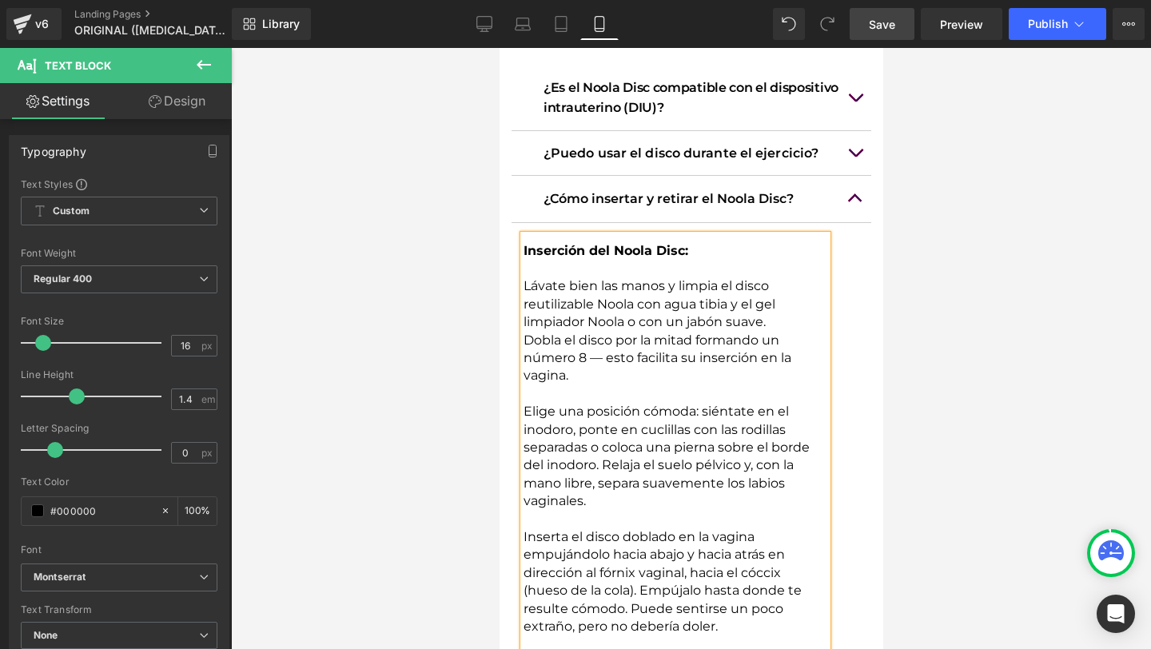
drag, startPoint x: 882, startPoint y: 26, endPoint x: 275, endPoint y: 461, distance: 746.8
click at [882, 26] on span "Save" at bounding box center [882, 24] width 26 height 17
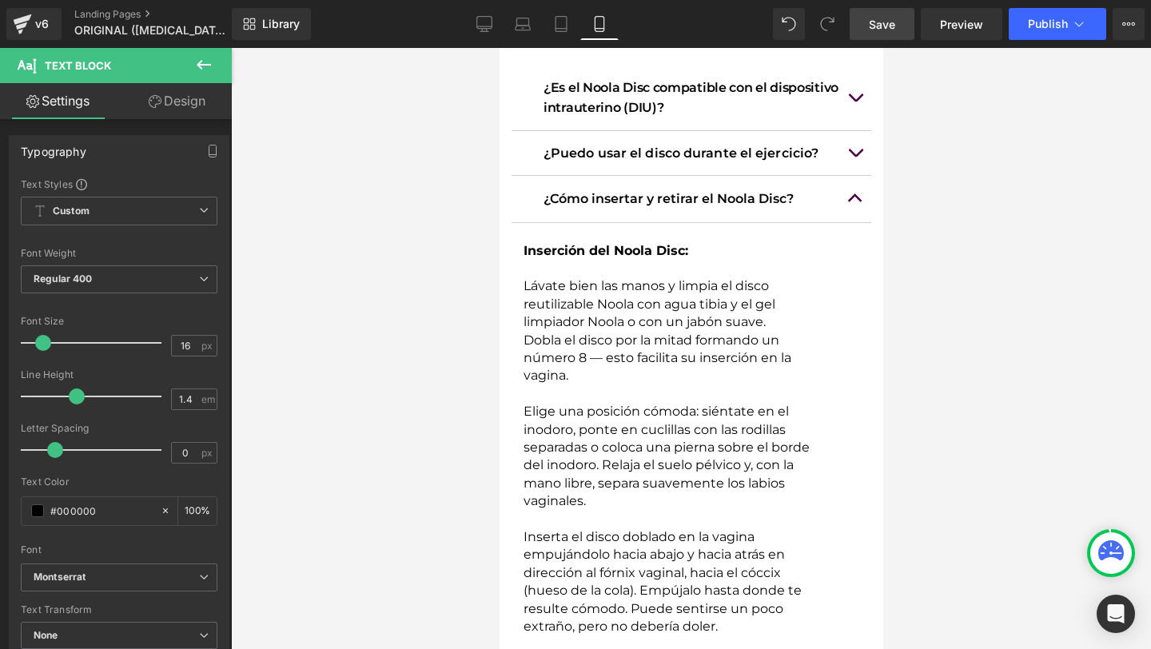
click at [890, 18] on span "Save" at bounding box center [882, 24] width 26 height 17
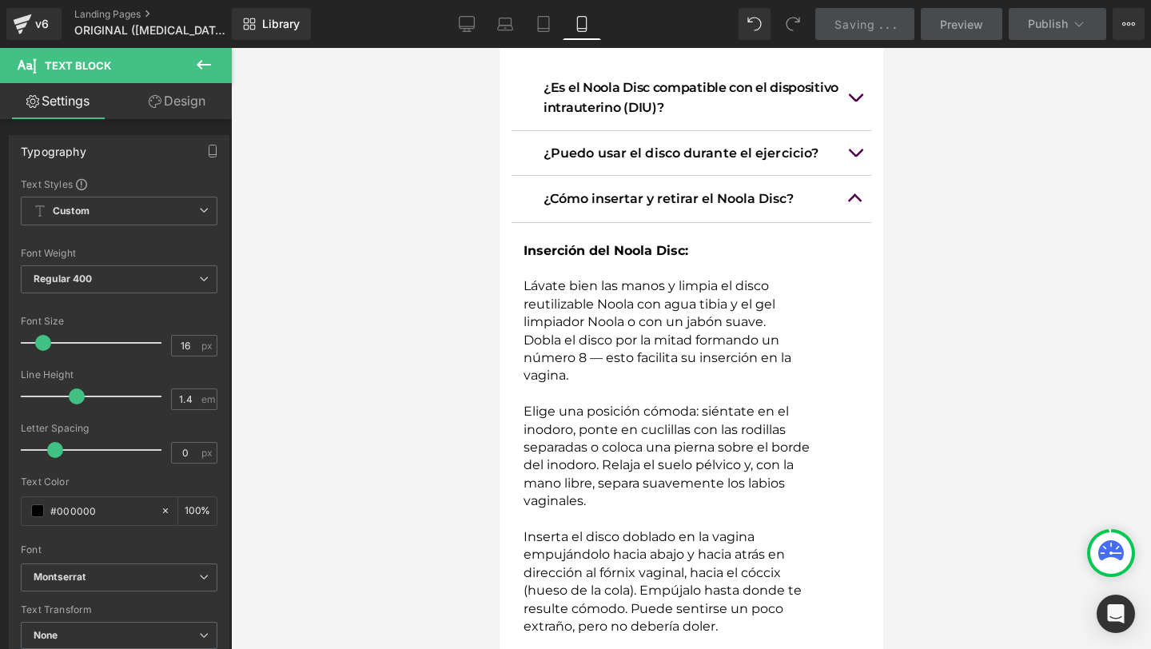
click at [856, 176] on button "button" at bounding box center [854, 199] width 32 height 46
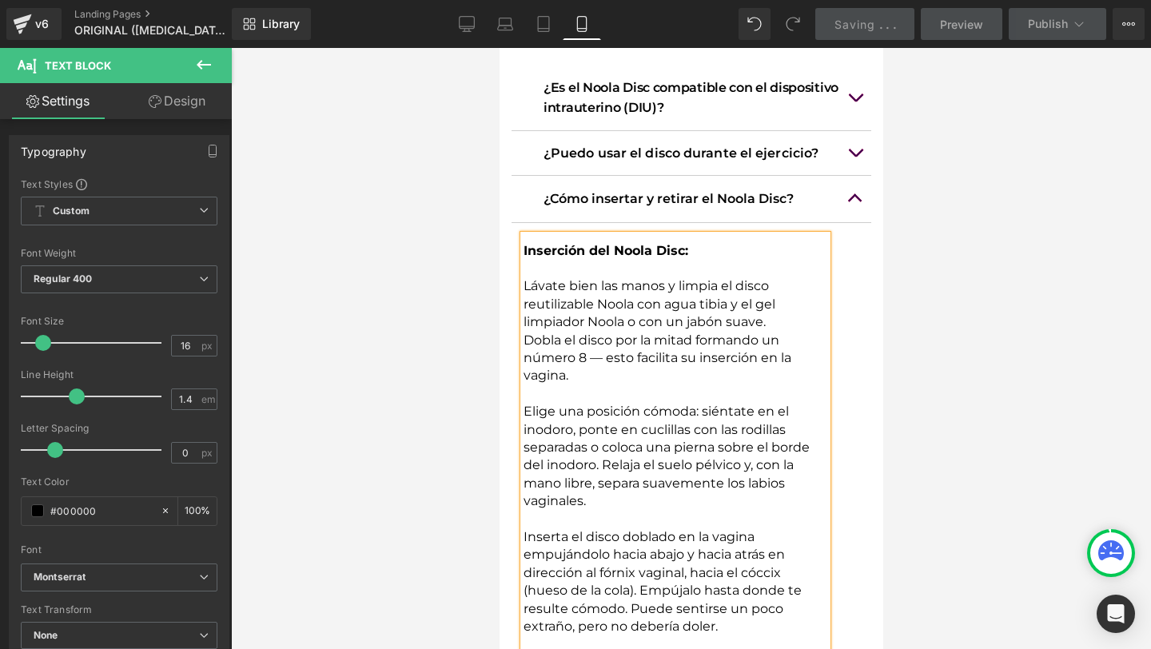
click at [864, 176] on button "button" at bounding box center [854, 199] width 32 height 46
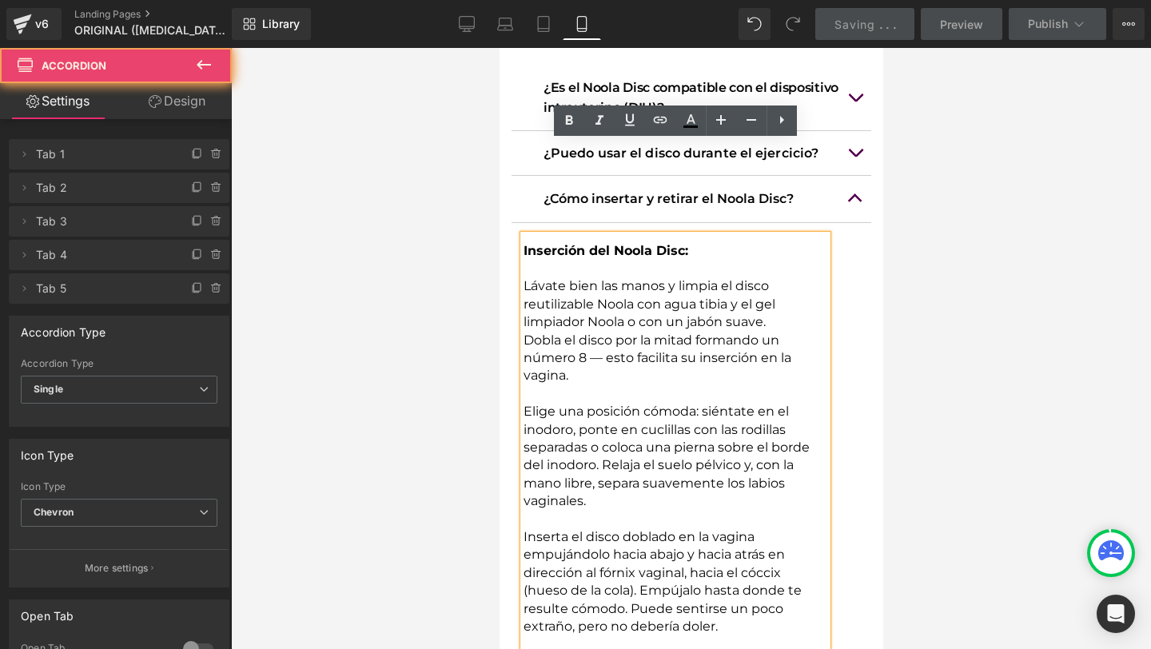
click at [846, 176] on button "button" at bounding box center [854, 199] width 32 height 46
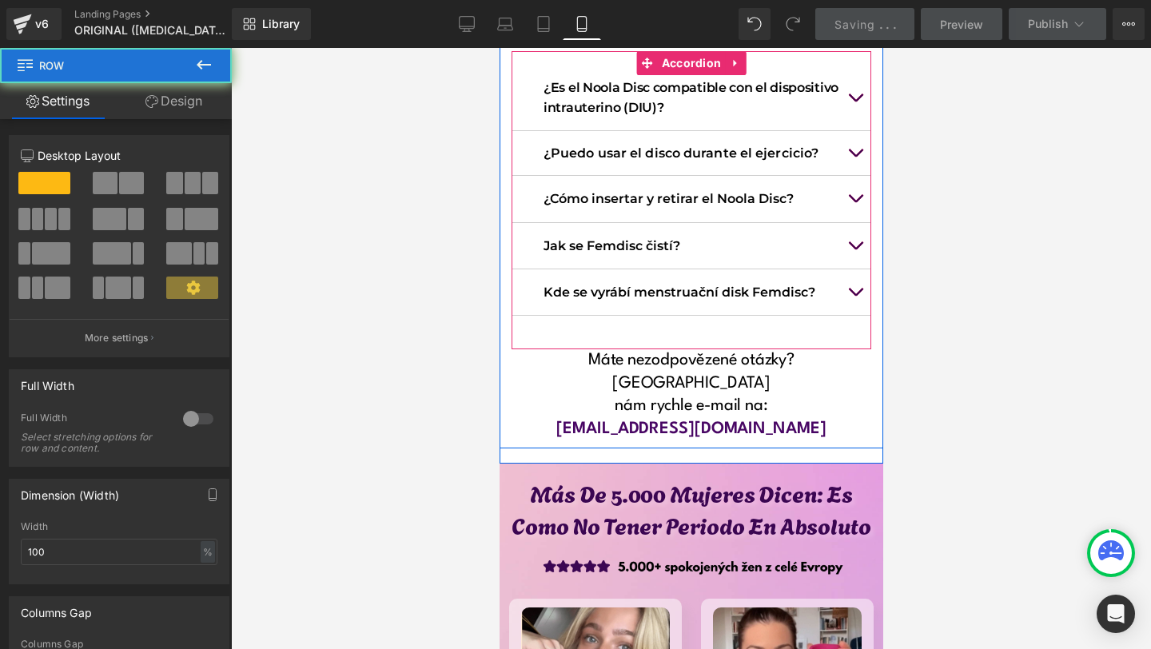
scroll to position [12721, 0]
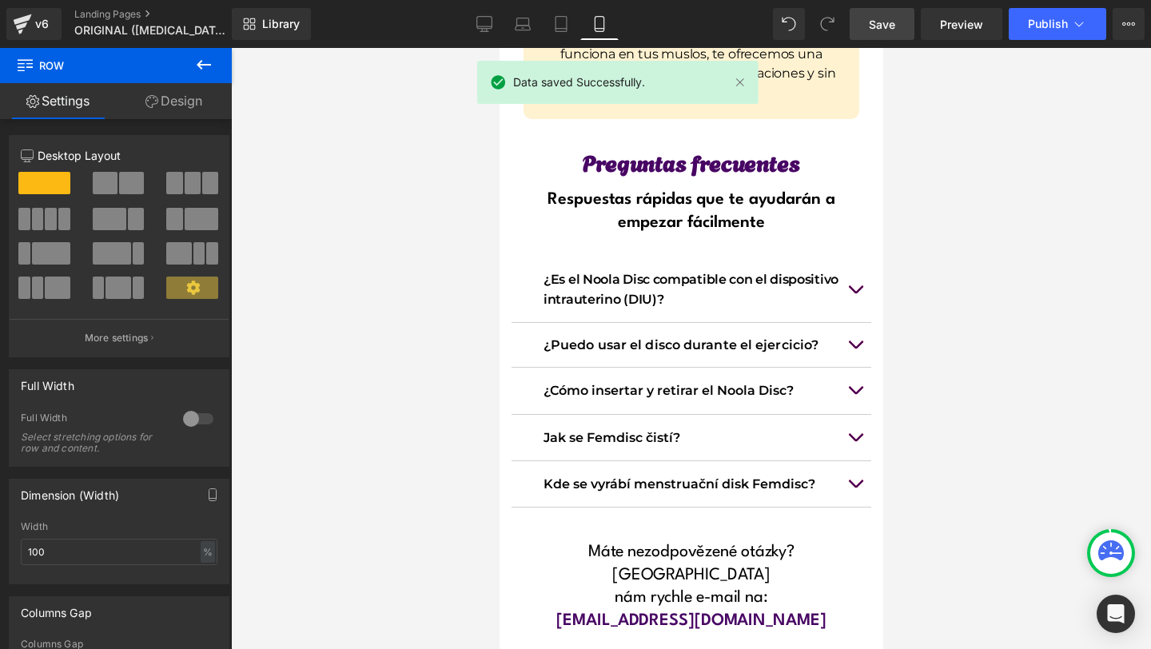
click at [1030, 430] on div at bounding box center [691, 348] width 920 height 601
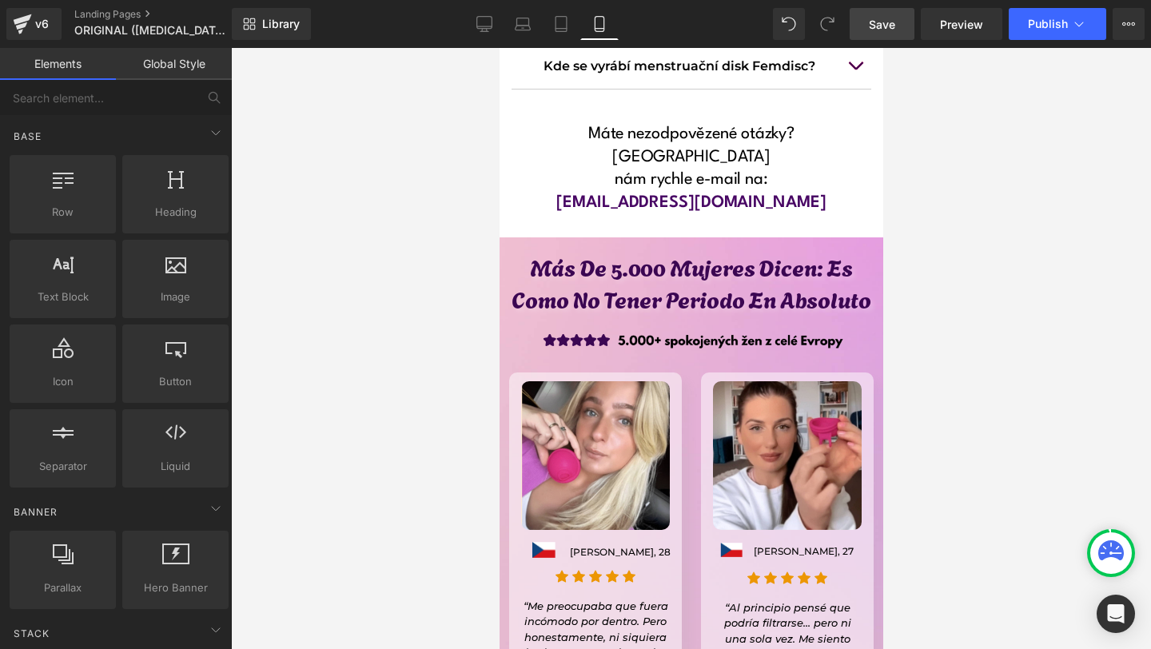
scroll to position [13138, 0]
